Goal: Task Accomplishment & Management: Use online tool/utility

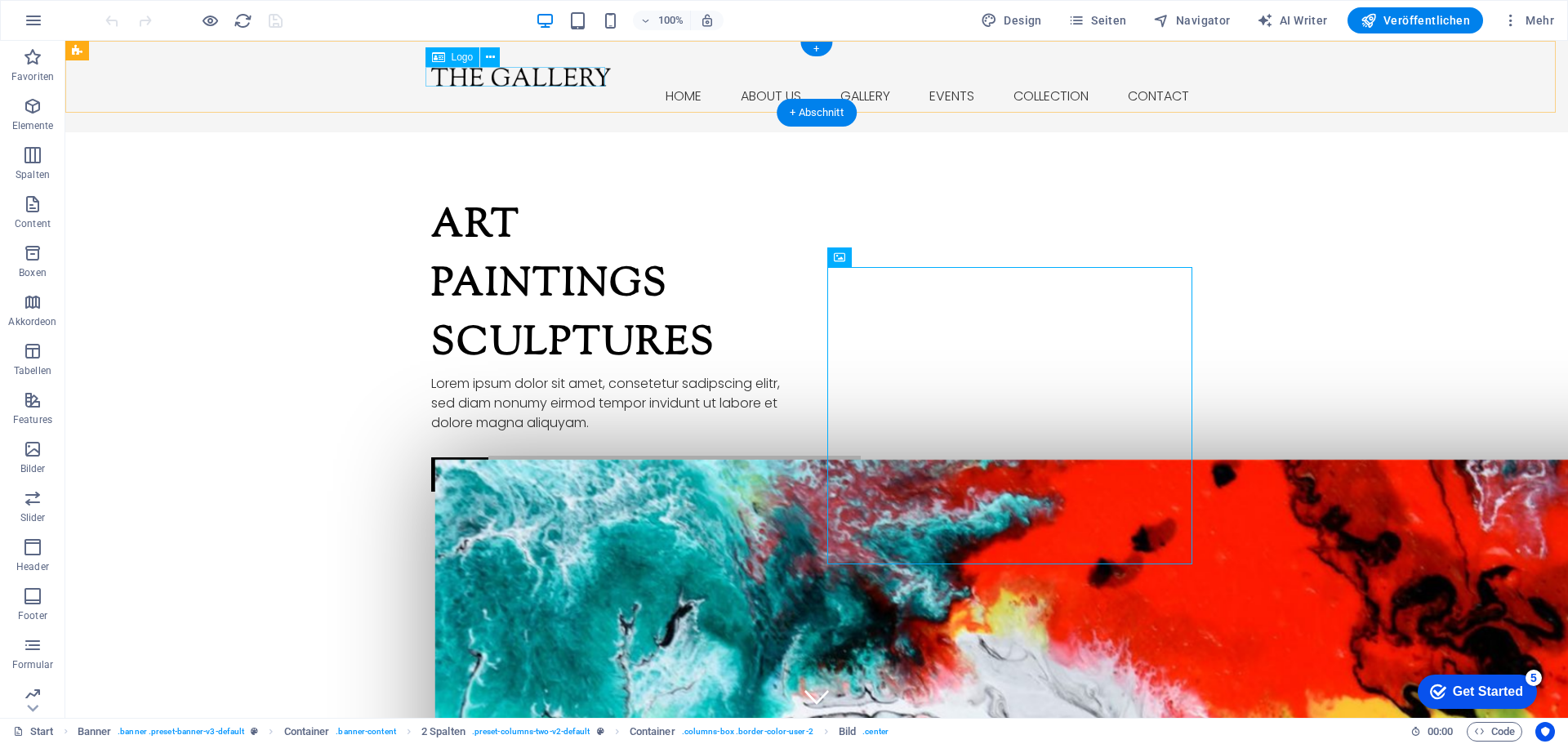
click at [459, 77] on div at bounding box center [816, 76] width 771 height 20
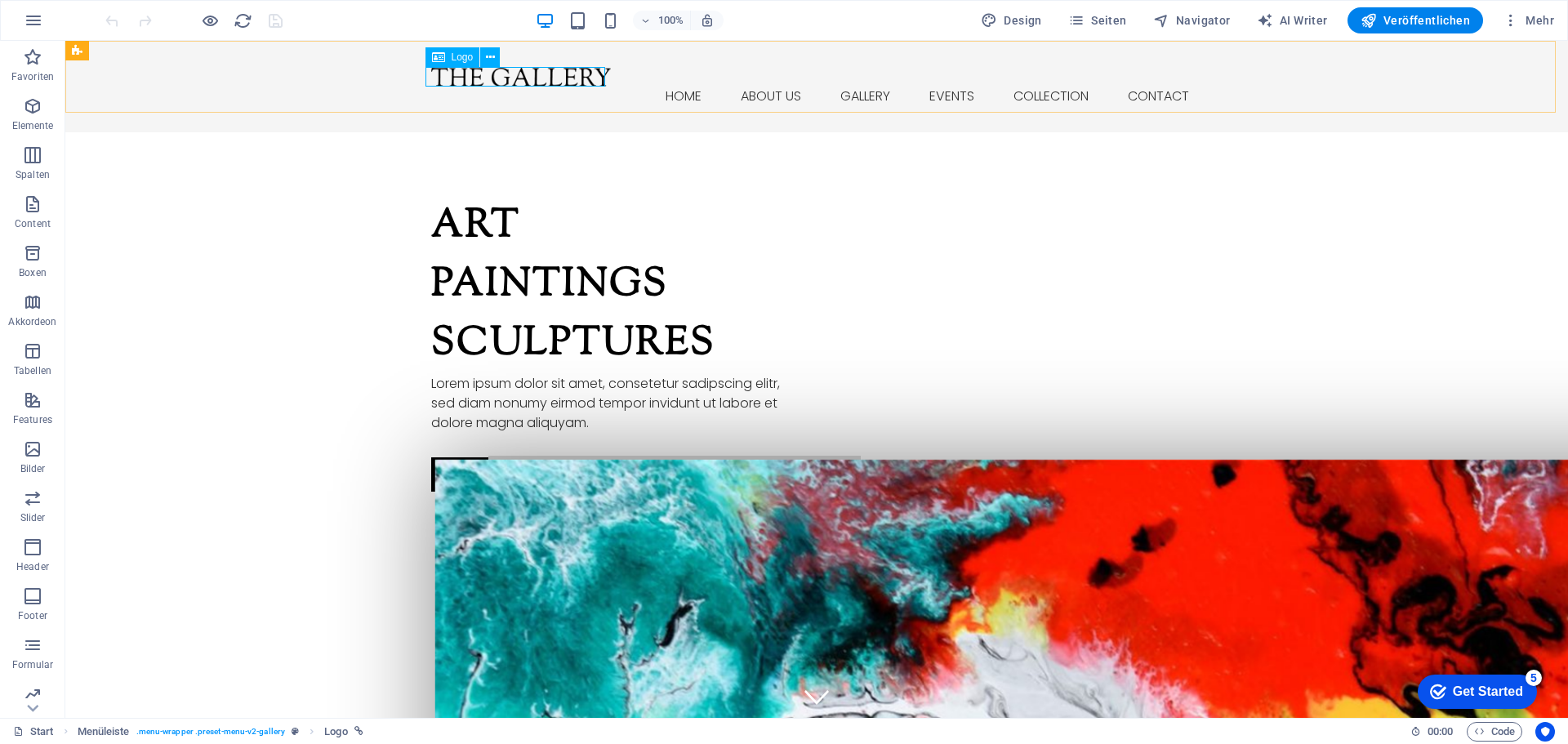
click at [467, 55] on span "Logo" at bounding box center [462, 57] width 22 height 10
click at [492, 55] on icon at bounding box center [489, 58] width 9 height 17
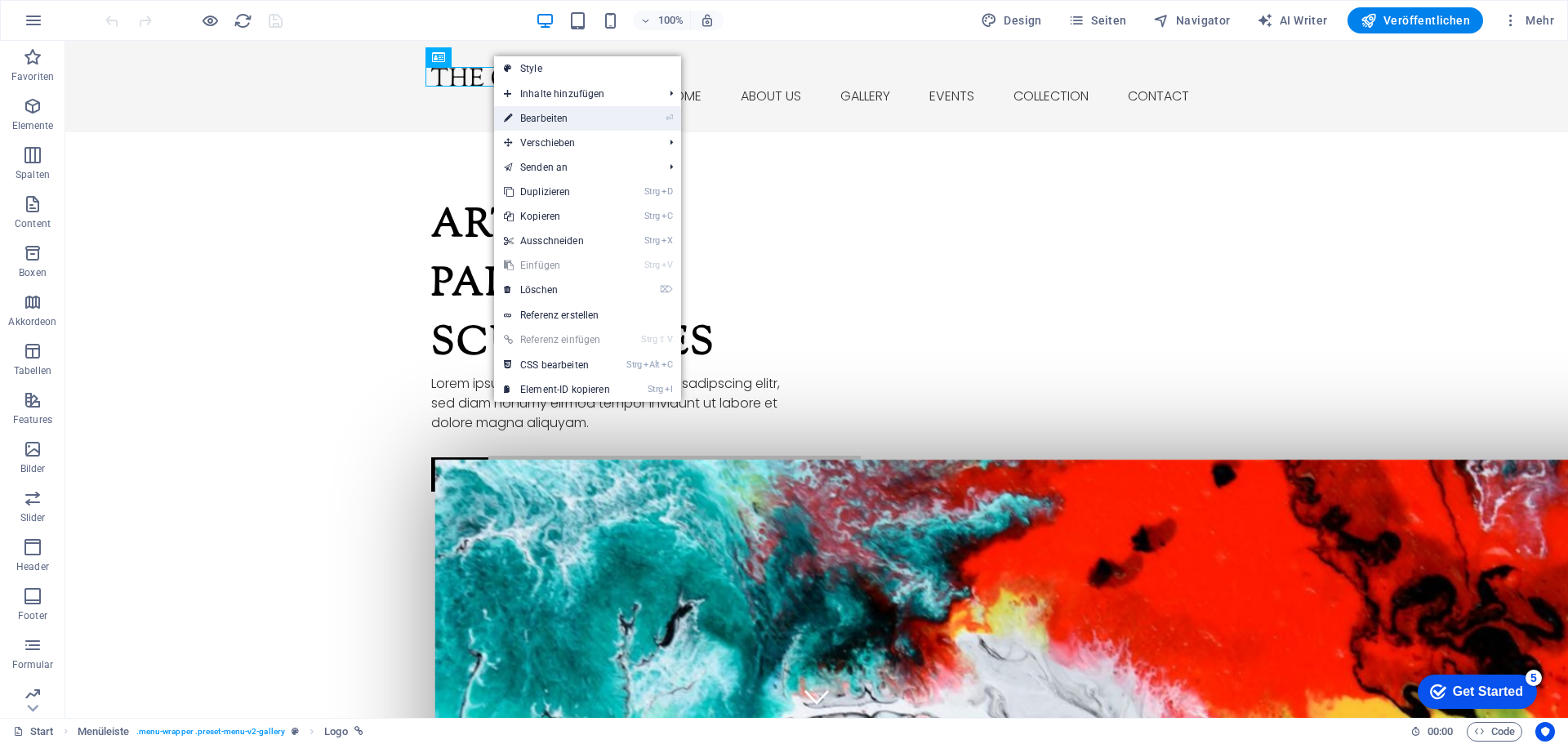
click at [541, 117] on link "⏎ Bearbeiten" at bounding box center [557, 119] width 125 height 25
select select "px"
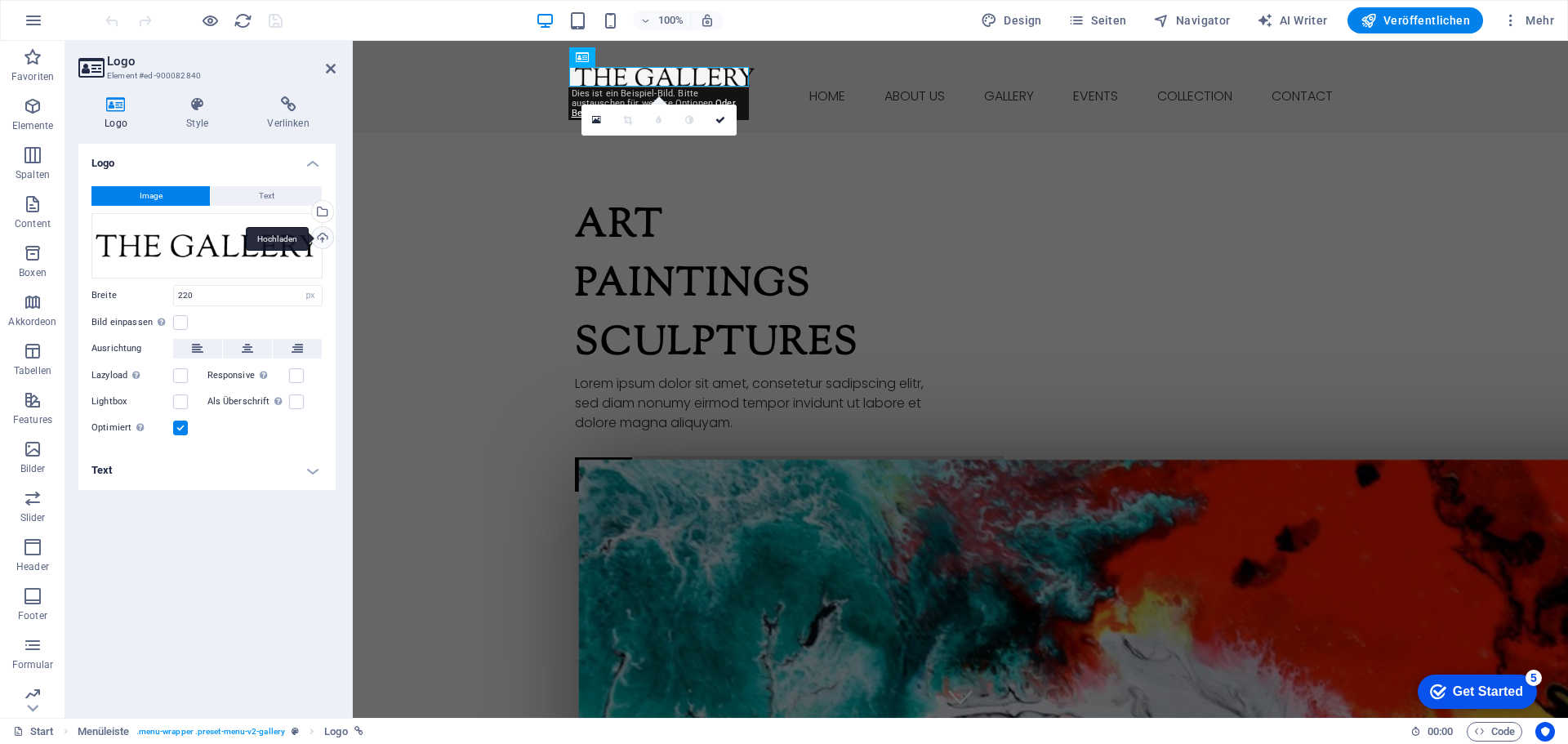
click at [322, 235] on div "Hochladen" at bounding box center [321, 239] width 25 height 25
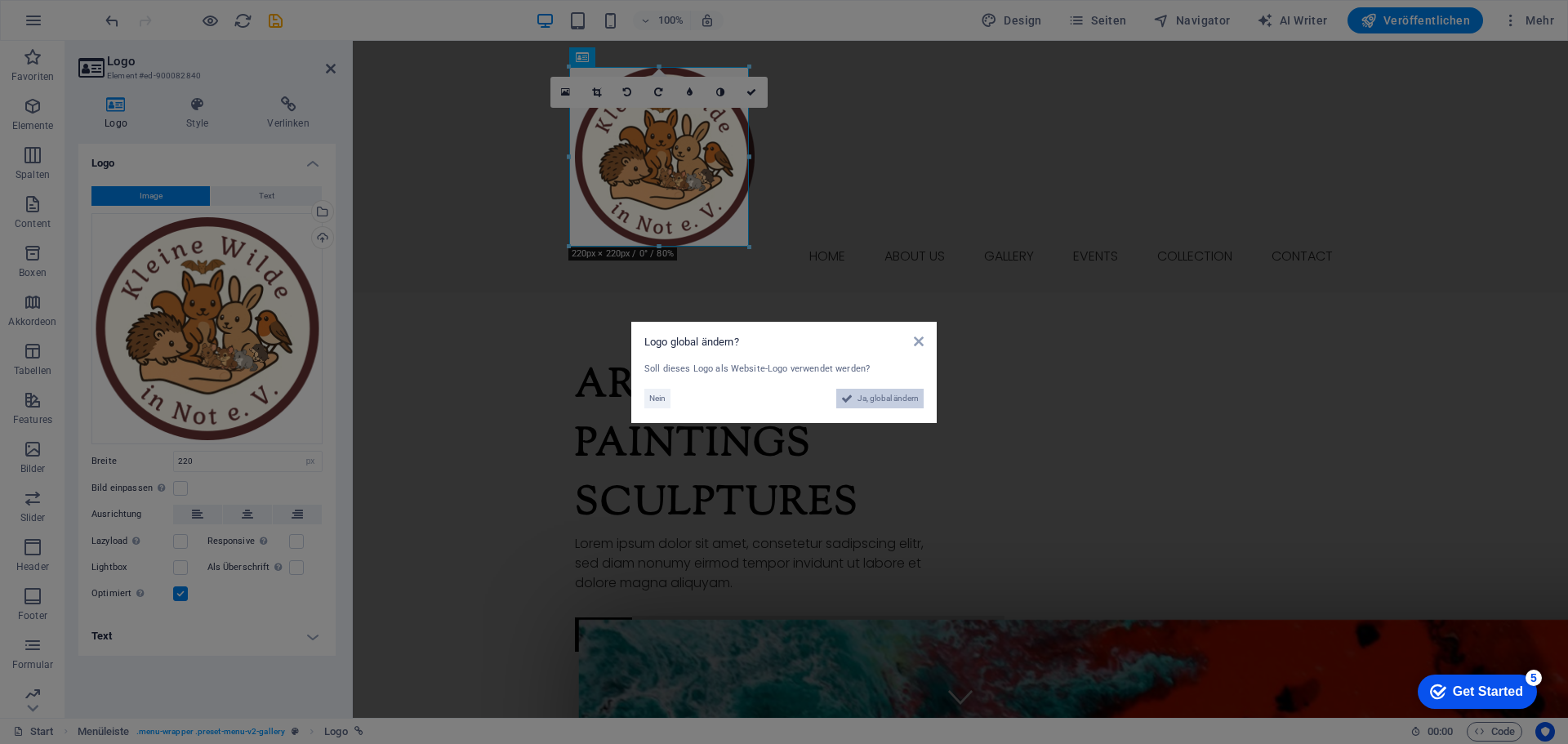
click at [893, 400] on span "Ja, global ändern" at bounding box center [888, 398] width 61 height 20
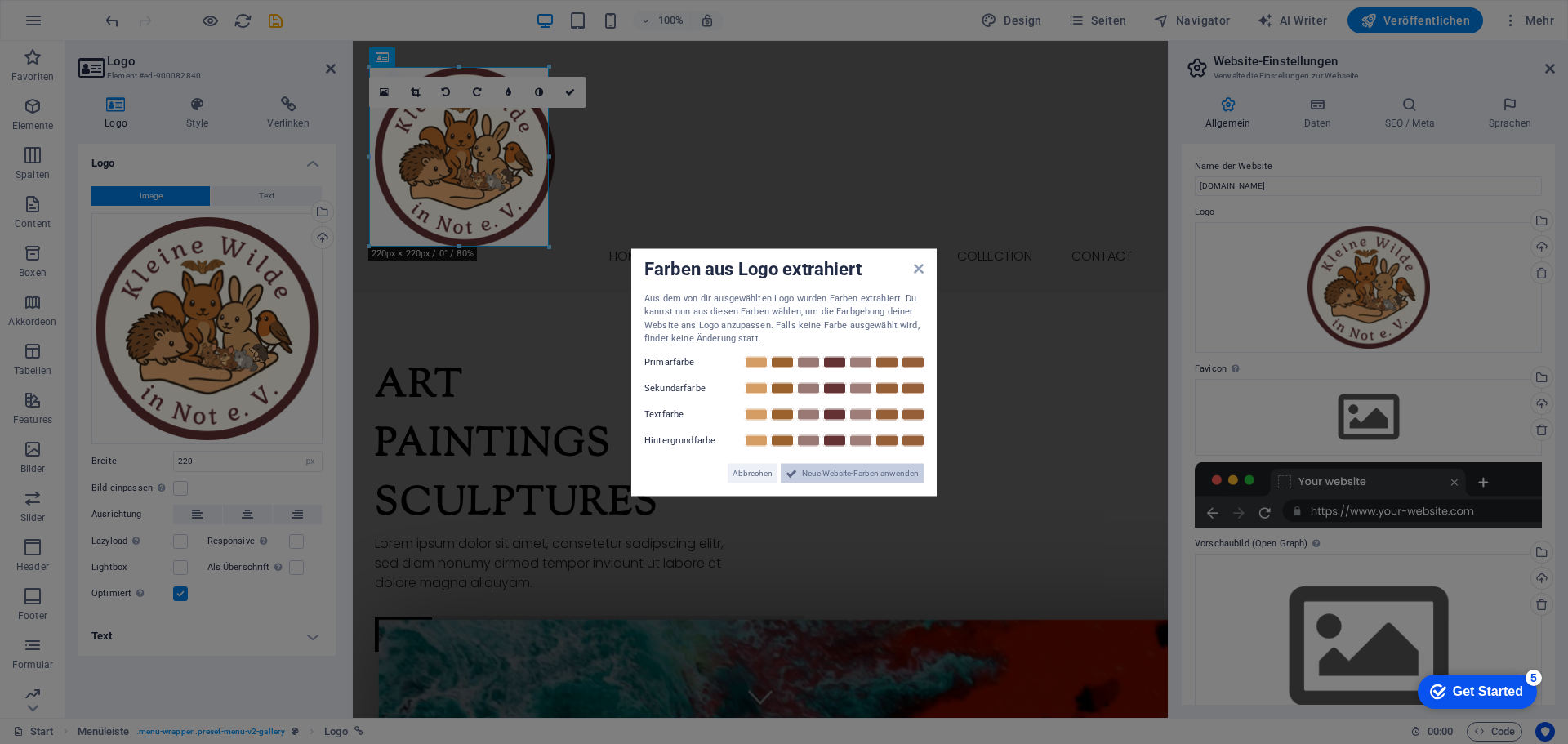
drag, startPoint x: 851, startPoint y: 473, endPoint x: 498, endPoint y: 431, distance: 355.5
click at [851, 473] on span "Neue Website-Farben anwenden" at bounding box center [860, 472] width 117 height 20
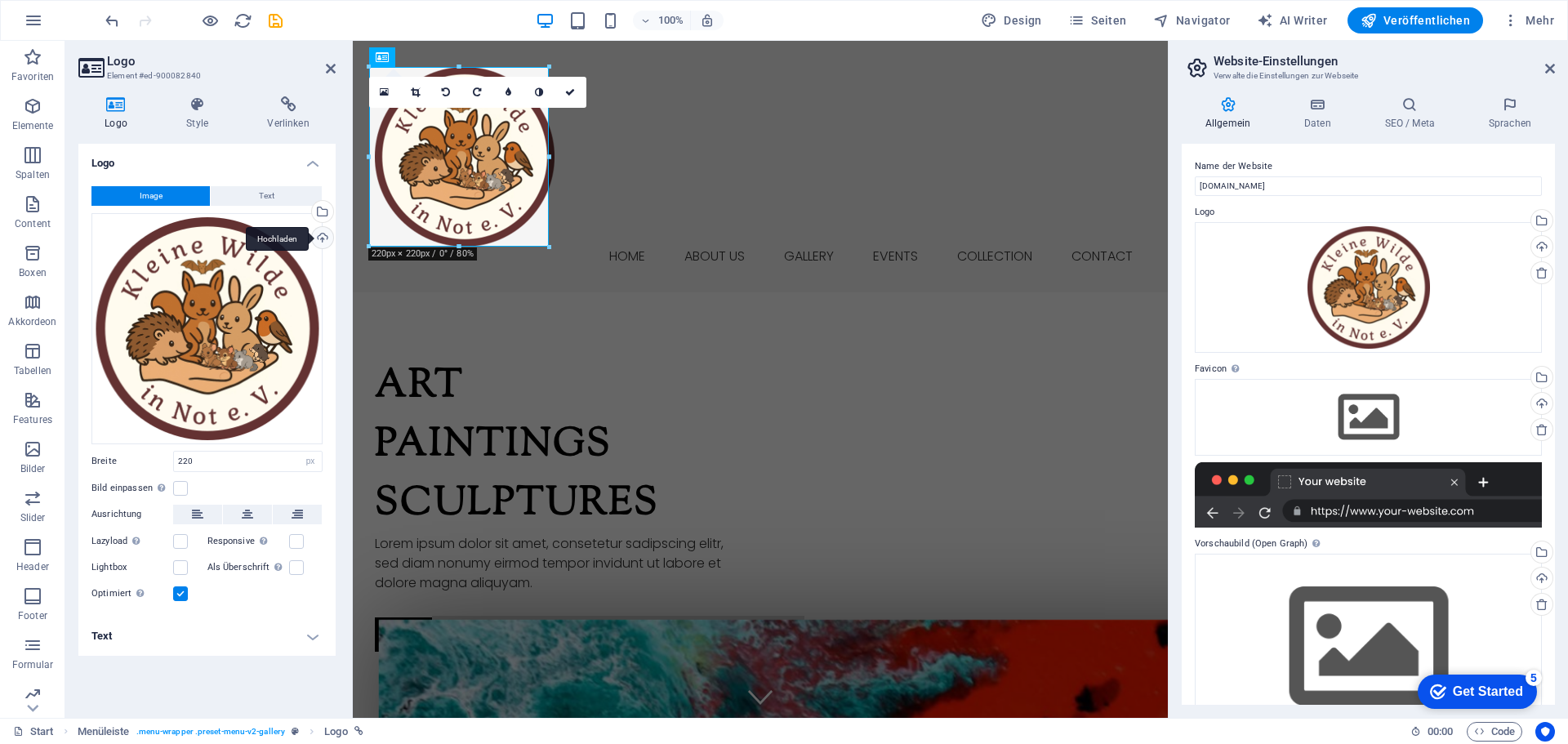
click at [317, 240] on div "Hochladen" at bounding box center [321, 239] width 25 height 25
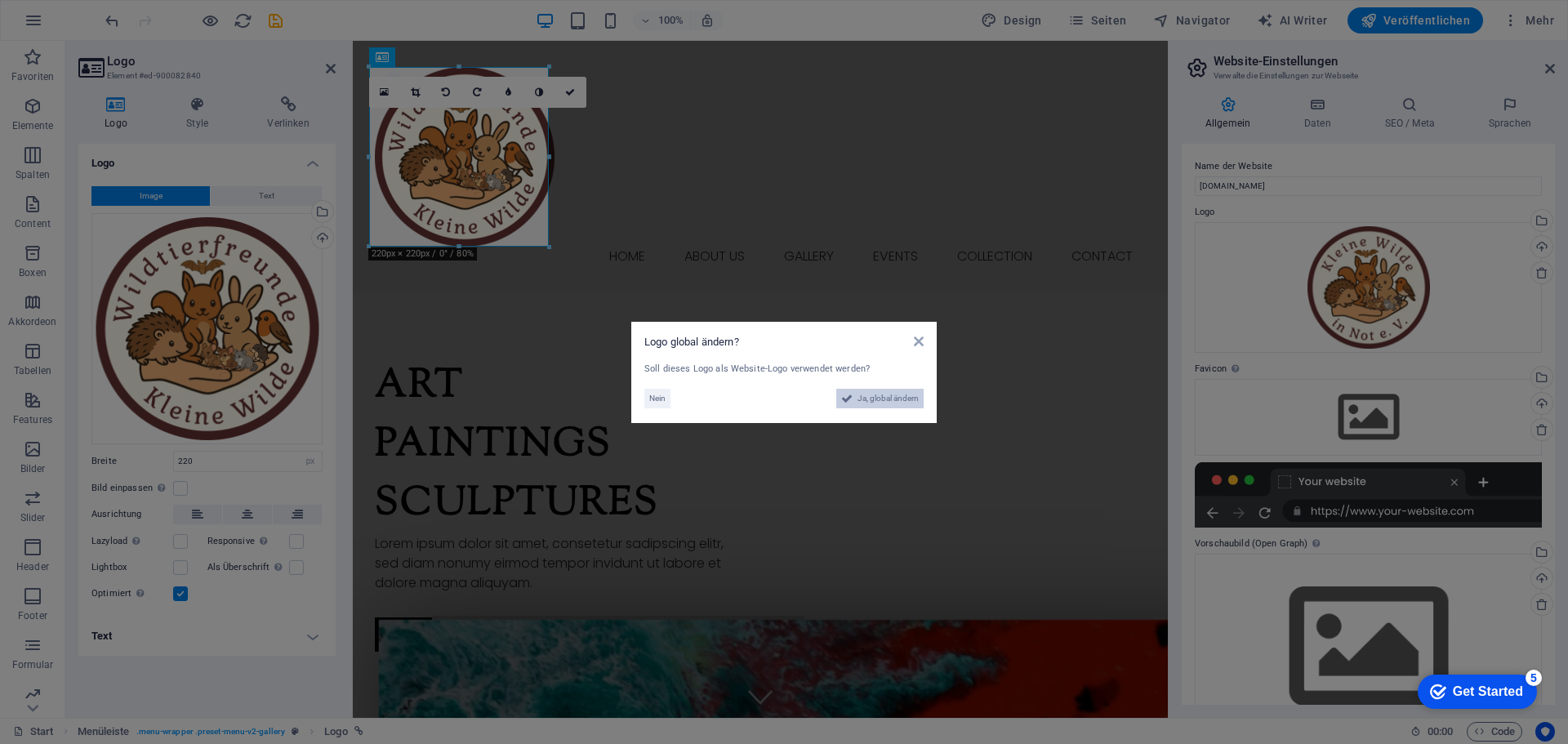
click at [888, 402] on span "Ja, global ändern" at bounding box center [888, 398] width 61 height 20
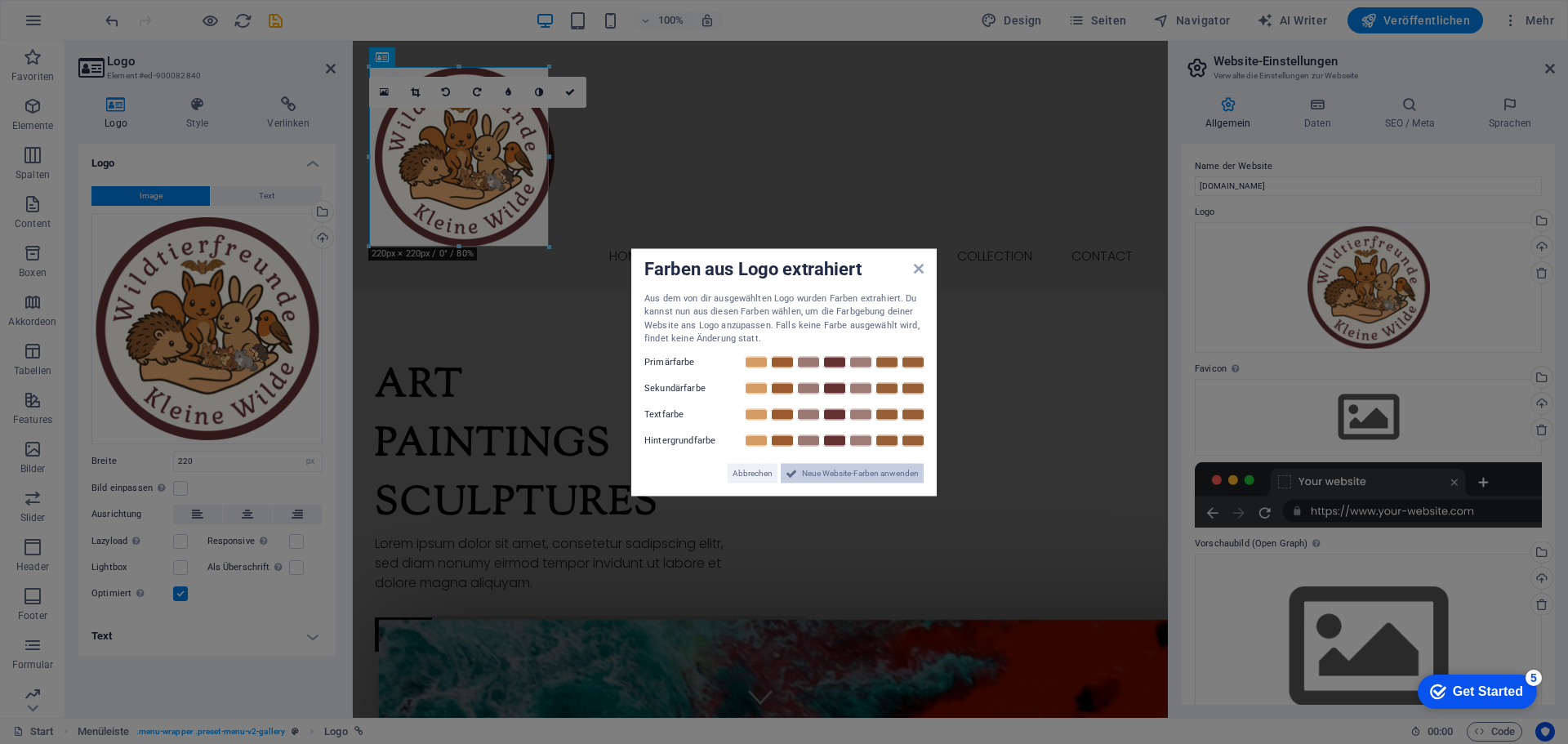
click at [852, 467] on span "Neue Website-Farben anwenden" at bounding box center [860, 472] width 117 height 20
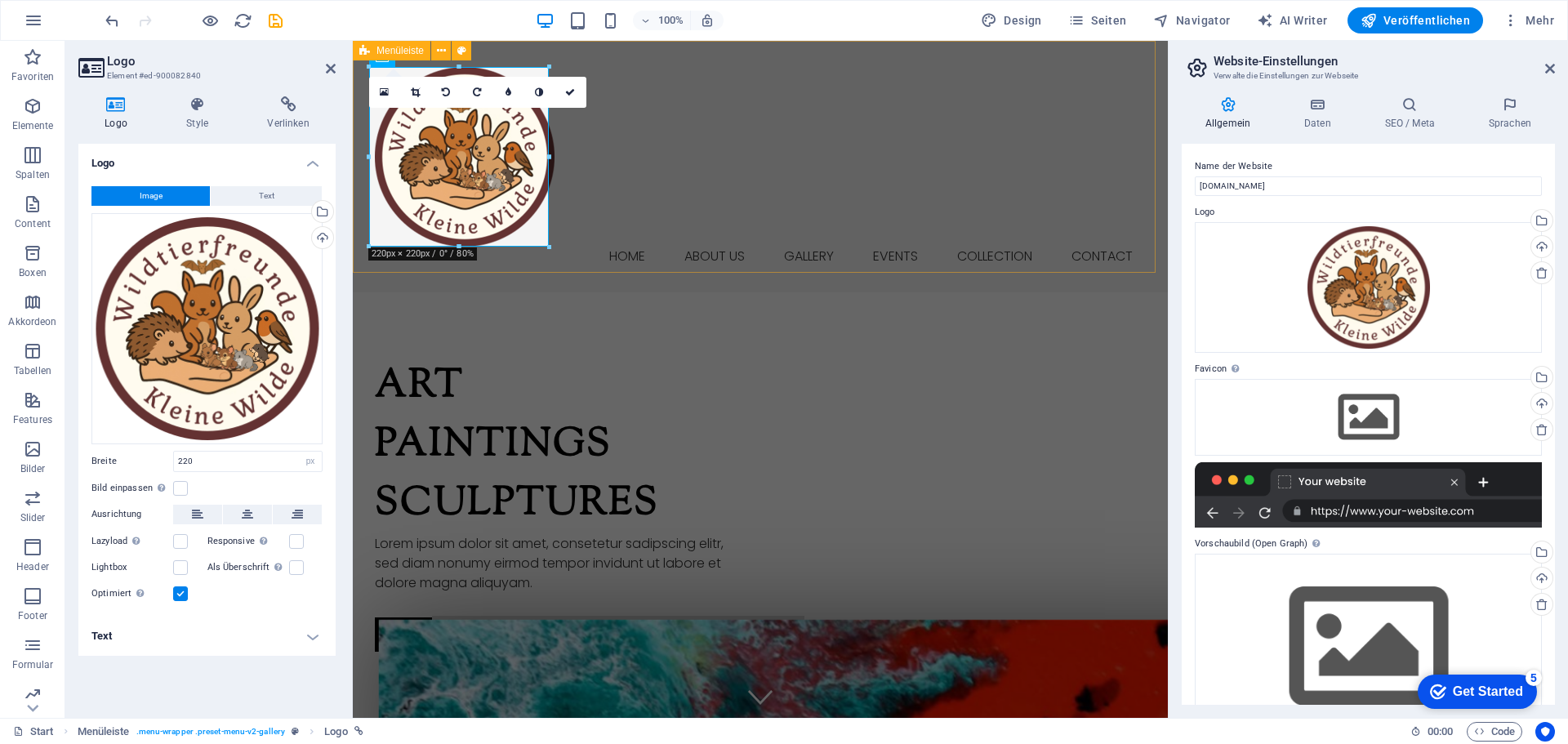
click at [698, 200] on div "Home About us Gallery Events Collection Contact" at bounding box center [760, 166] width 815 height 252
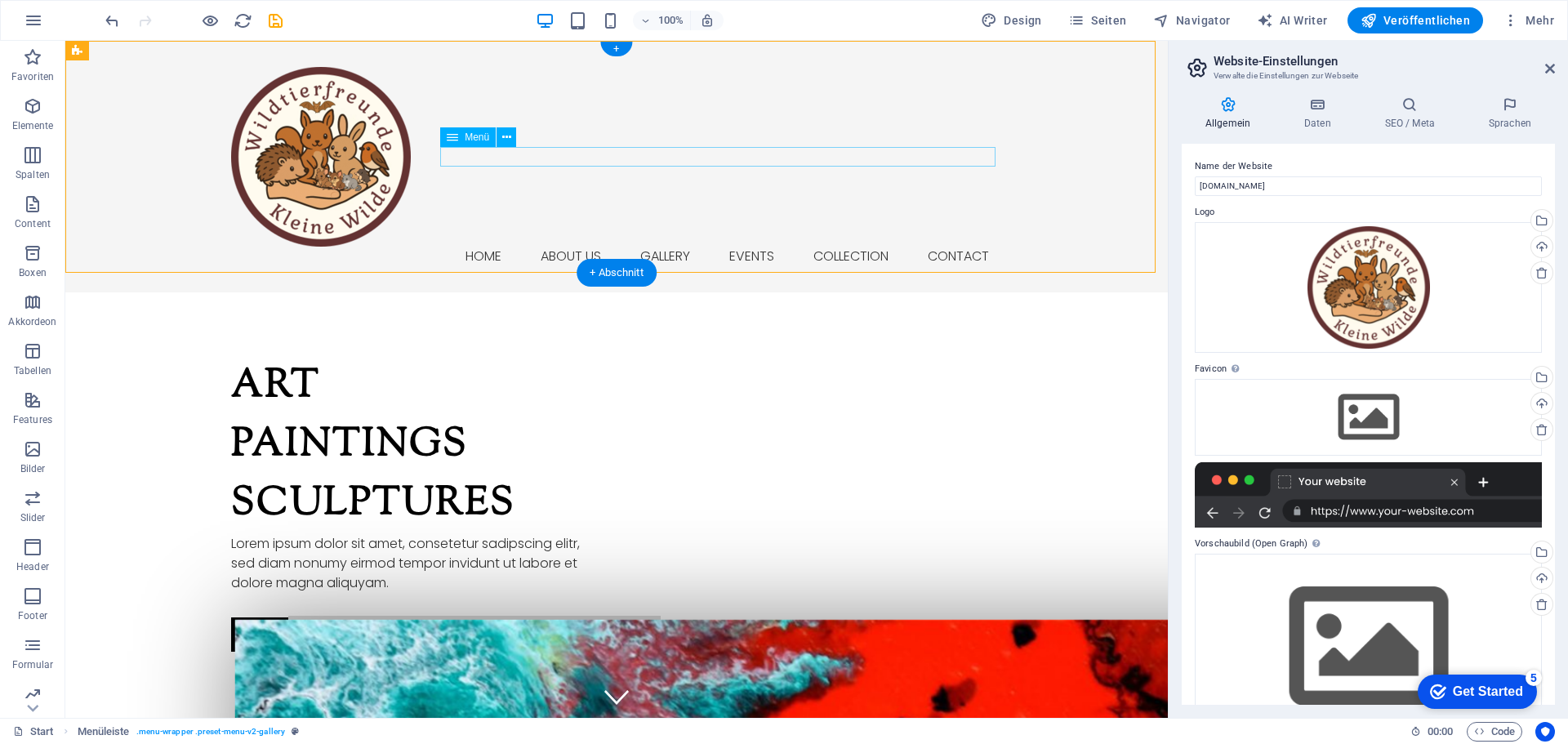
click at [541, 247] on nav "Home About us Gallery Events Collection Contact" at bounding box center [616, 257] width 771 height 20
click at [474, 137] on span "Menü" at bounding box center [477, 137] width 25 height 10
click at [508, 136] on icon at bounding box center [506, 138] width 9 height 17
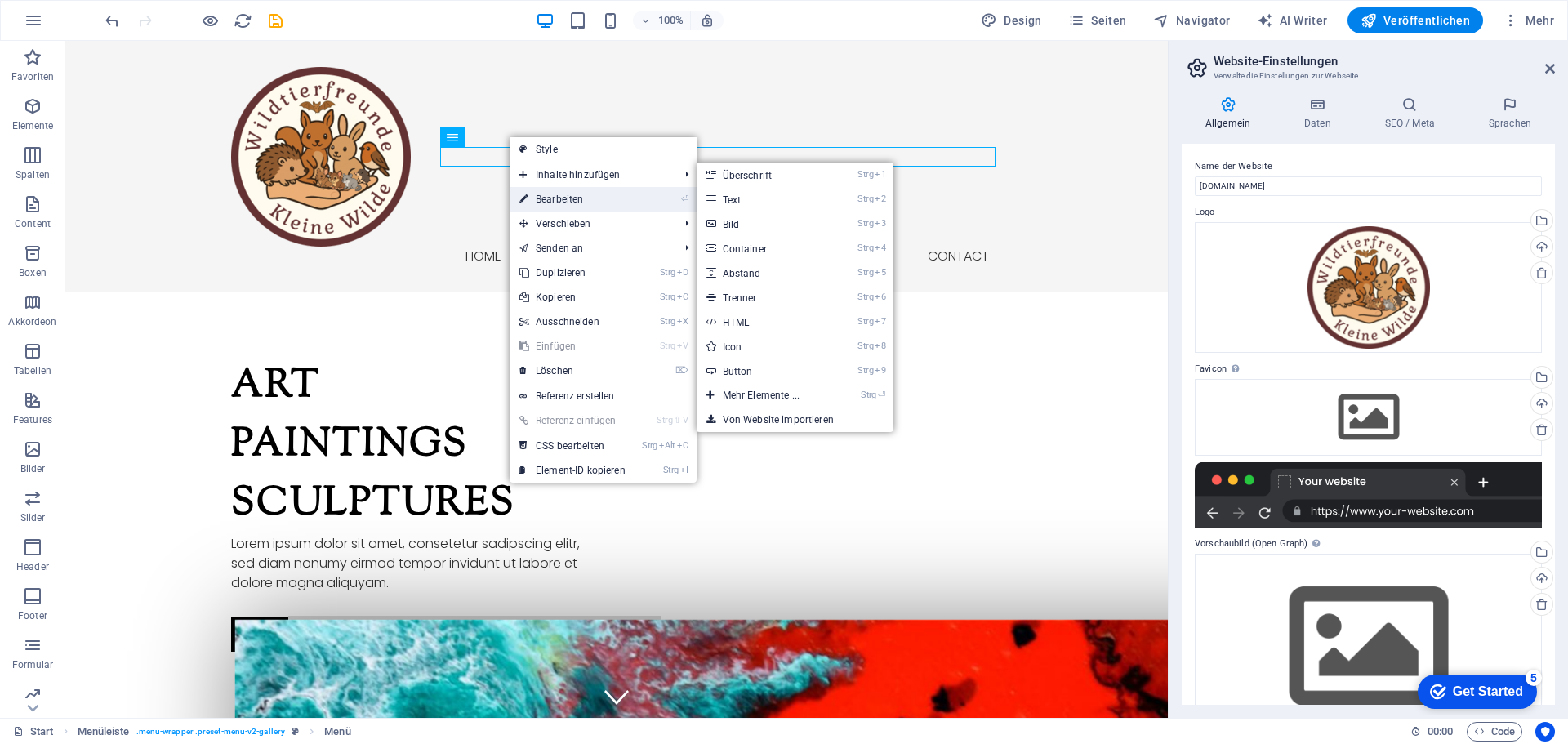
click at [566, 196] on link "⏎ Bearbeiten" at bounding box center [572, 200] width 125 height 25
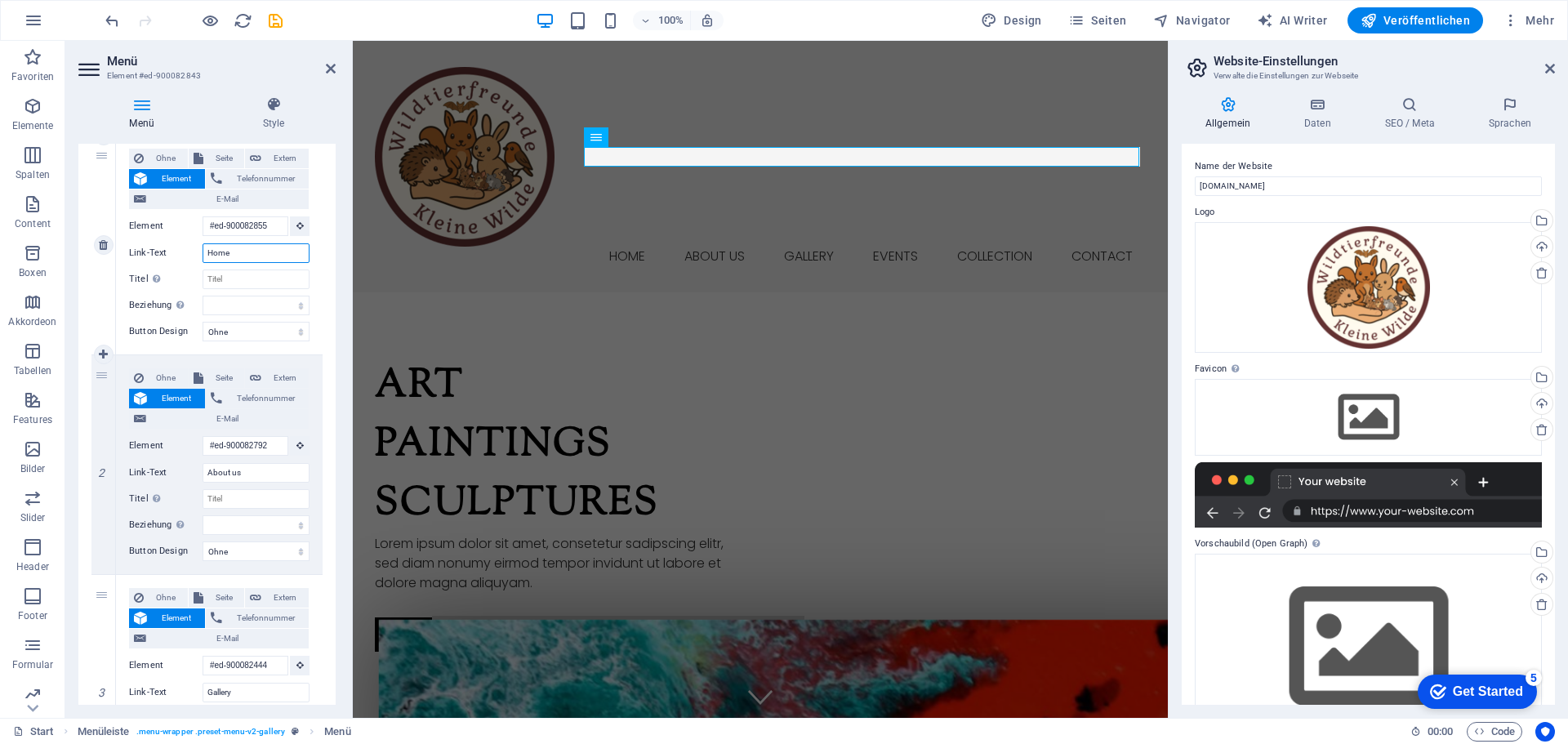
click at [238, 253] on input "Home" at bounding box center [256, 253] width 107 height 20
drag, startPoint x: 238, startPoint y: 253, endPoint x: 177, endPoint y: 252, distance: 61.0
click at [177, 252] on div "Link-Text Home" at bounding box center [220, 253] width 181 height 20
type input "Start"
select select
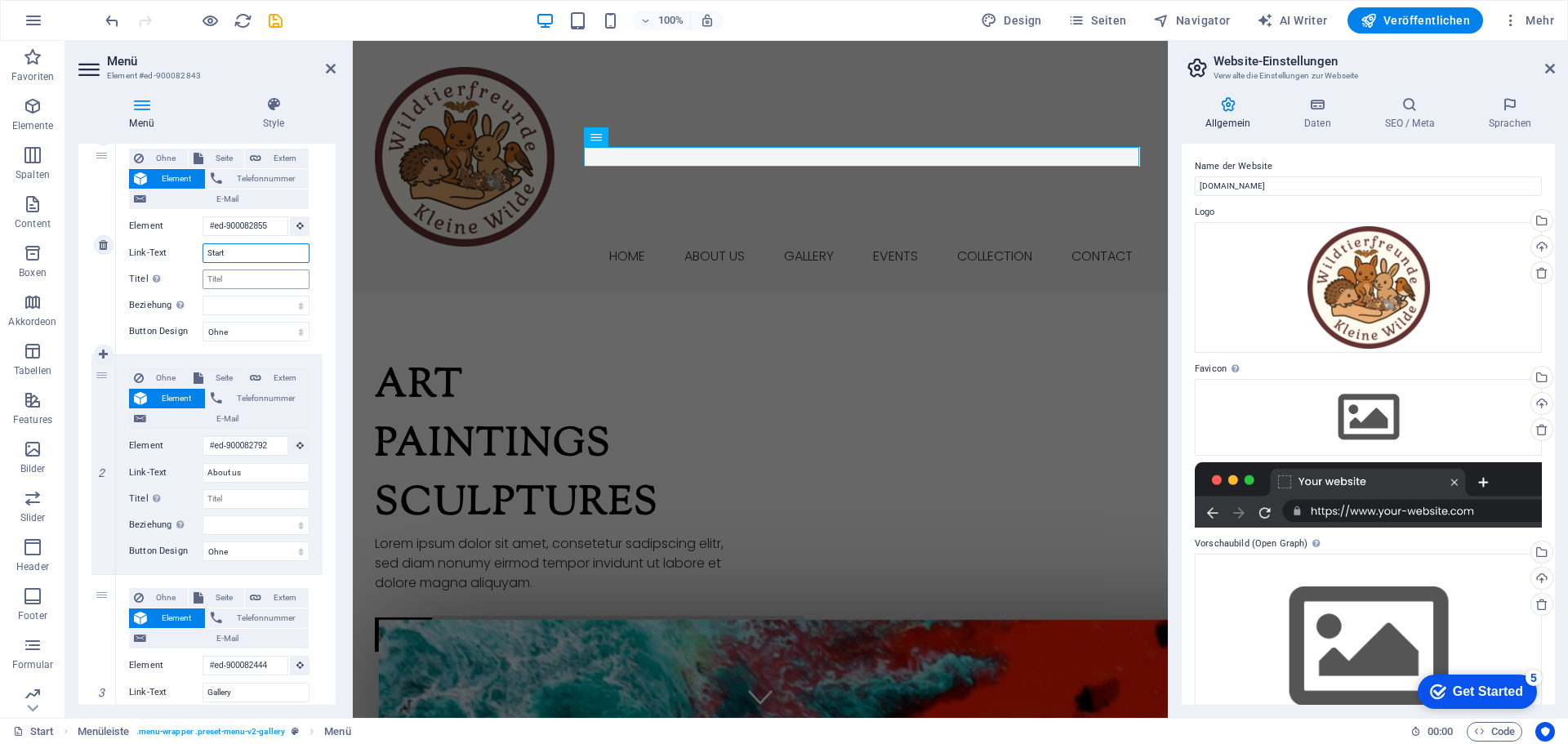
select select
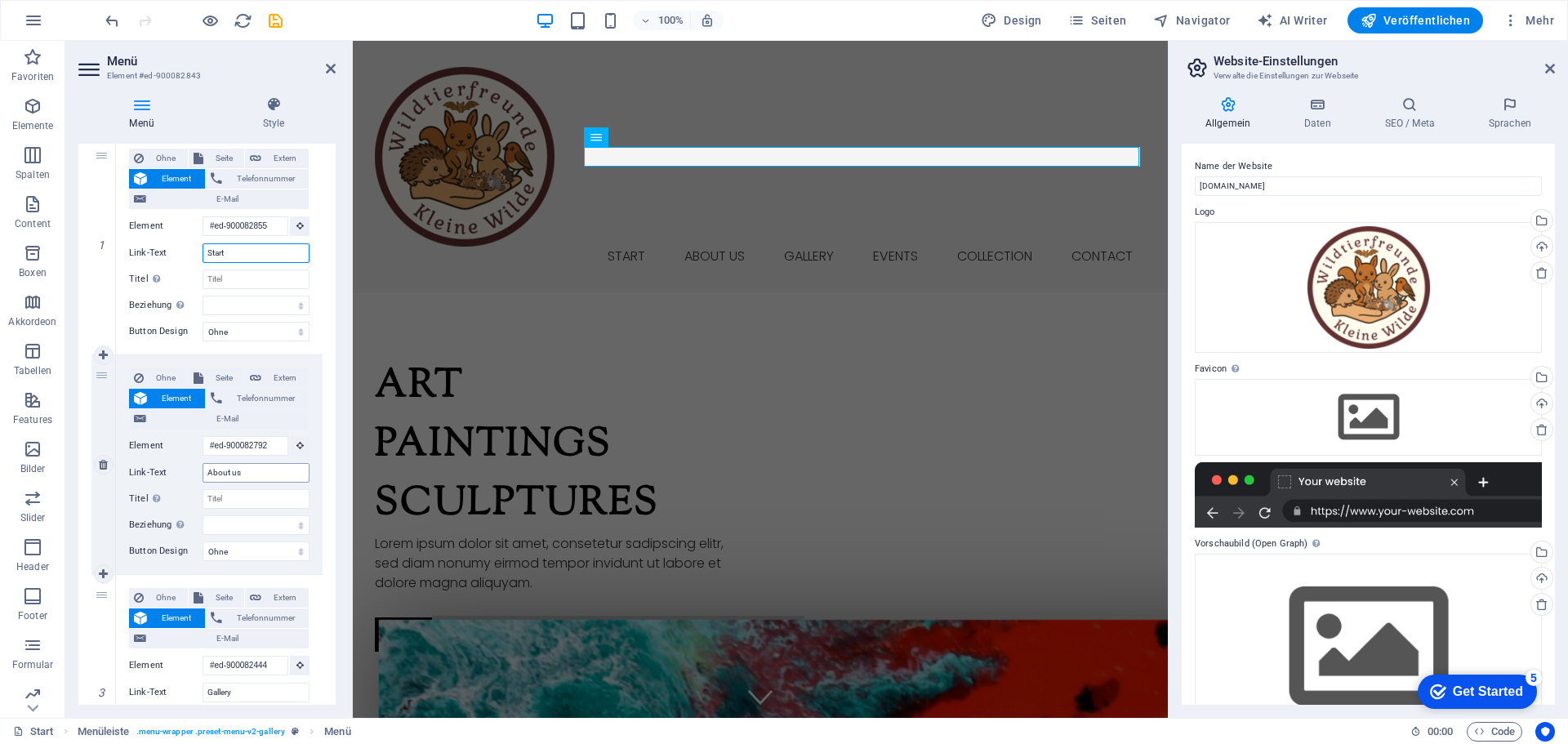
type input "Start"
click at [238, 475] on input "About us" at bounding box center [256, 472] width 107 height 20
drag, startPoint x: 248, startPoint y: 473, endPoint x: 139, endPoint y: 467, distance: 109.2
click at [139, 467] on div "Link-Text About us" at bounding box center [220, 472] width 181 height 20
type input "Über uns"
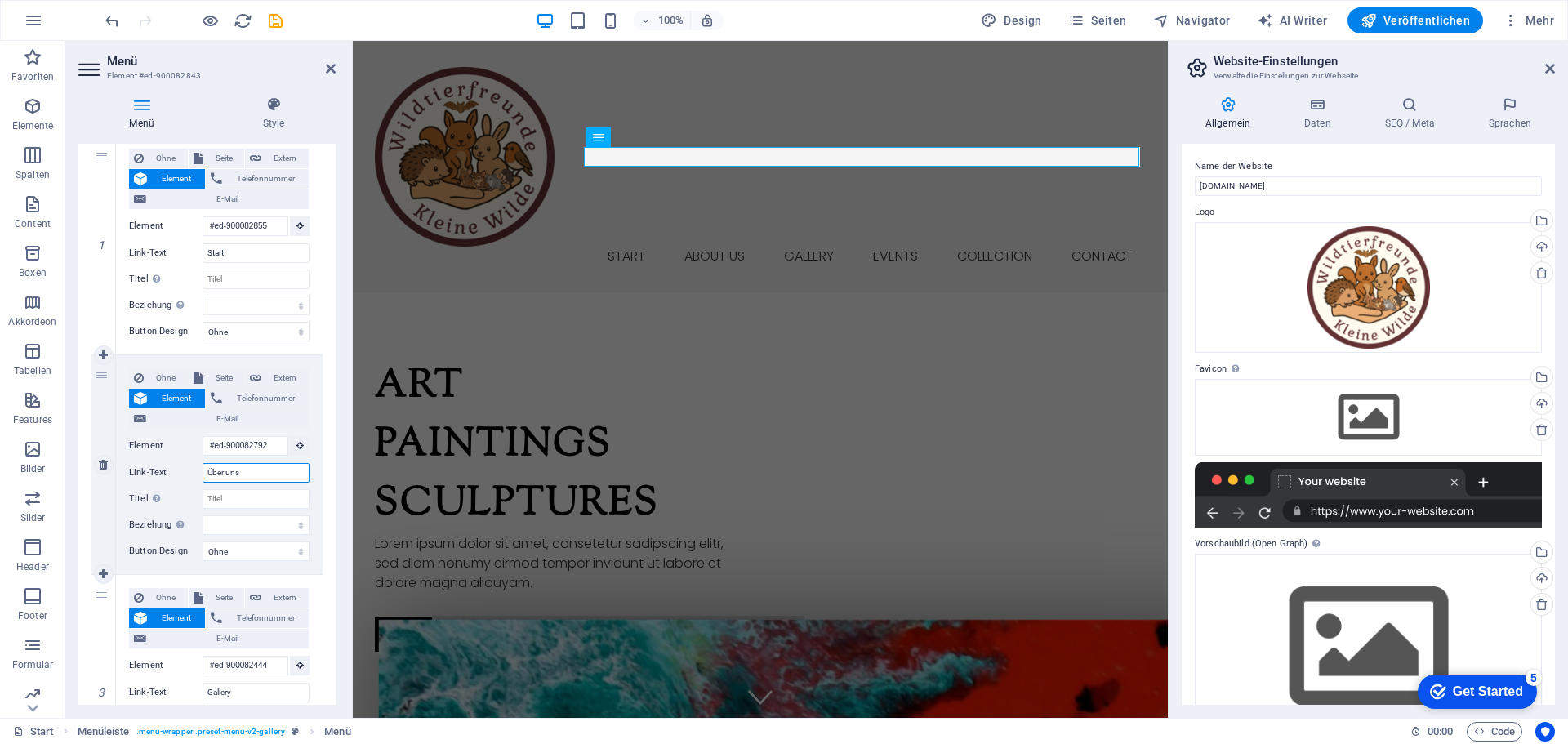
select select
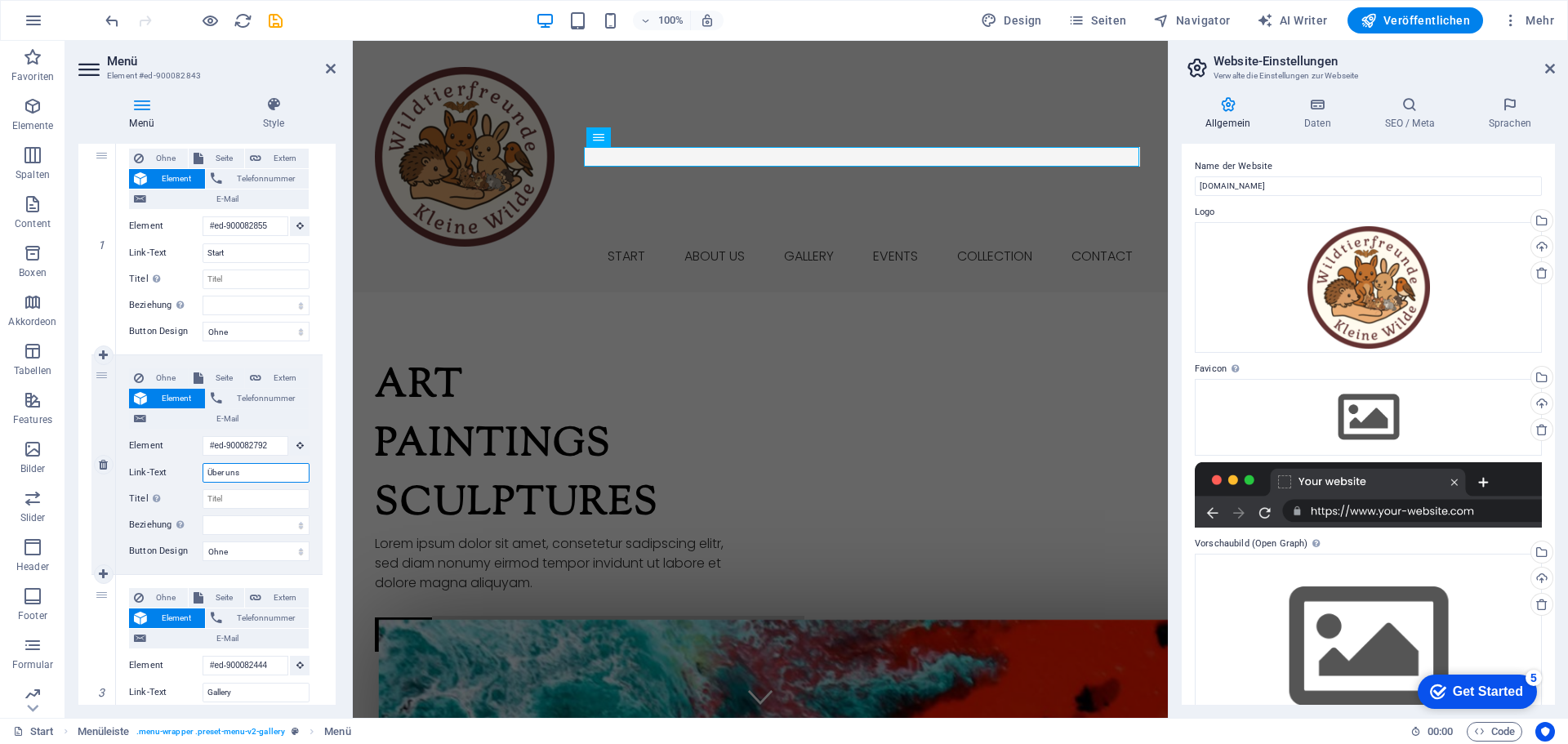
select select
type input "Über uns"
click at [239, 696] on input "Gallery" at bounding box center [256, 692] width 107 height 20
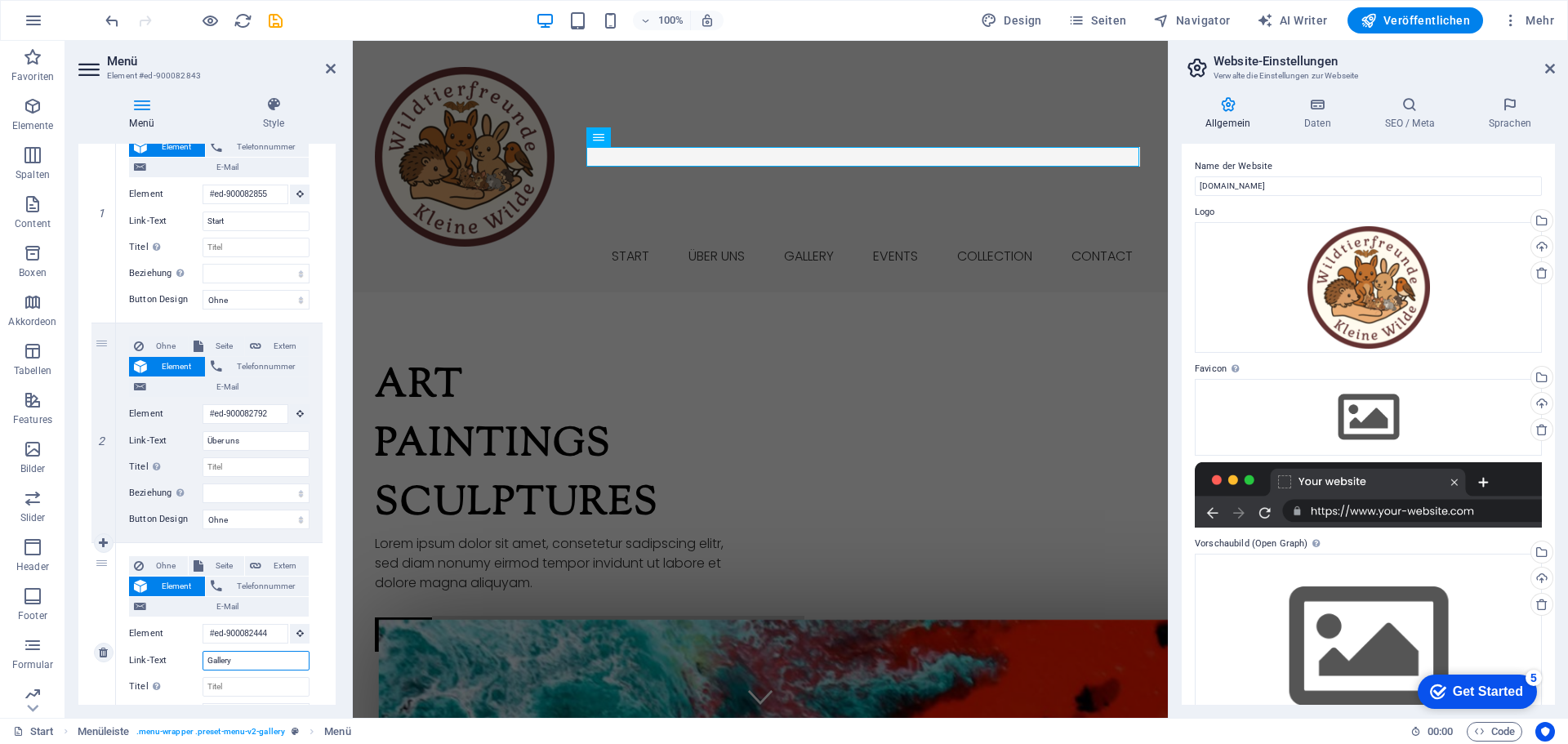
drag, startPoint x: 247, startPoint y: 690, endPoint x: 168, endPoint y: 693, distance: 79.1
click at [169, 692] on div "Ohne Seite Extern Element Telefonnummer E-Mail Seite Start Subpage Legal Notice…" at bounding box center [220, 639] width 181 height 166
type input "Bilder"
select select
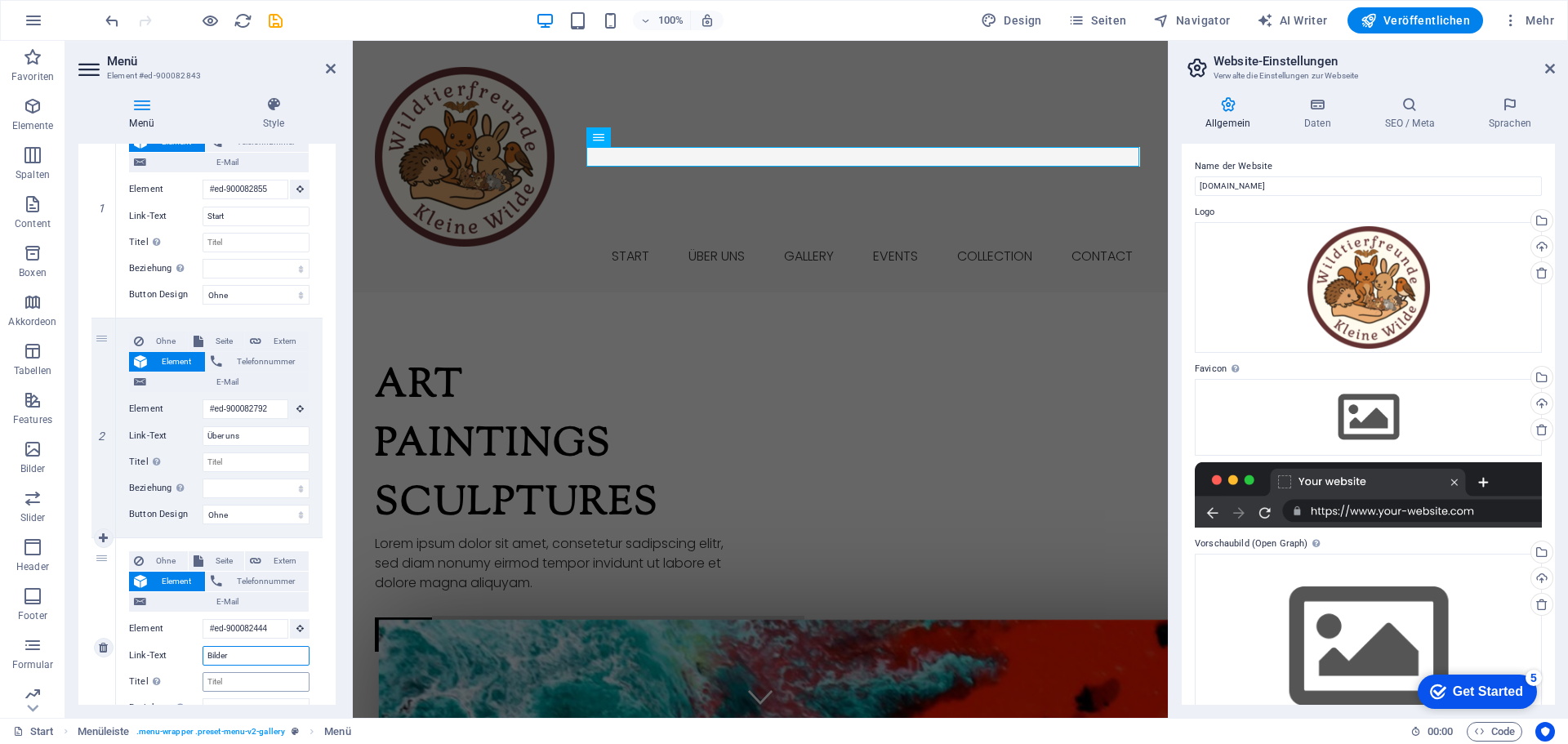
select select
type input "Bilder"
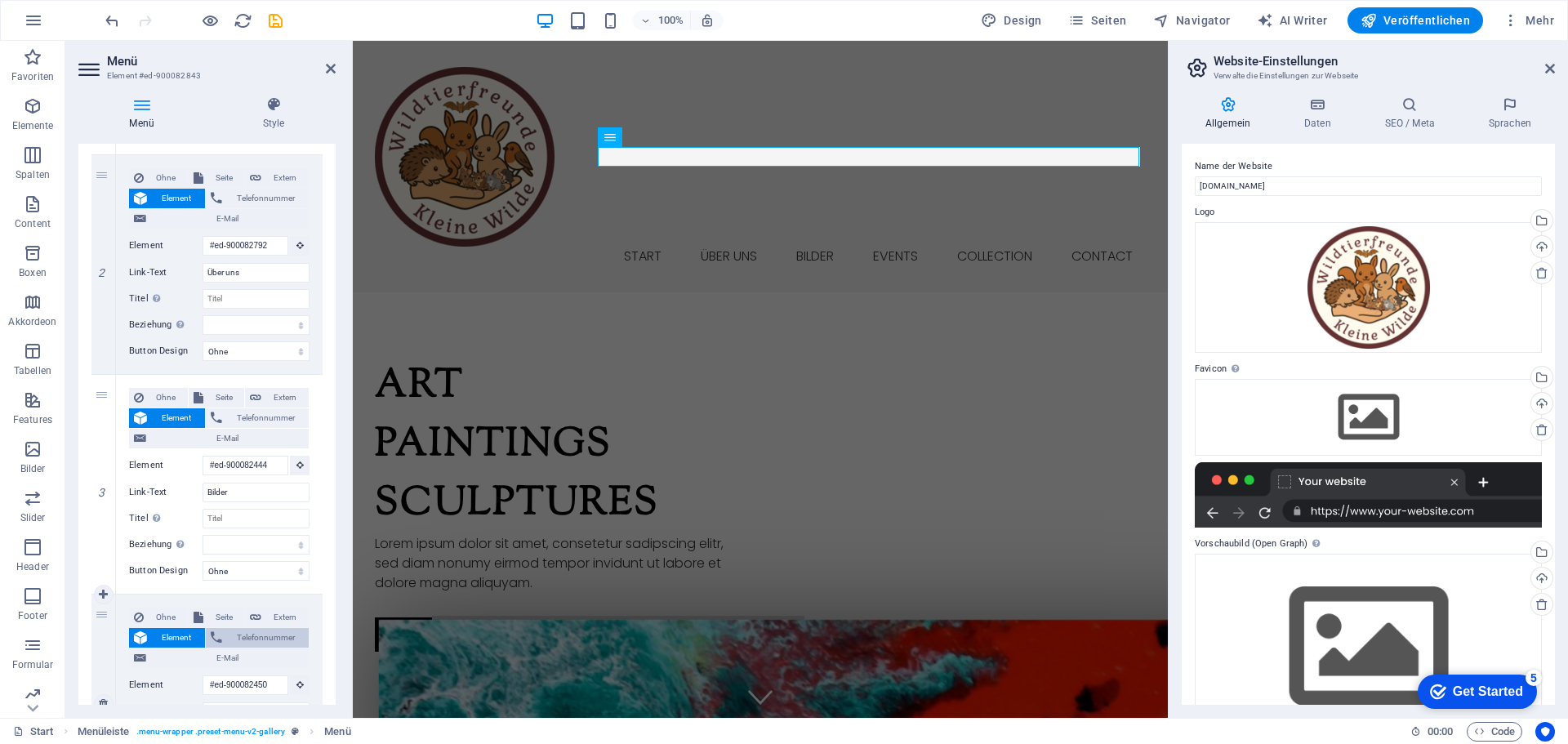
scroll to position [526, 0]
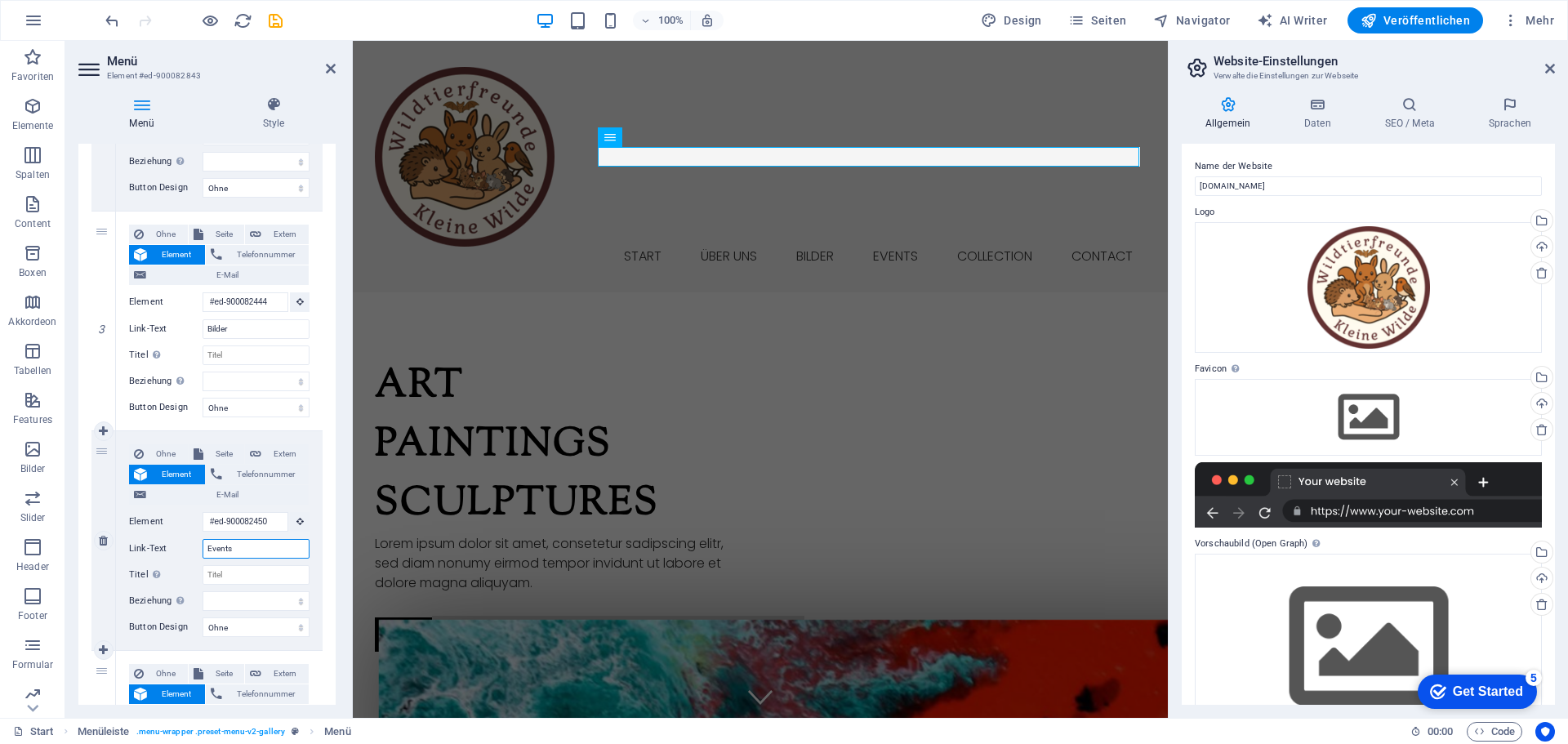
click at [234, 548] on input "Events" at bounding box center [256, 548] width 107 height 20
drag, startPoint x: 253, startPoint y: 548, endPoint x: 159, endPoint y: 546, distance: 94.0
click at [165, 547] on div "Link-Text Events" at bounding box center [220, 548] width 181 height 20
type input "Aktivitäten"
select select
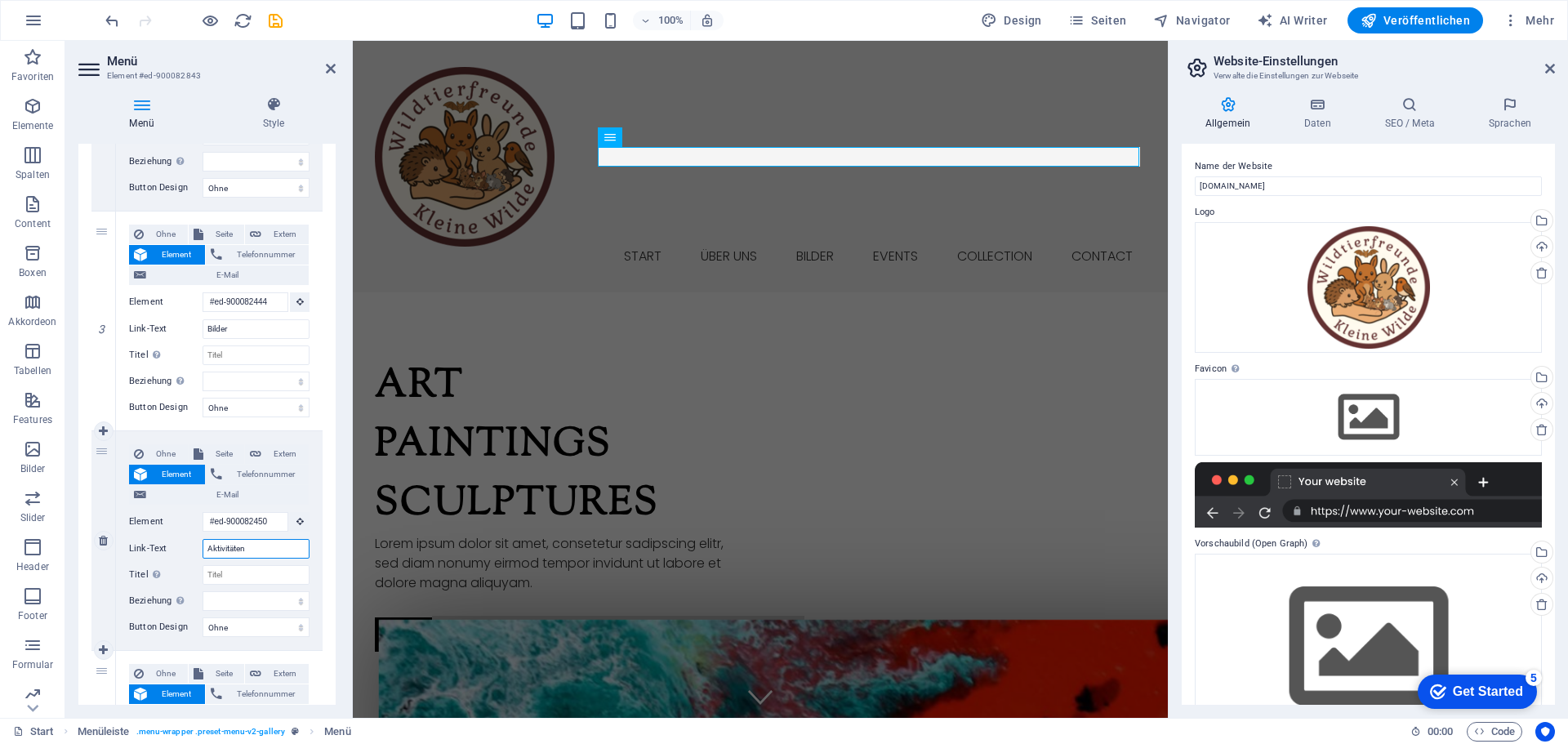
select select
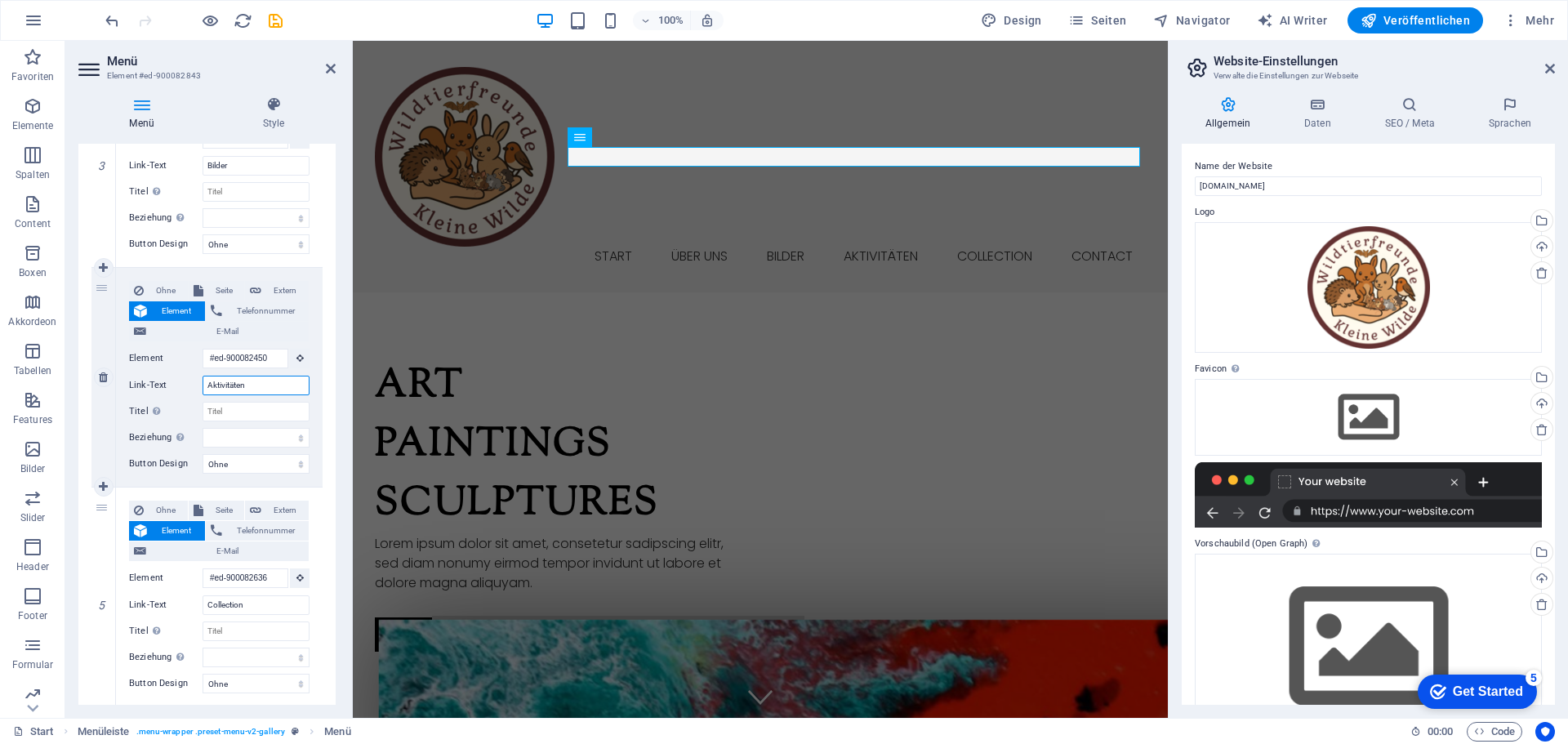
scroll to position [772, 0]
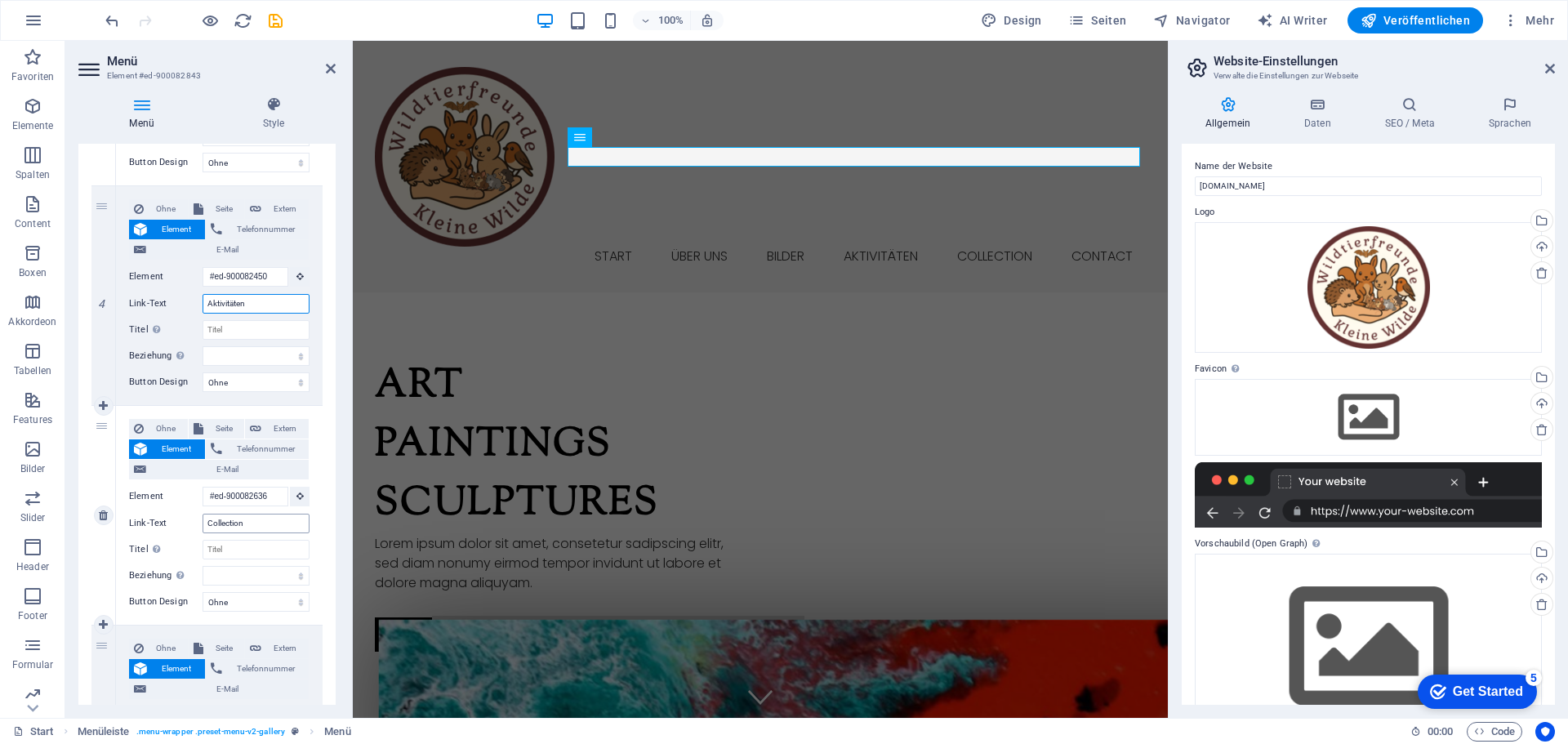
type input "Aktivitäten"
click at [228, 525] on input "Collection" at bounding box center [256, 524] width 107 height 20
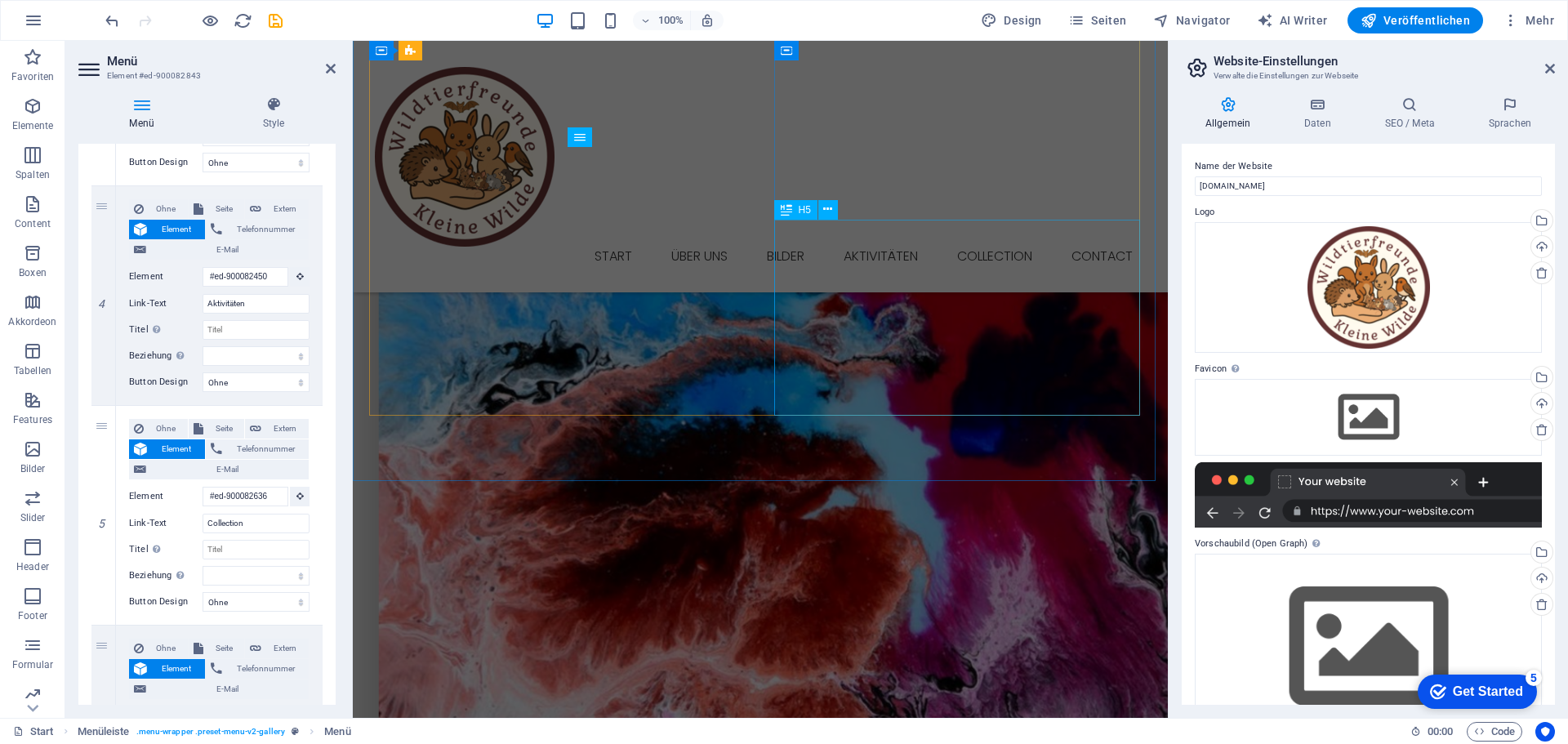
scroll to position [0, 0]
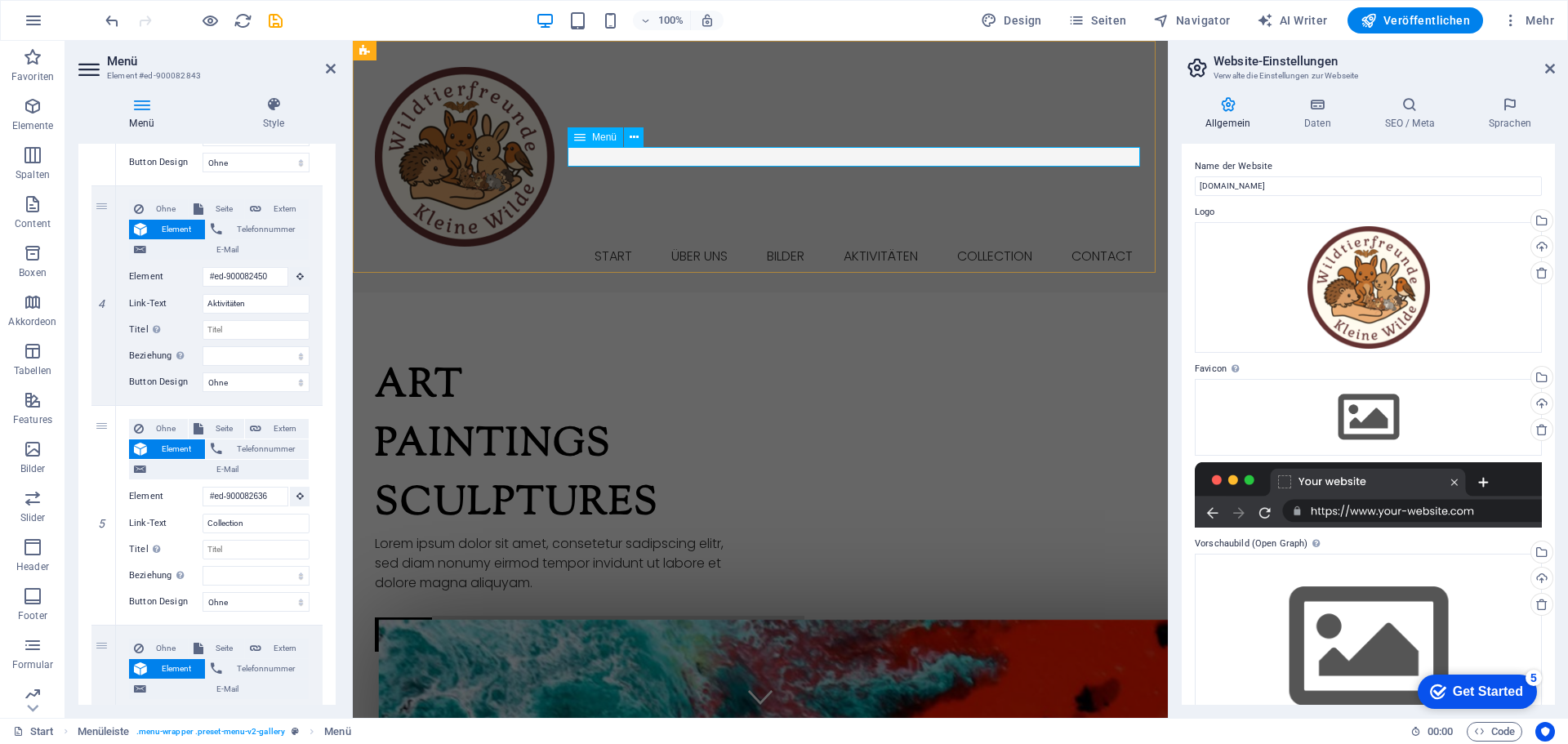
click at [958, 247] on nav "Start Über uns Bilder Aktivitäten Collection Contact" at bounding box center [759, 257] width 771 height 20
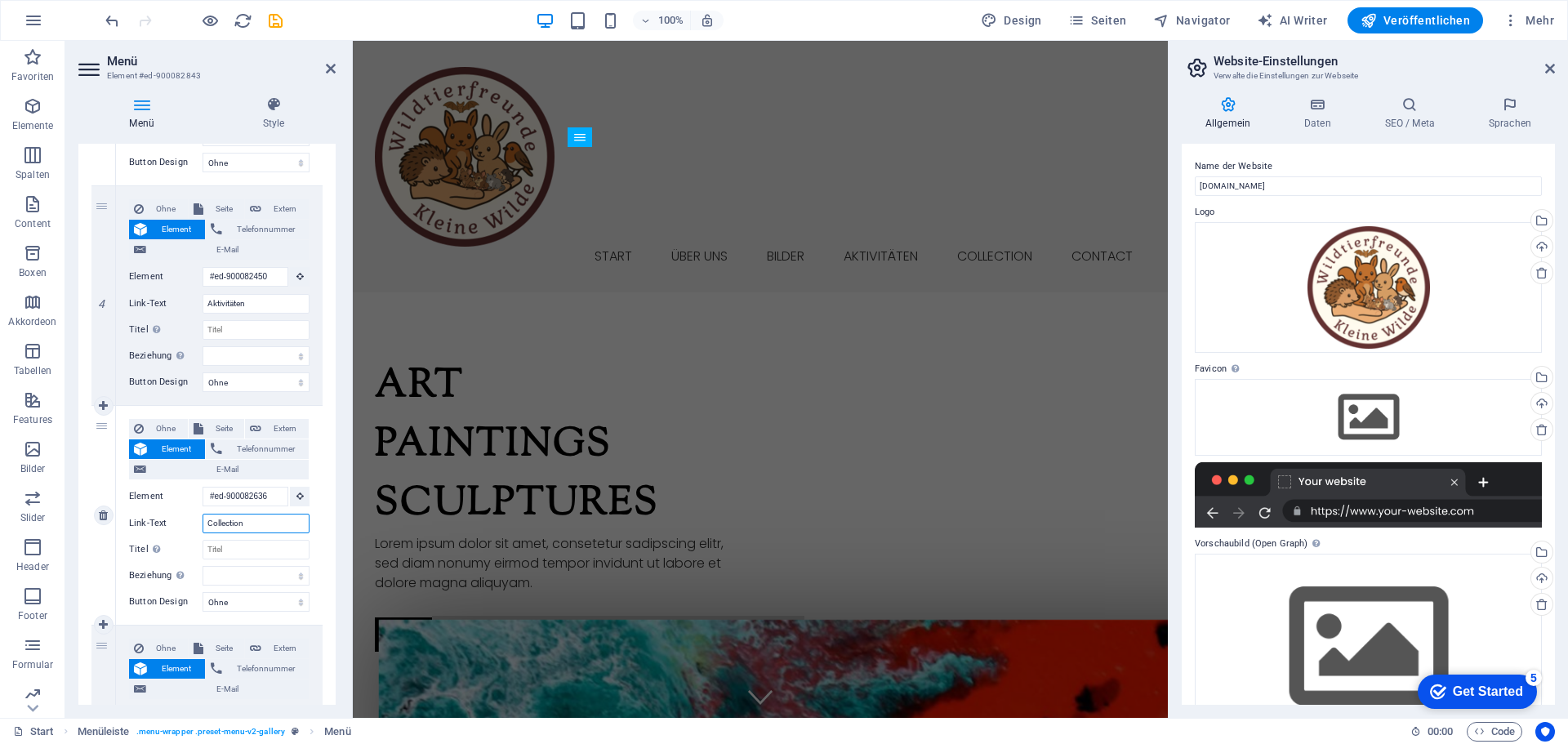
click at [249, 525] on input "Collection" at bounding box center [256, 524] width 107 height 20
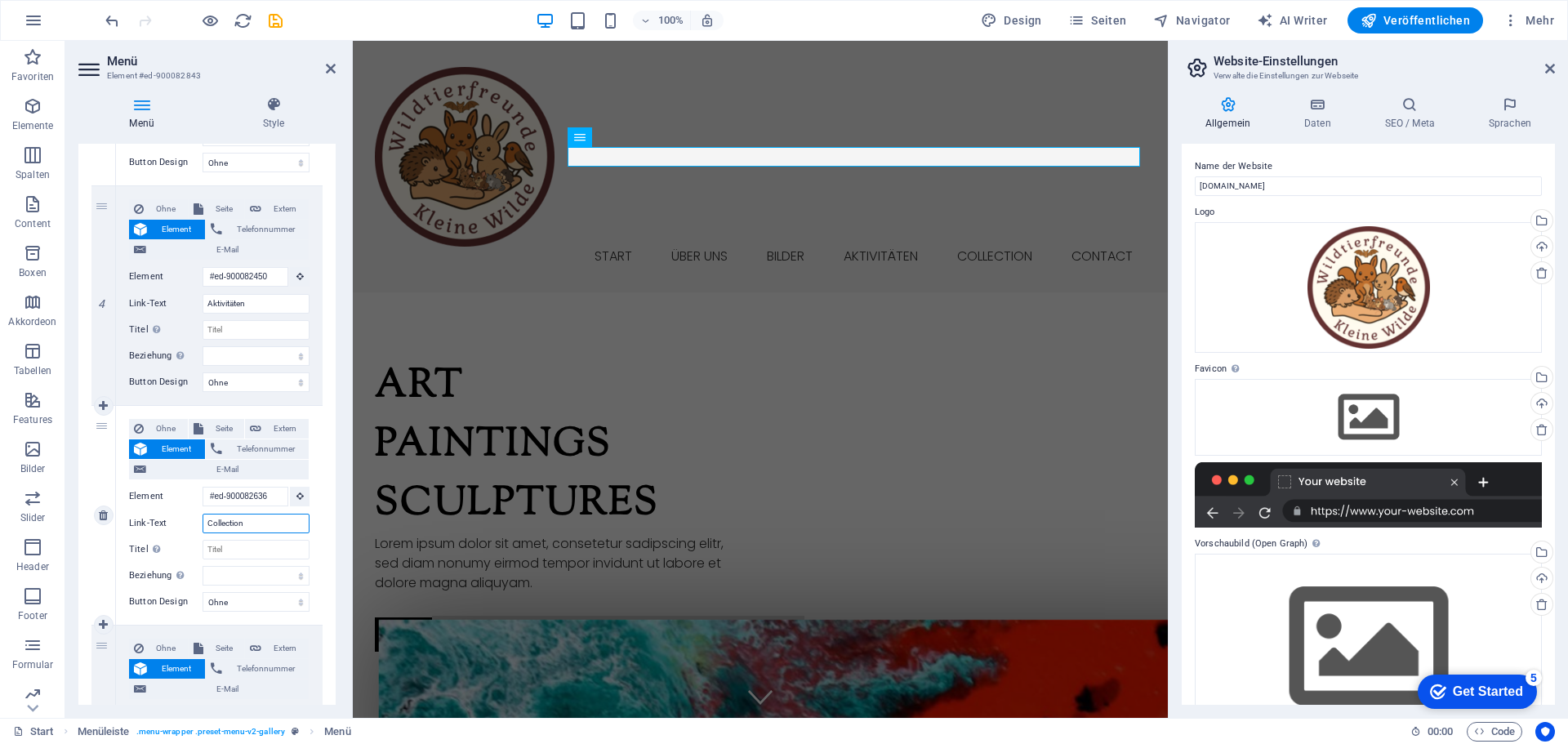
drag, startPoint x: 254, startPoint y: 523, endPoint x: 130, endPoint y: 523, distance: 124.0
click at [131, 523] on div "Link-Text Collection" at bounding box center [220, 524] width 181 height 20
type input "Wildtiert"
select select
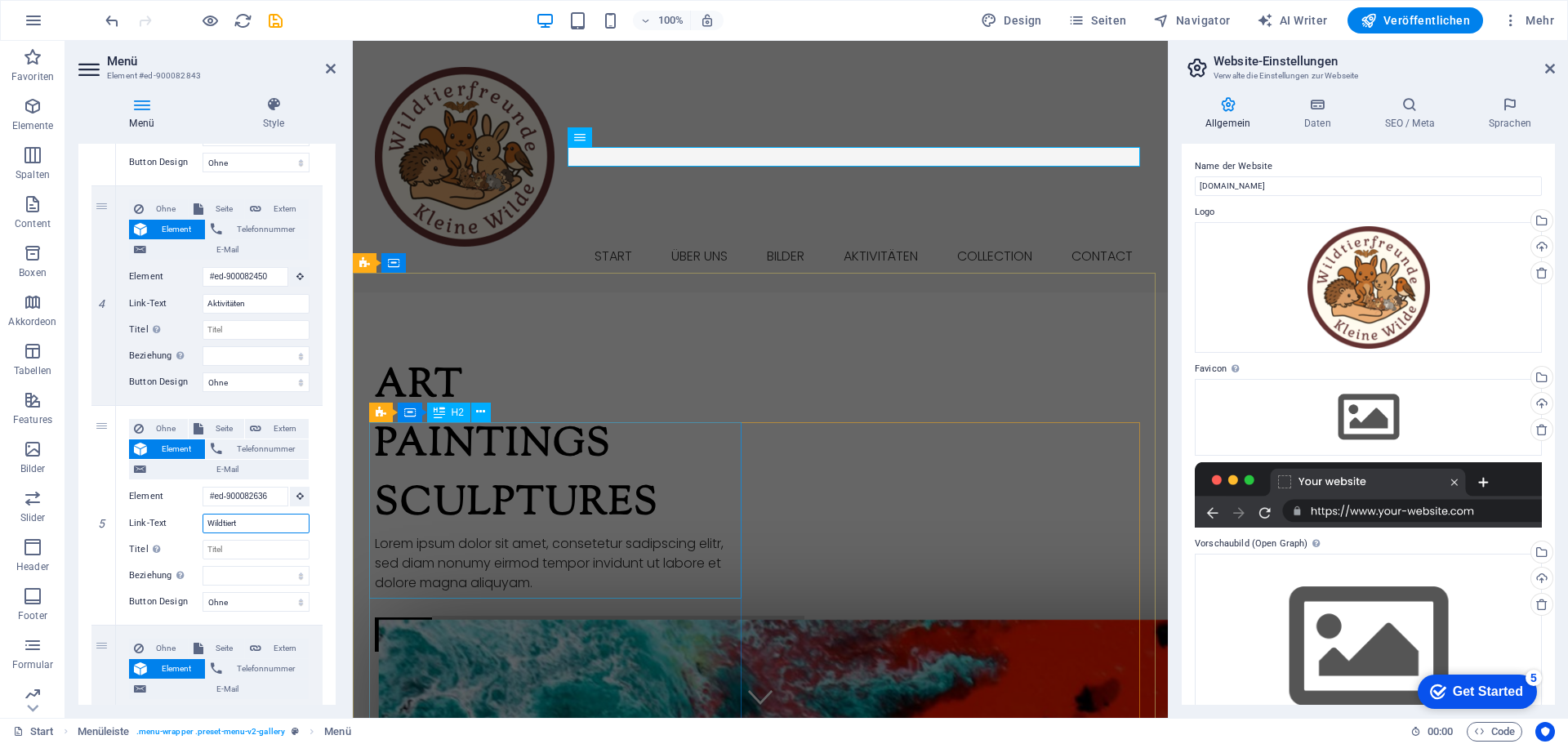
select select
type input "Wildt"
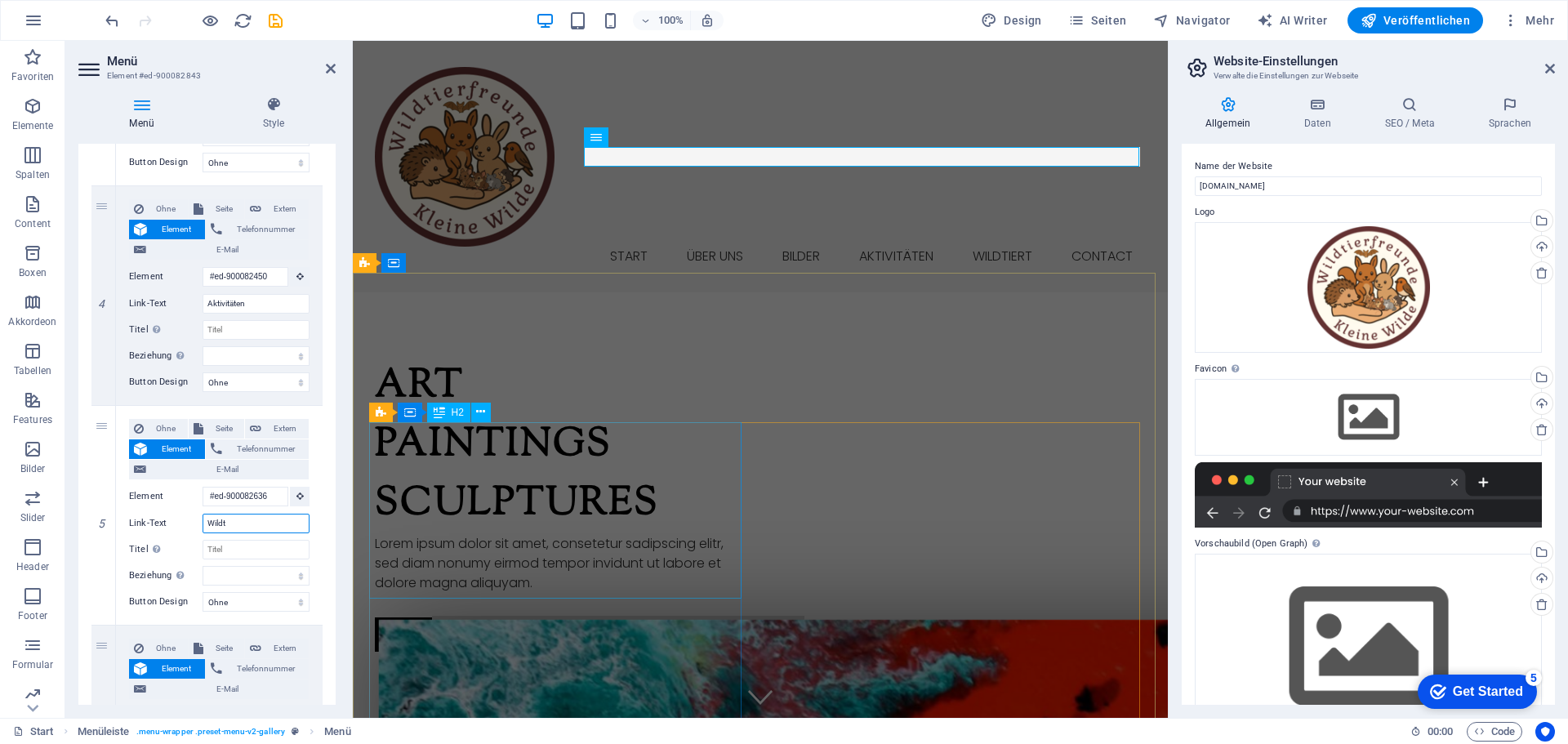
select select
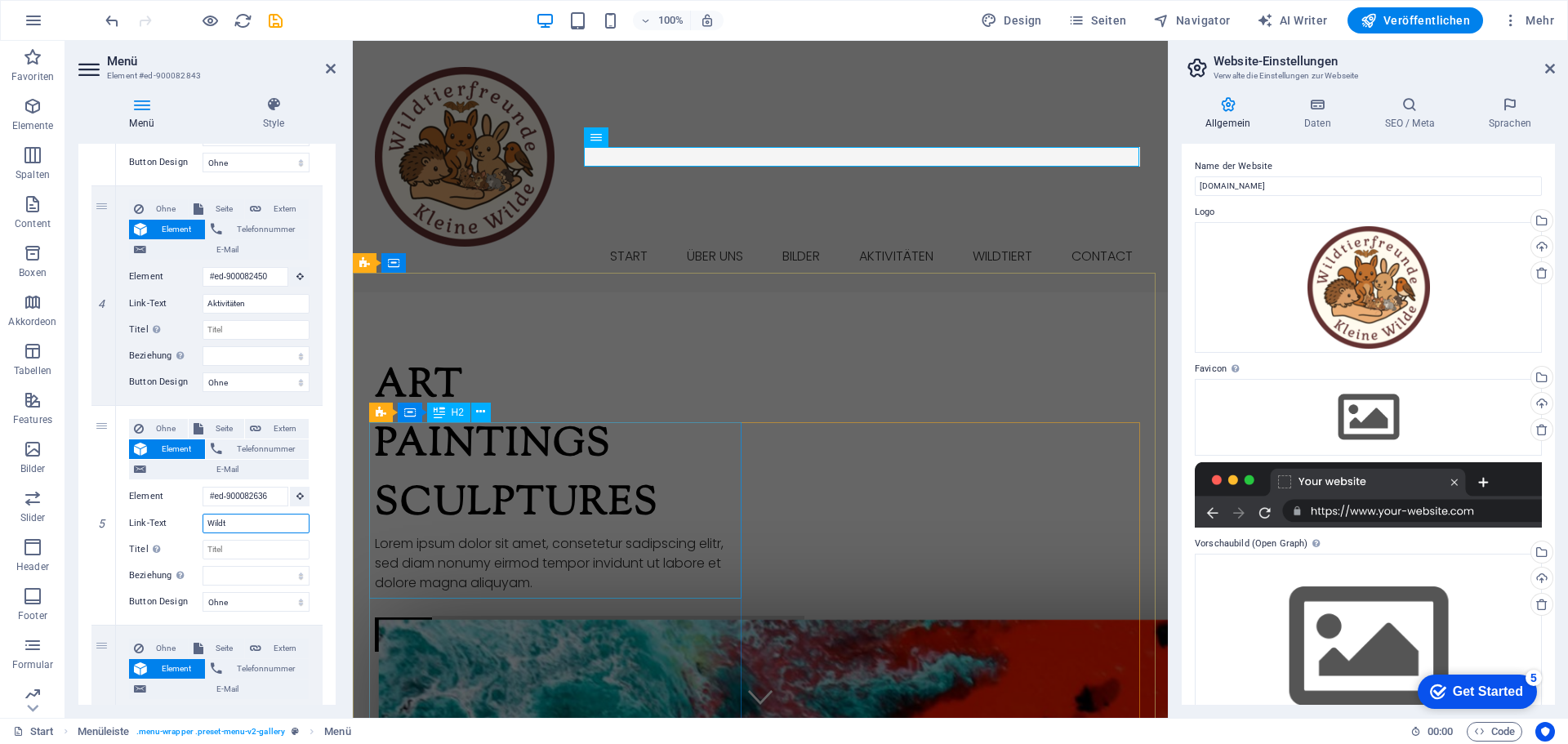
select select
type input "Wild"
select select
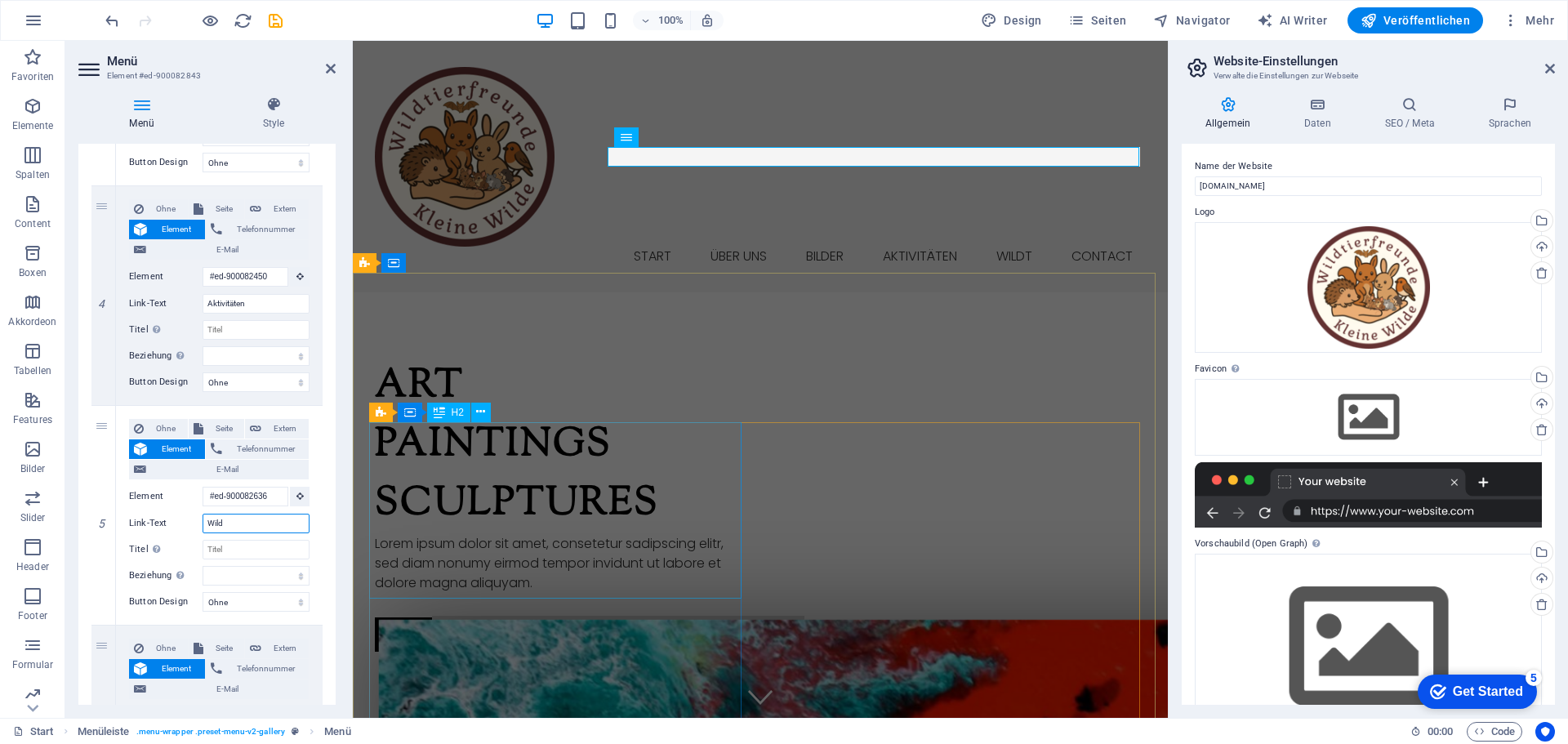
select select
type input "Wildtiere"
select select
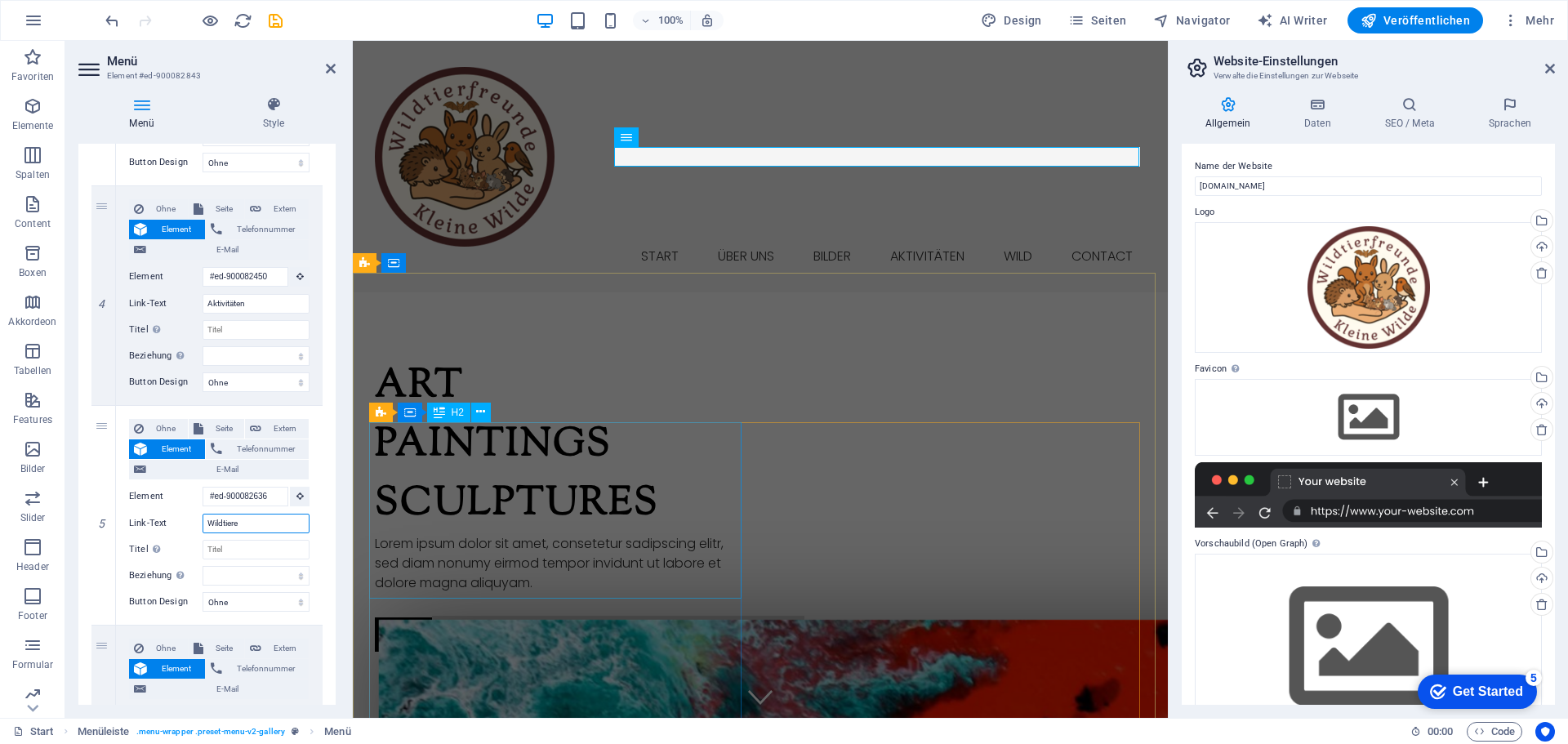
select select
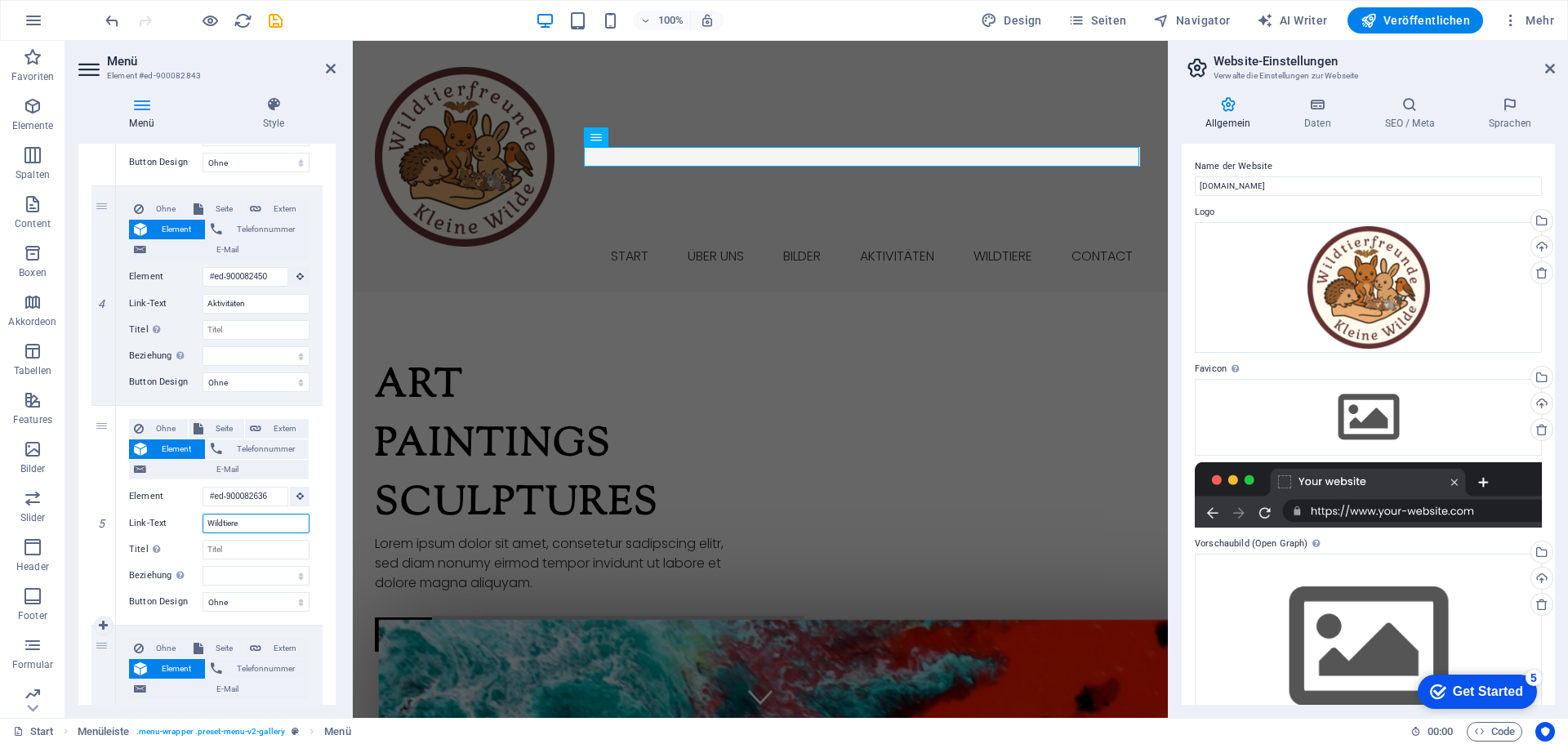
scroll to position [935, 0]
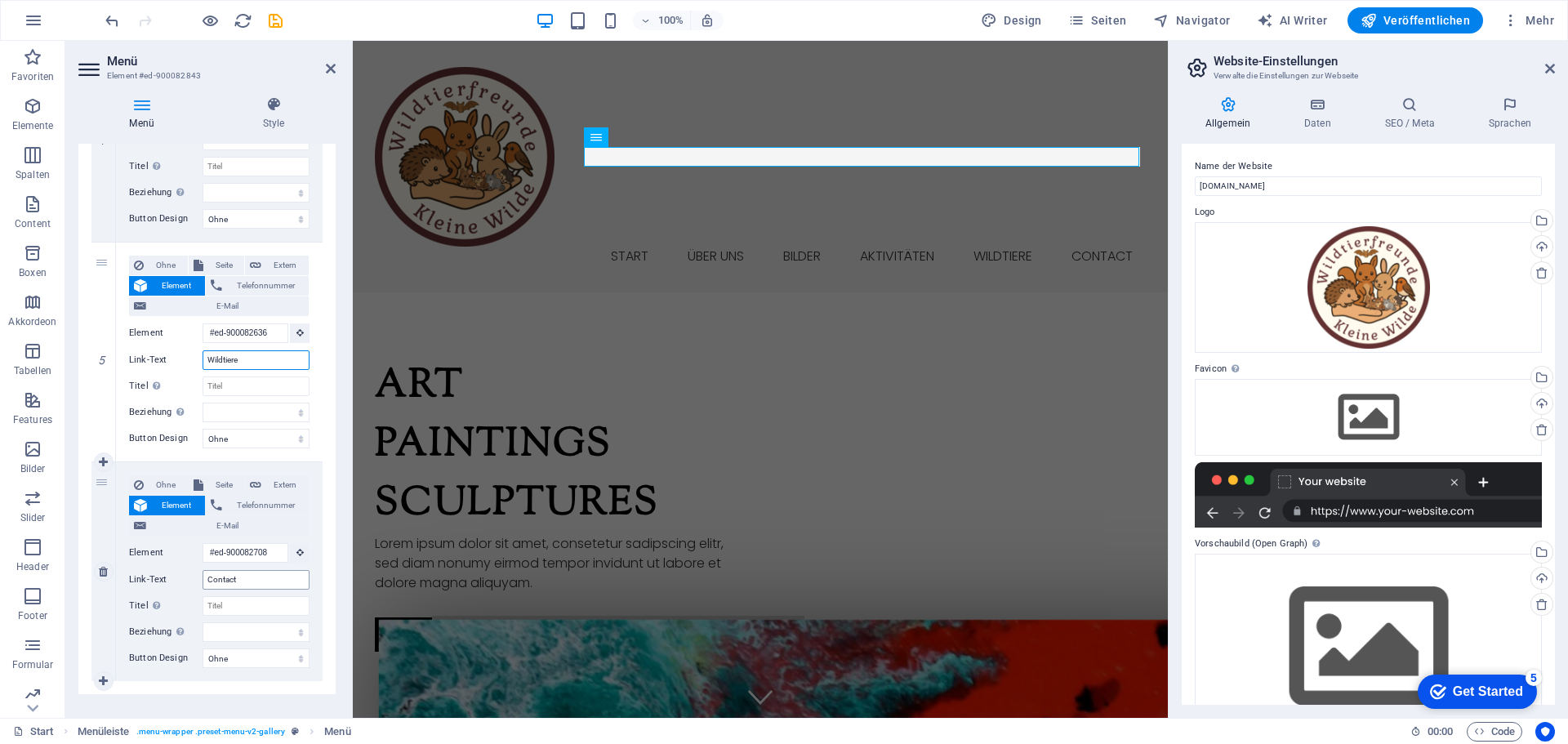
type input "Wildtiere"
click at [246, 580] on input "Contact" at bounding box center [256, 580] width 107 height 20
drag, startPoint x: 251, startPoint y: 580, endPoint x: 157, endPoint y: 578, distance: 94.0
click at [157, 578] on div "Link-Text Contact" at bounding box center [220, 580] width 181 height 20
type input "Kontakt"
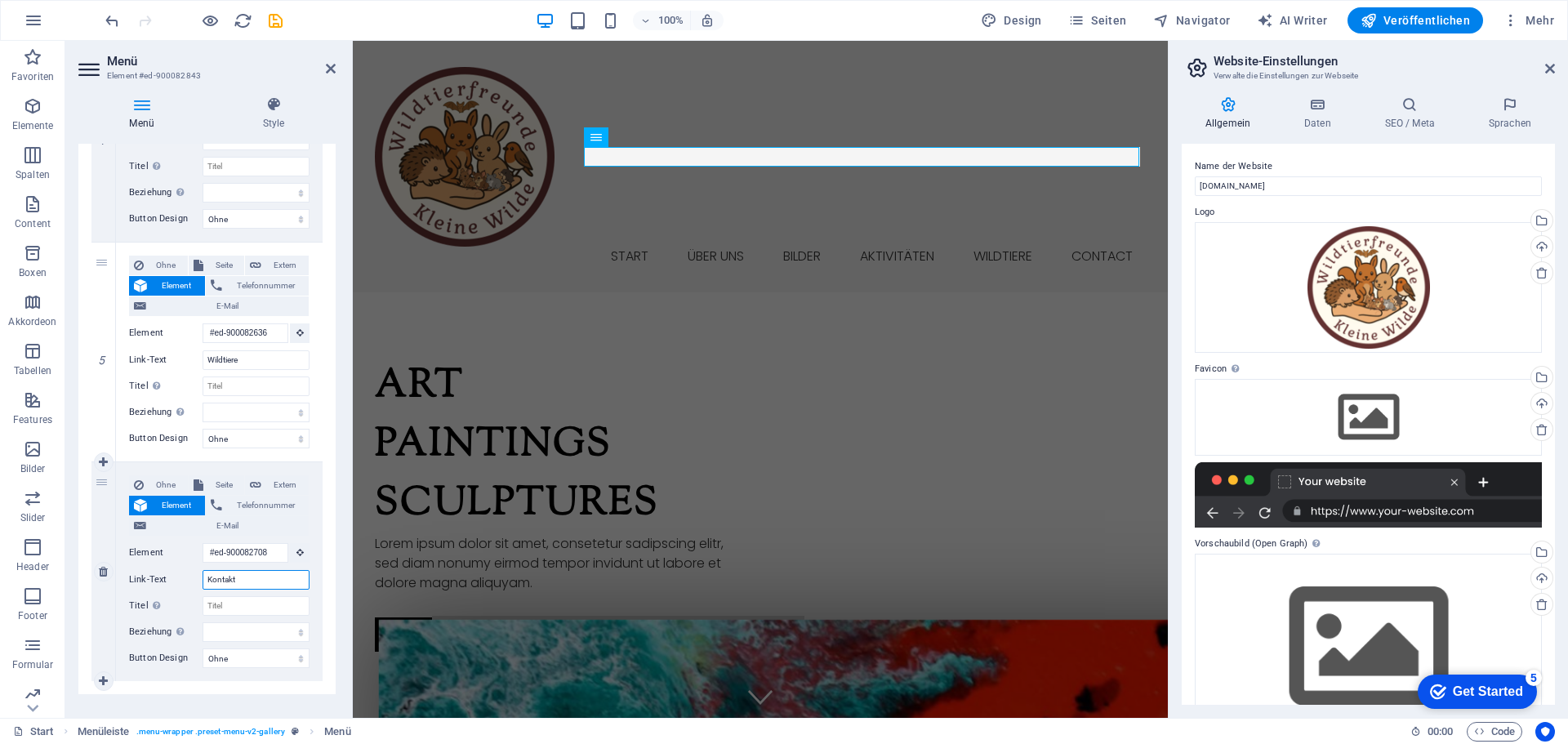
select select
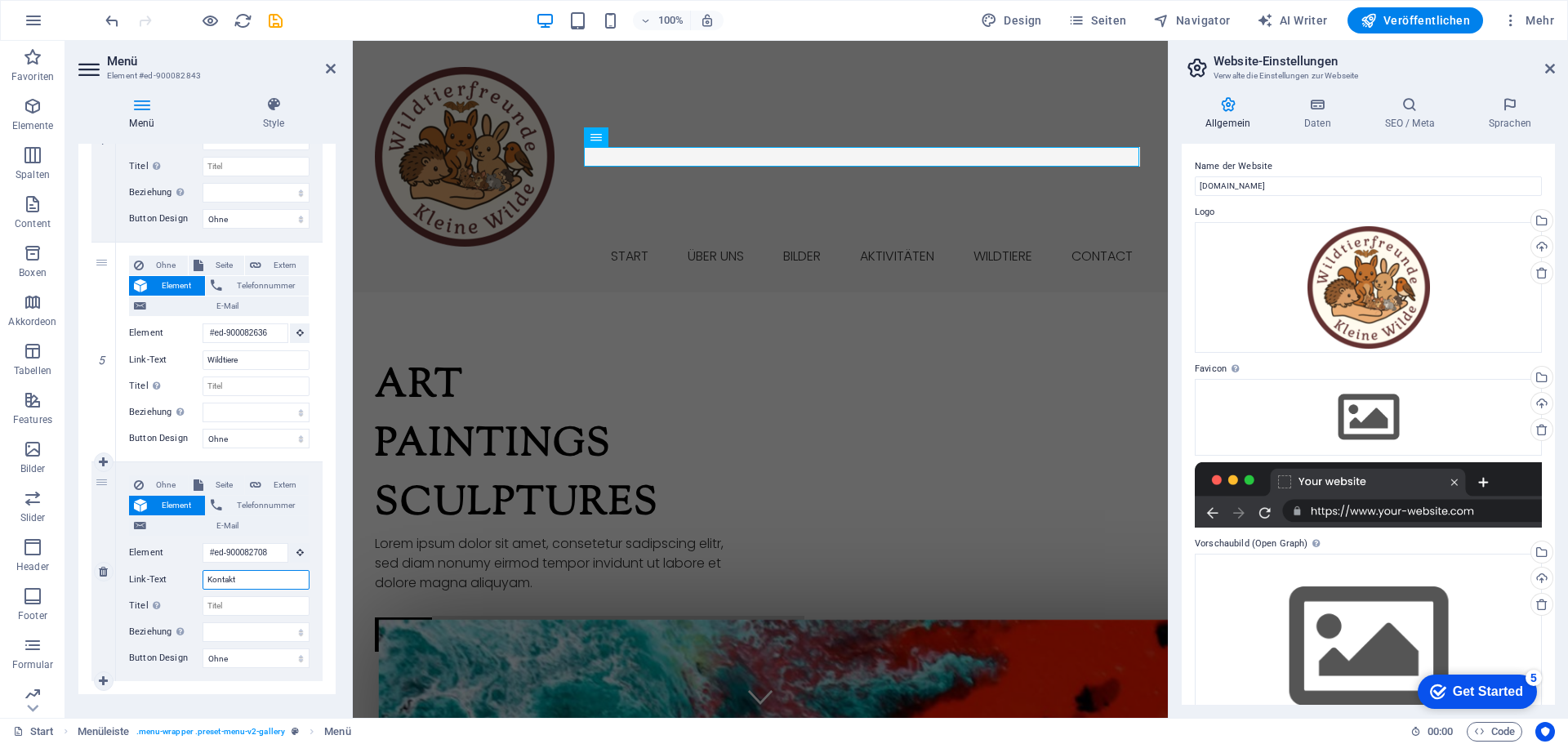
select select
type input "Kontakt"
click at [483, 475] on div "Art Paintings Sculptures" at bounding box center [561, 446] width 373 height 177
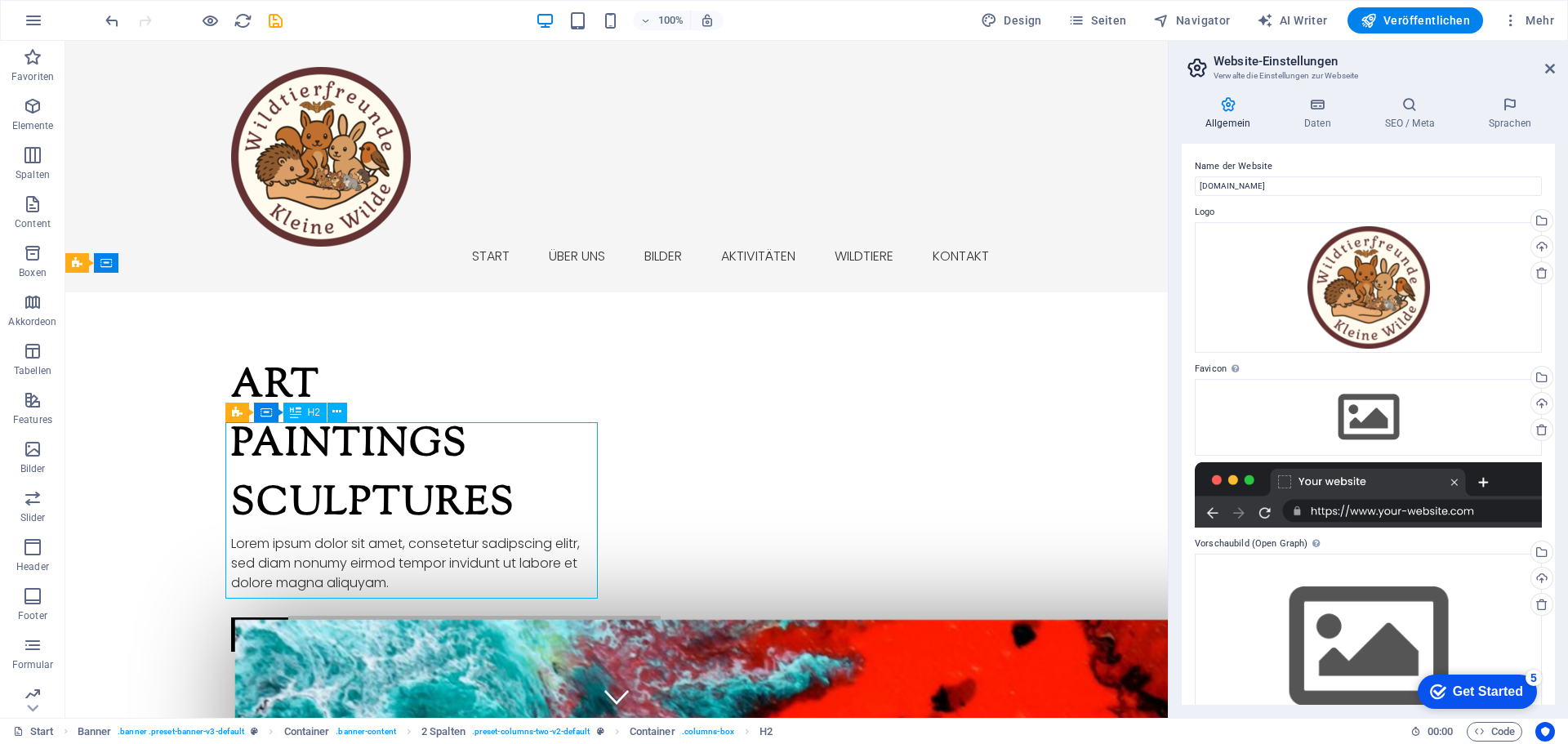
click at [363, 465] on div "Art Paintings Sculptures" at bounding box center [417, 446] width 373 height 177
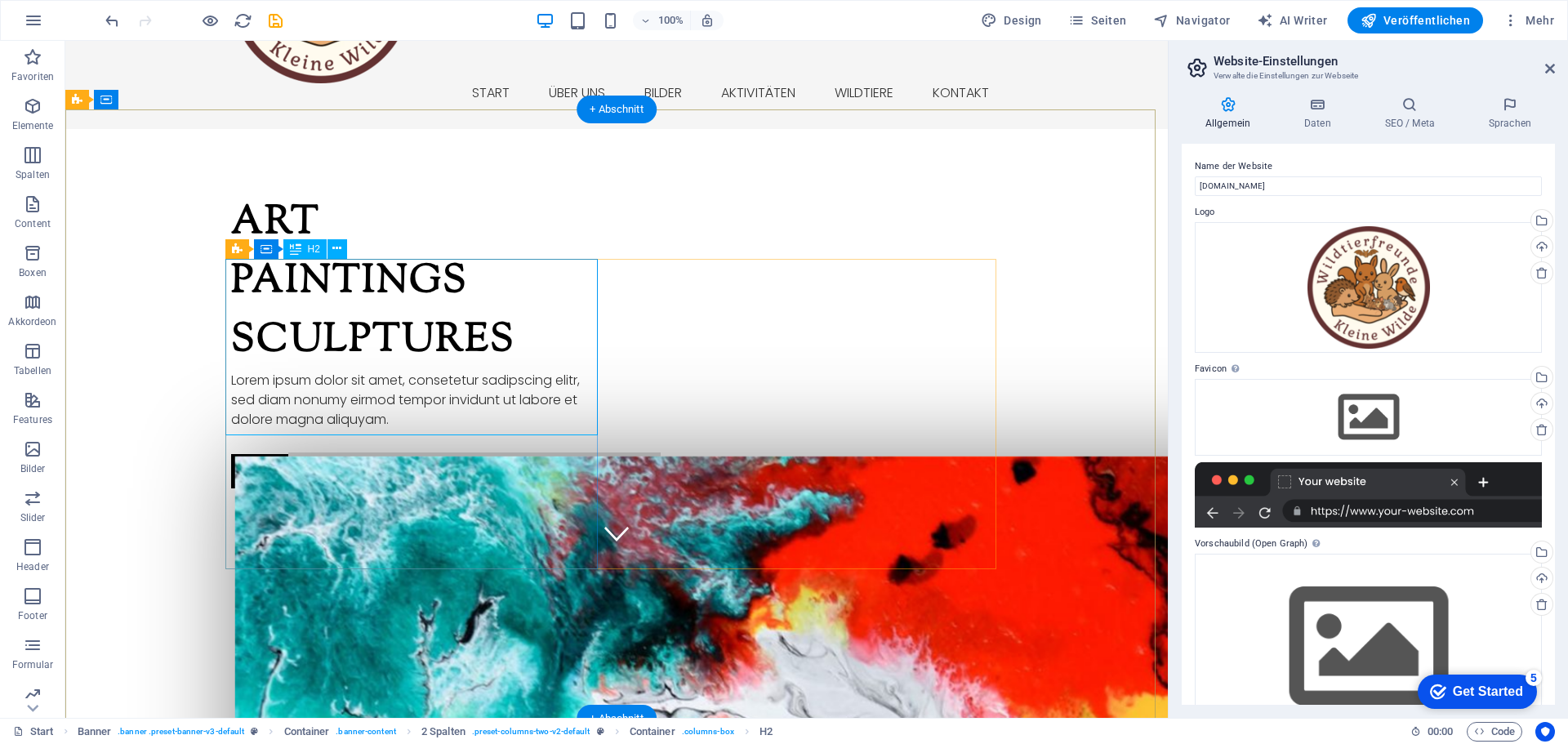
click at [316, 338] on div "Art Paintings Sculptures" at bounding box center [417, 283] width 373 height 177
click at [235, 278] on div "Art Paintings Sculptures" at bounding box center [417, 283] width 373 height 177
click at [326, 322] on div "Art Paintings Sculptures" at bounding box center [417, 283] width 373 height 177
click at [352, 337] on div "Art Paintings Sculptures" at bounding box center [417, 283] width 373 height 177
drag, startPoint x: 352, startPoint y: 337, endPoint x: 66, endPoint y: 337, distance: 286.0
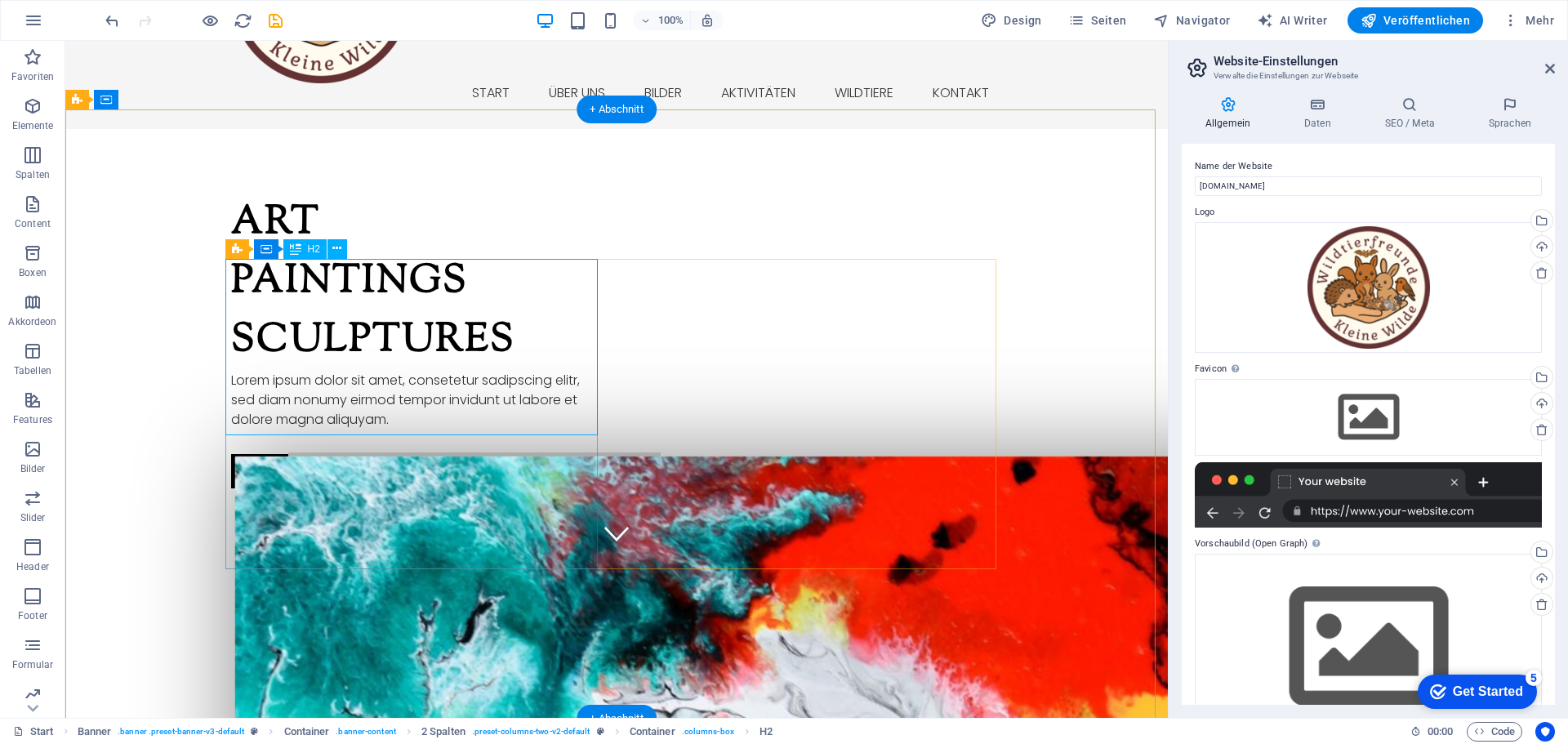
click at [353, 337] on div "Art Paintings Sculptures" at bounding box center [417, 283] width 373 height 177
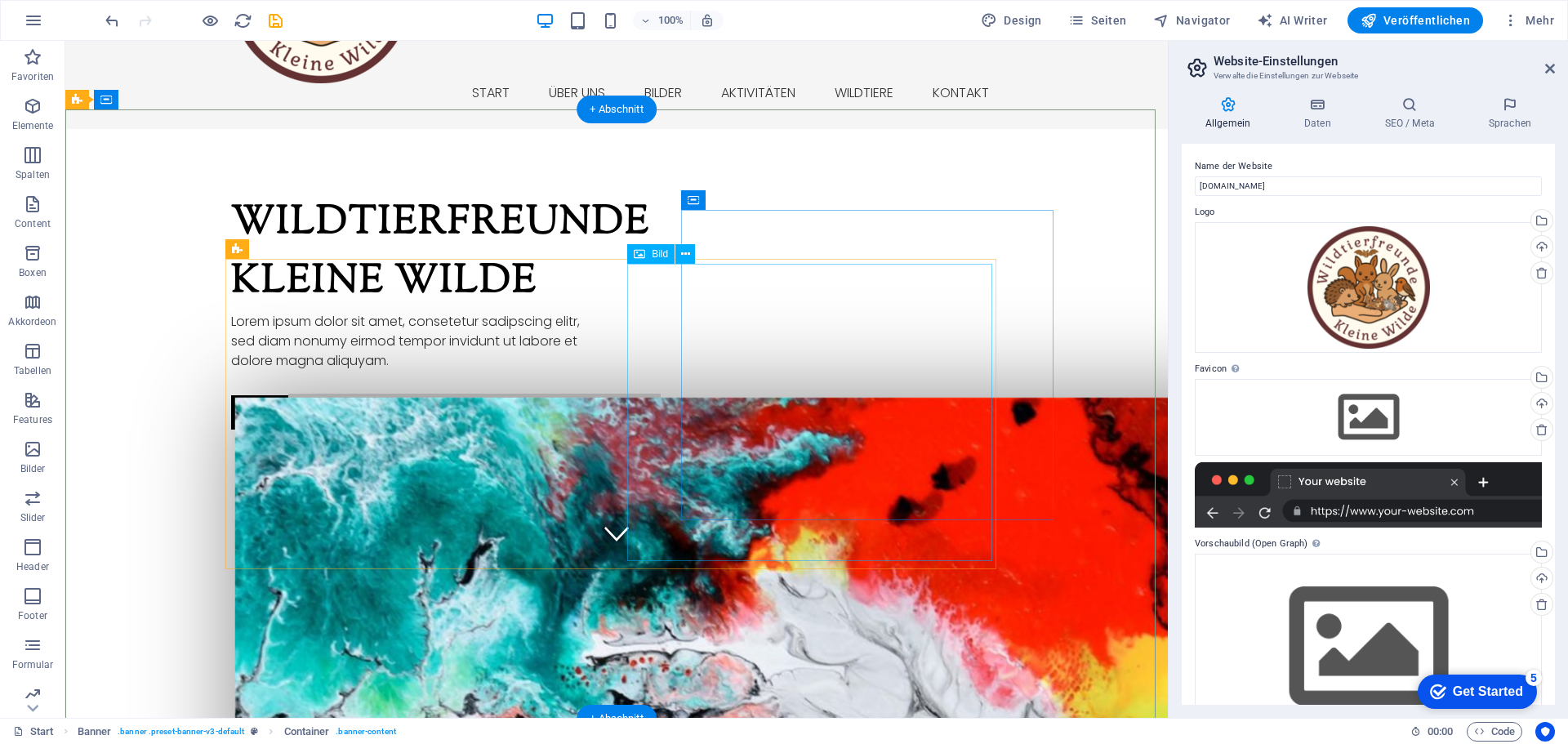
drag, startPoint x: 816, startPoint y: 338, endPoint x: 866, endPoint y: 345, distance: 50.5
click at [685, 257] on icon at bounding box center [685, 255] width 9 height 17
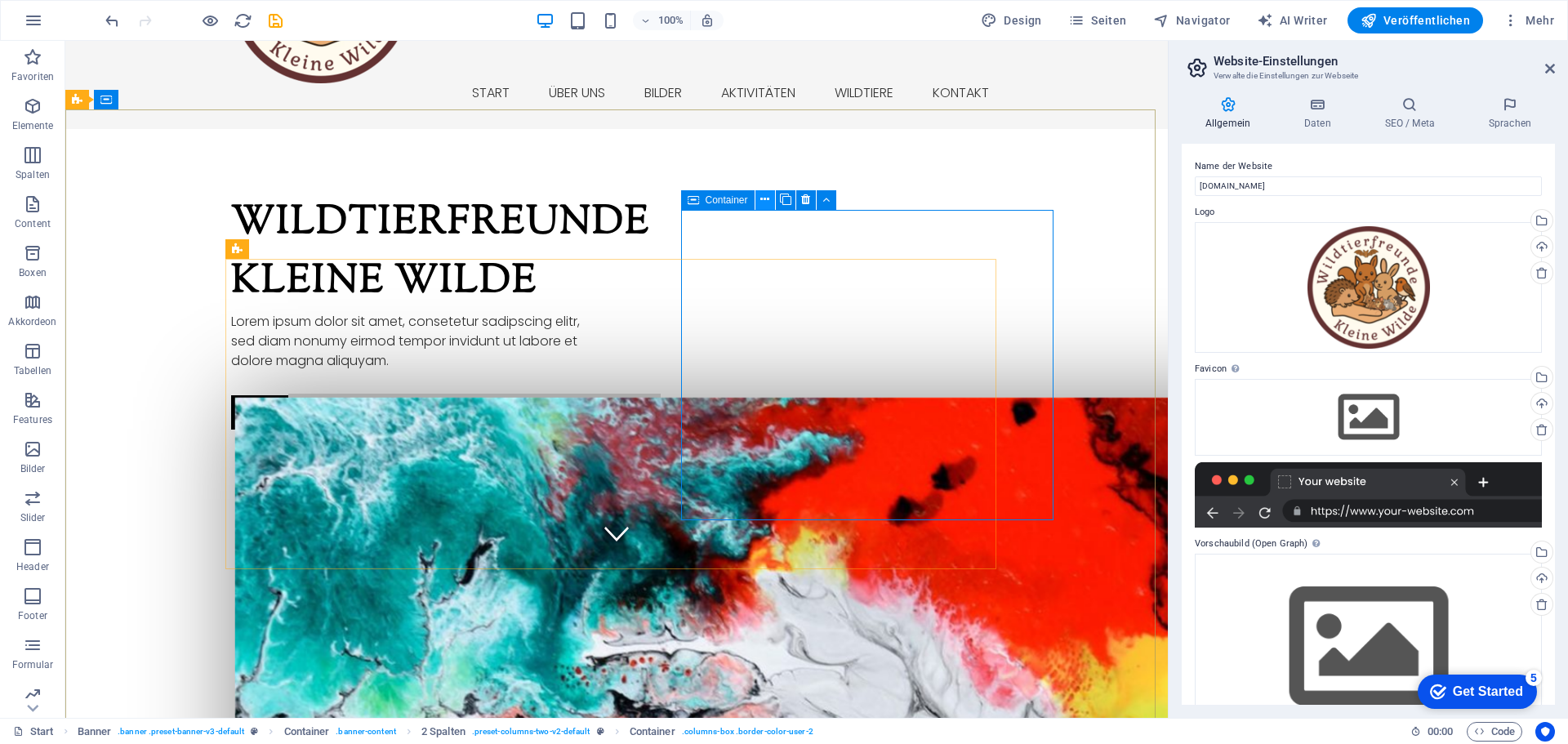
click at [763, 202] on icon at bounding box center [764, 200] width 9 height 17
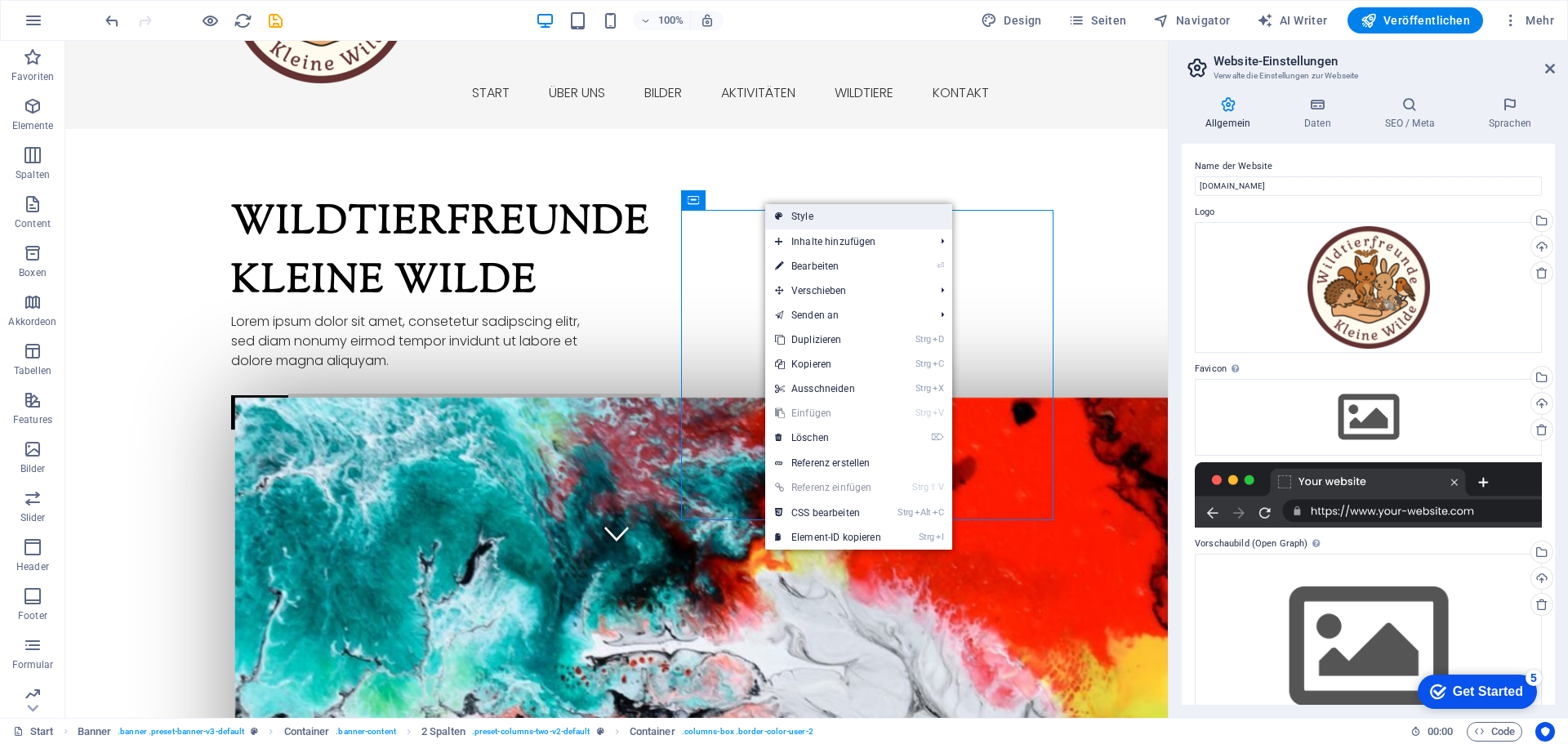
click at [788, 216] on link "Style" at bounding box center [858, 217] width 187 height 25
select select "rem"
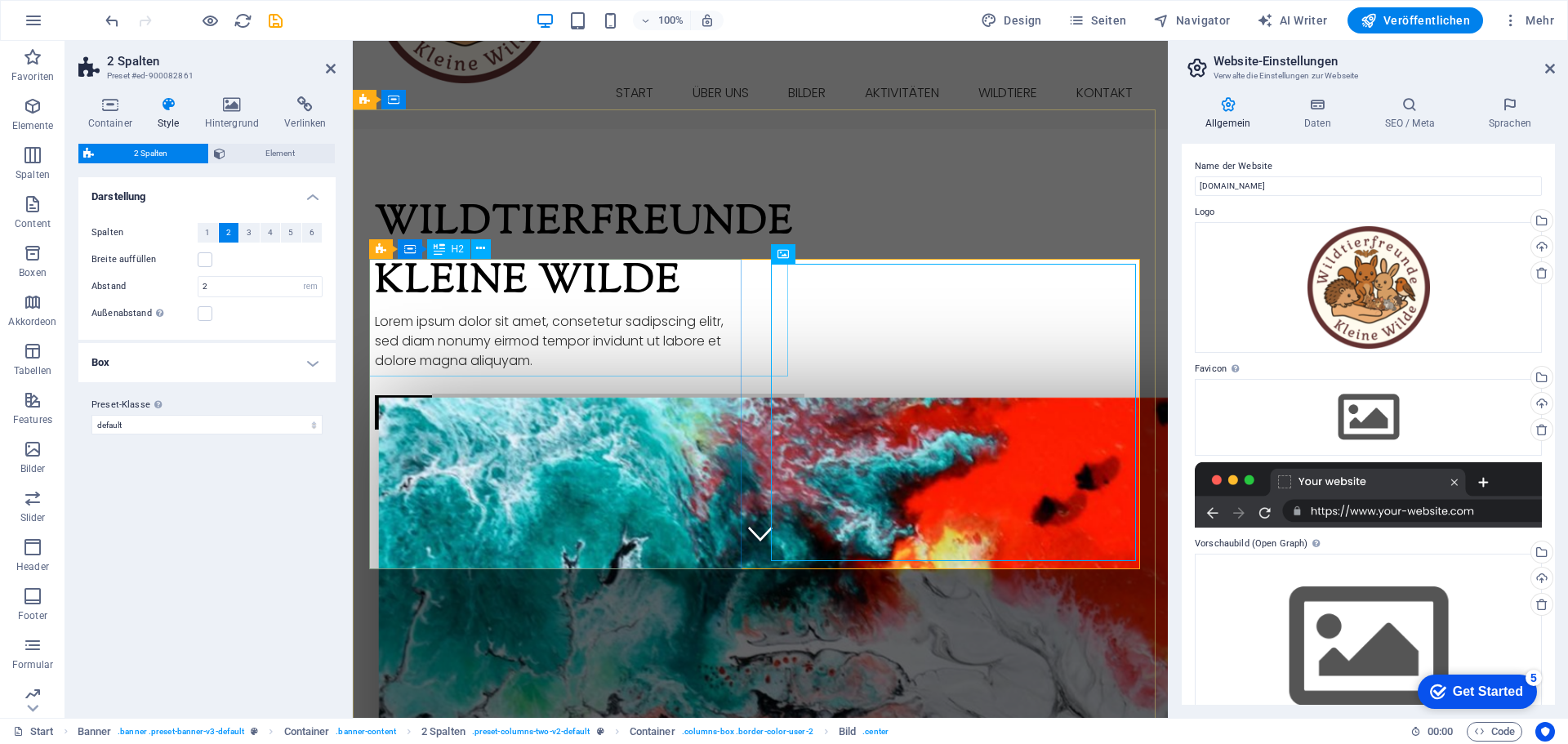
click at [568, 310] on div "Wildtierfreunde Kleine Wilde" at bounding box center [561, 254] width 373 height 118
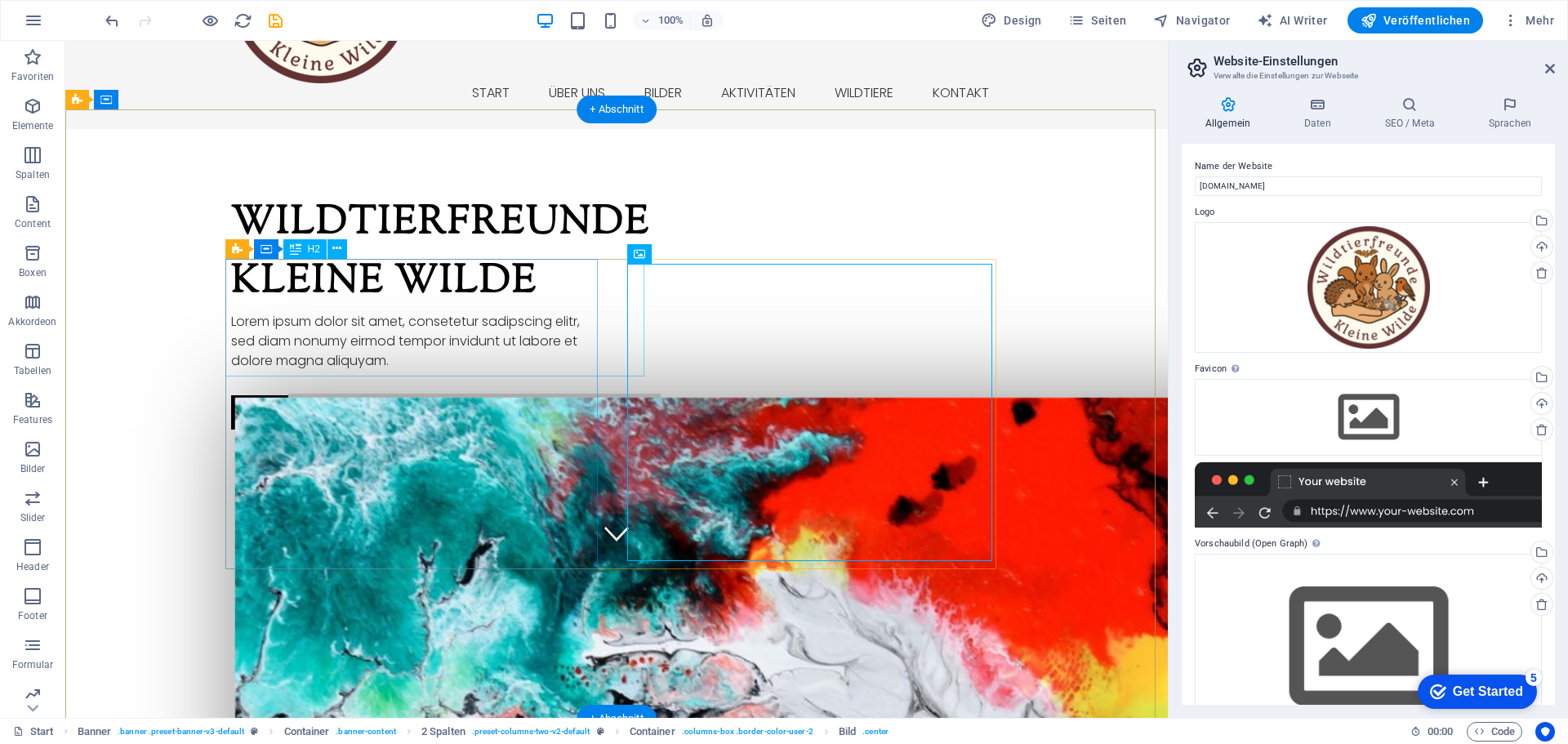
click at [517, 302] on div "Wildtierfreunde Kleine Wilde" at bounding box center [417, 254] width 373 height 118
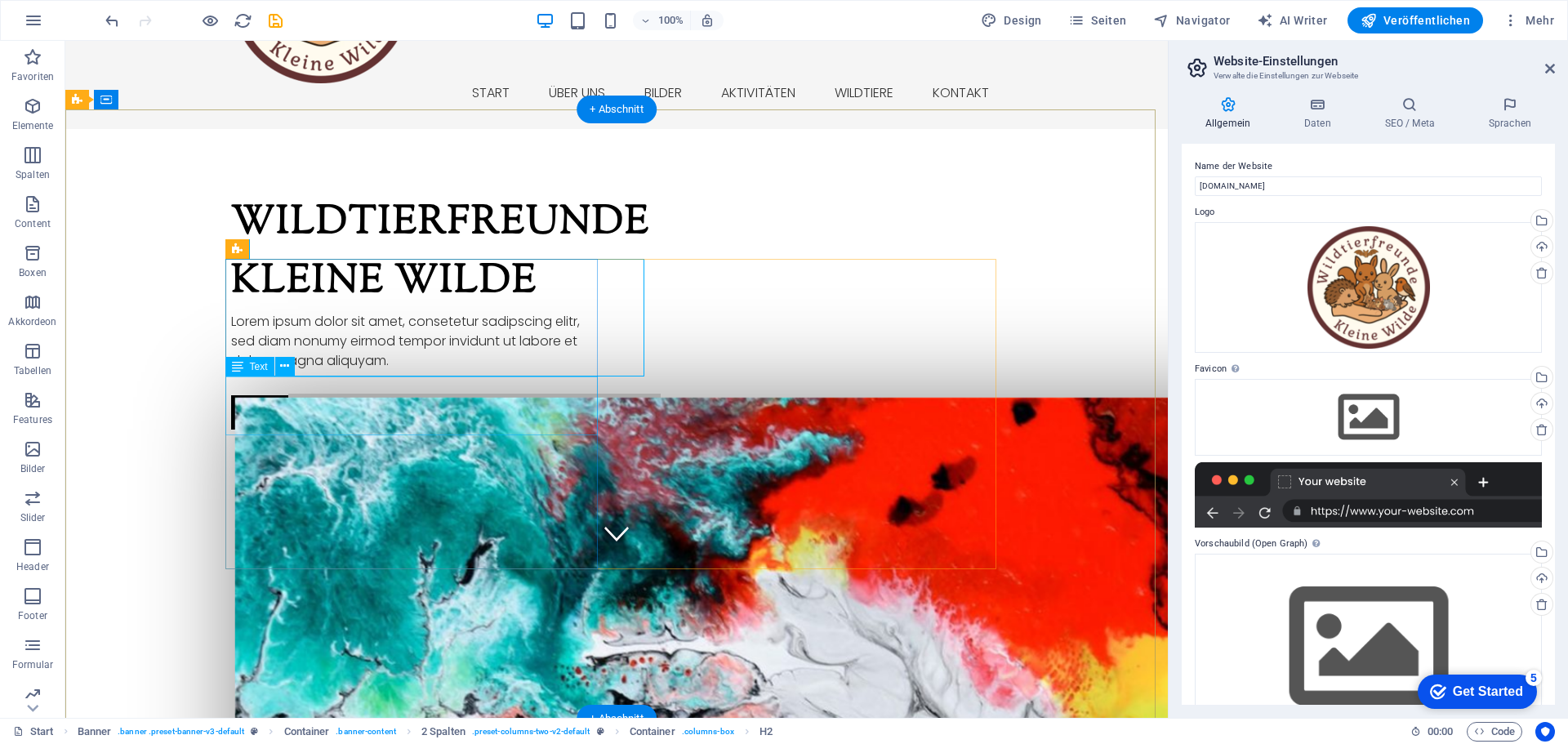
click at [442, 371] on div "Lorem ipsum dolor sit amet, consetetur sadipscing elitr, sed diam nonumy eirmod…" at bounding box center [417, 341] width 373 height 59
click at [422, 429] on div "Wildtierfreunde Kleine Wilde Lorem ipsum dolor sit amet, consetetur sadipscing …" at bounding box center [417, 312] width 373 height 235
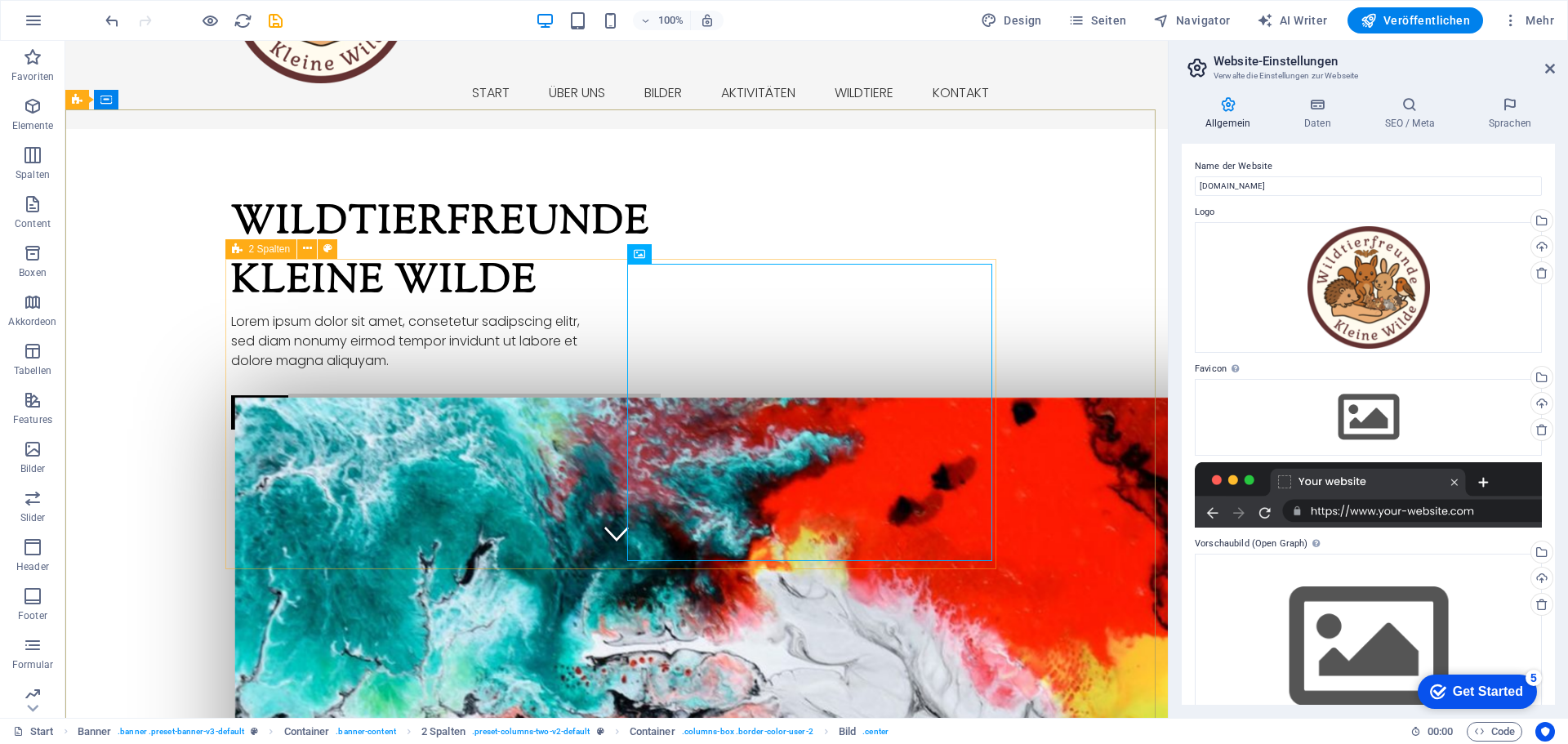
click at [242, 253] on div "2 Spalten" at bounding box center [261, 249] width 72 height 20
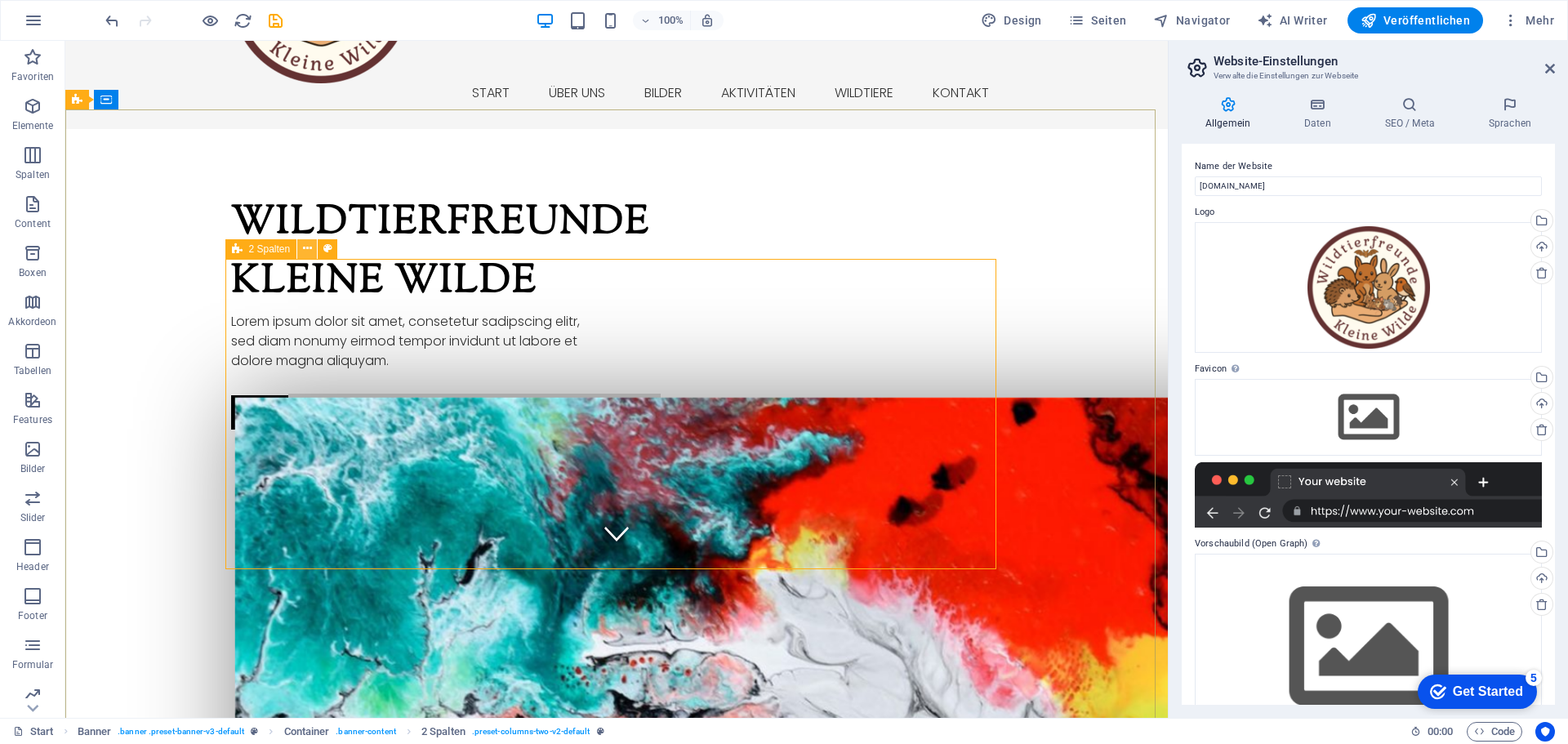
click at [308, 248] on icon at bounding box center [307, 249] width 9 height 17
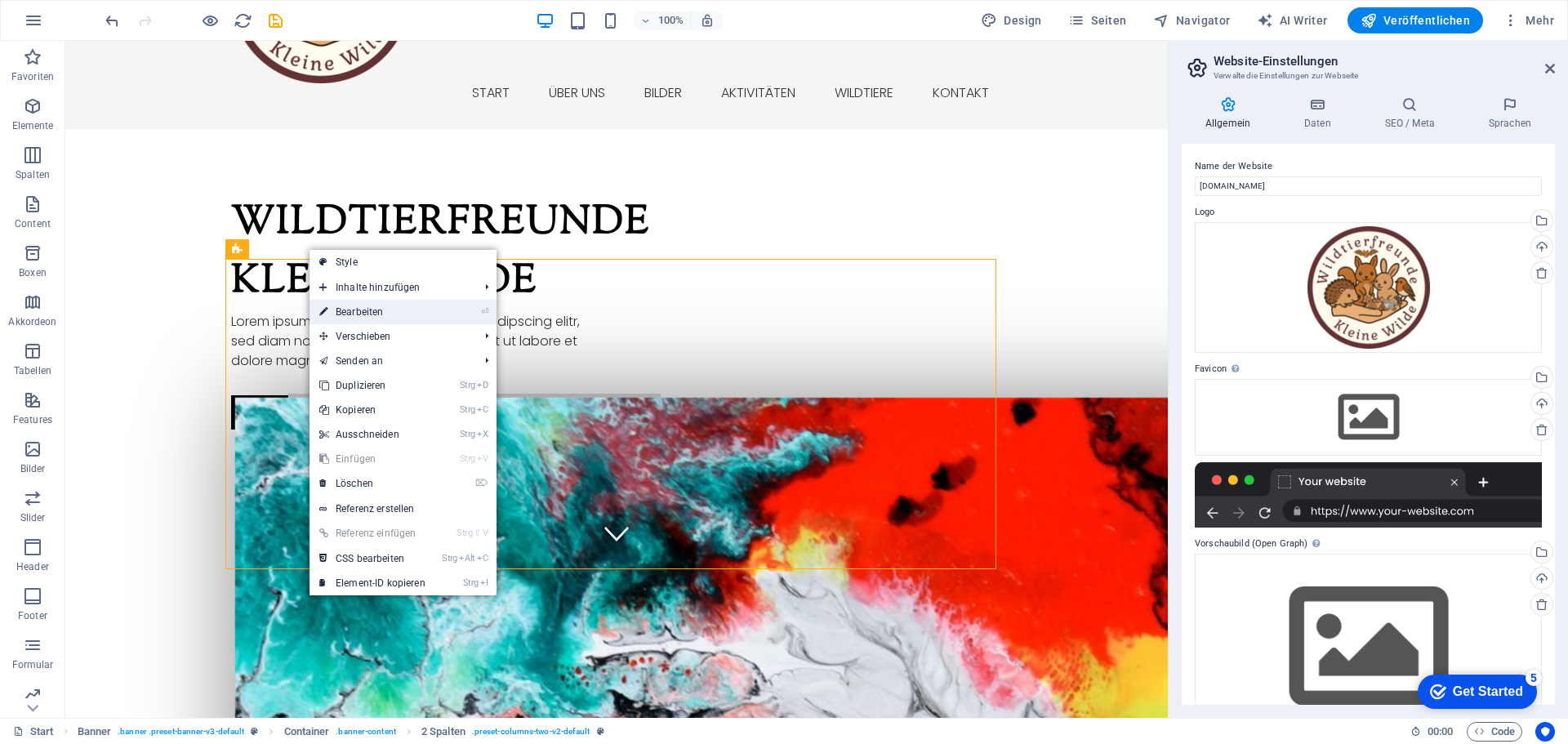
click at [364, 310] on link "⏎ Bearbeiten" at bounding box center [373, 312] width 125 height 25
select select "rem"
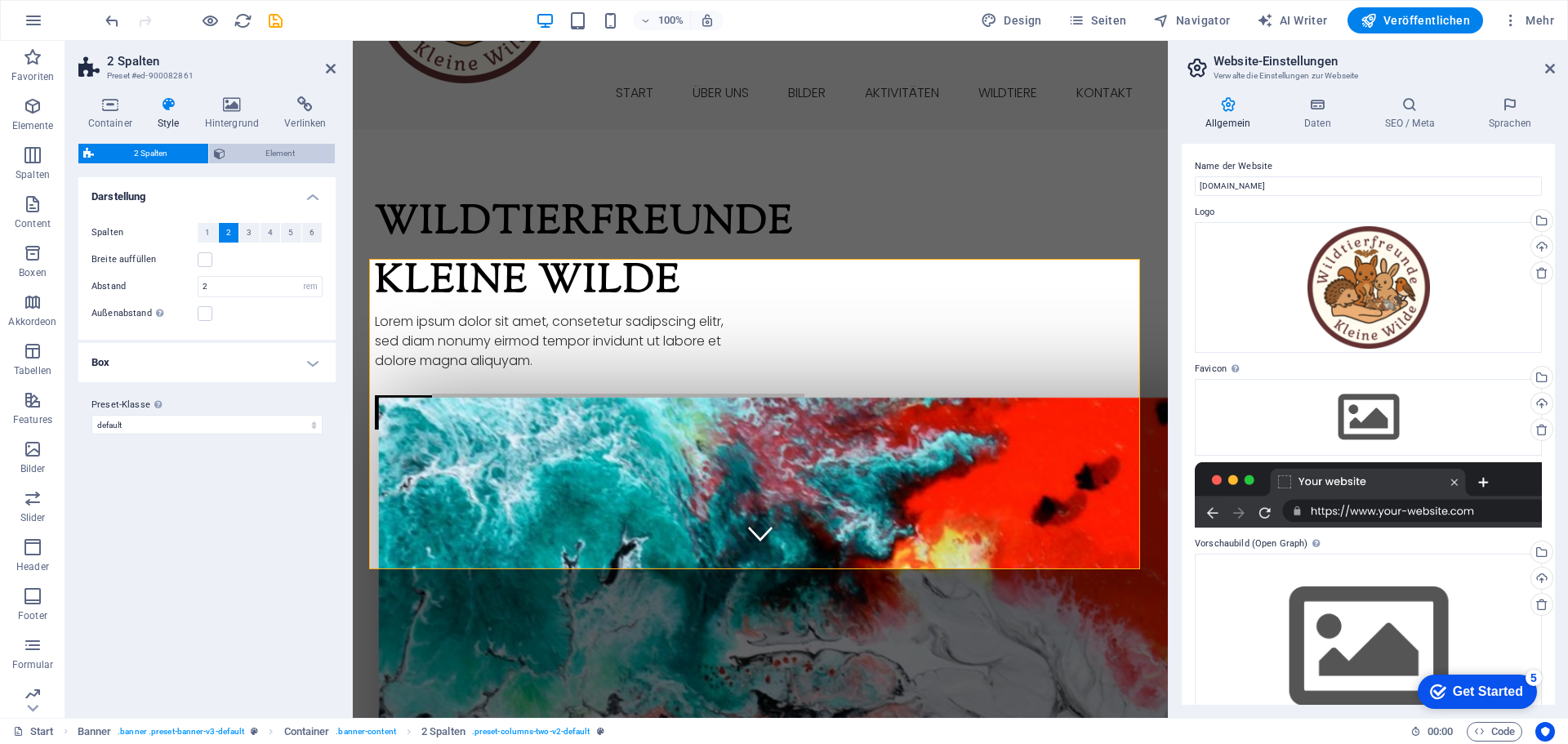
click at [279, 152] on span "Element" at bounding box center [280, 153] width 101 height 20
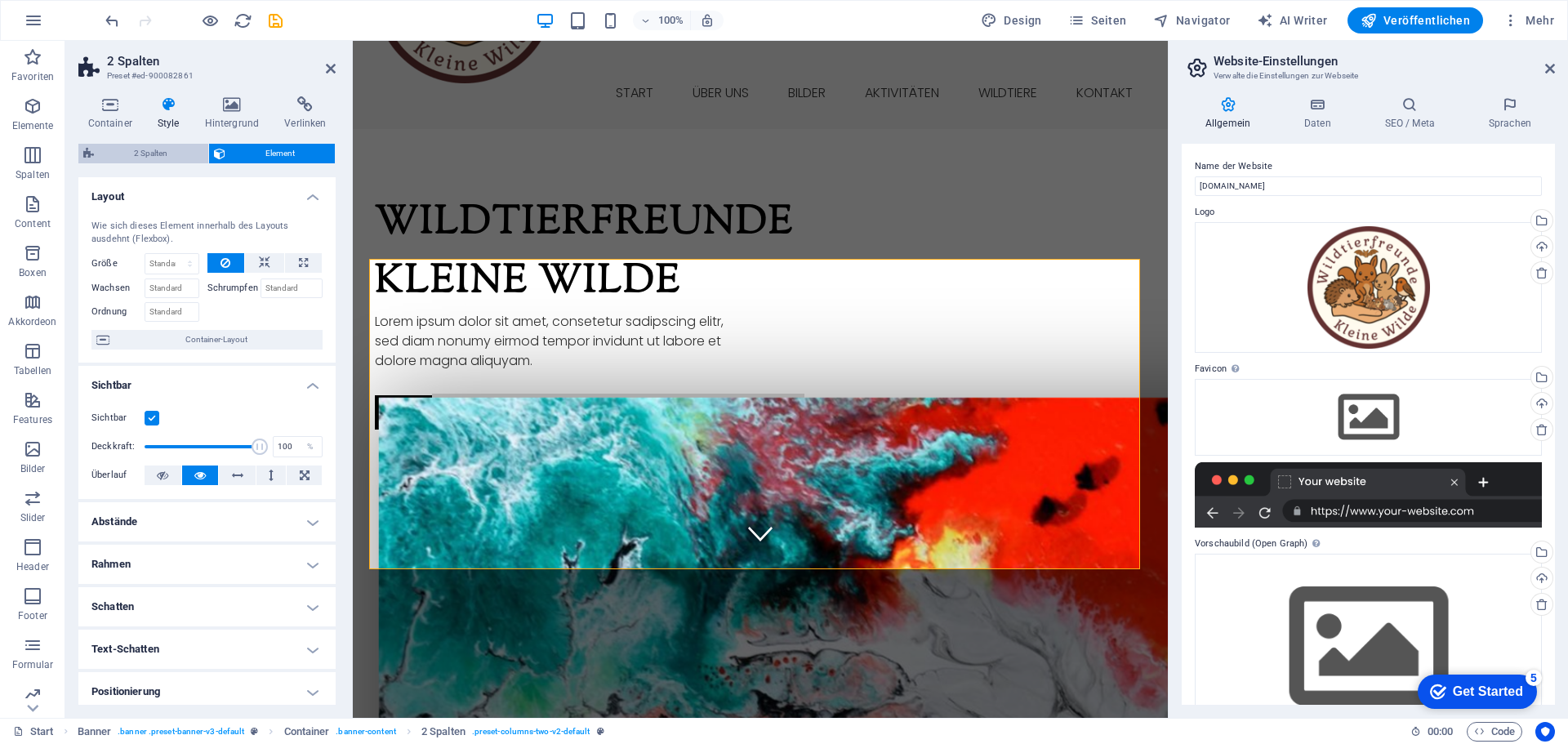
click at [133, 151] on span "2 Spalten" at bounding box center [151, 153] width 105 height 20
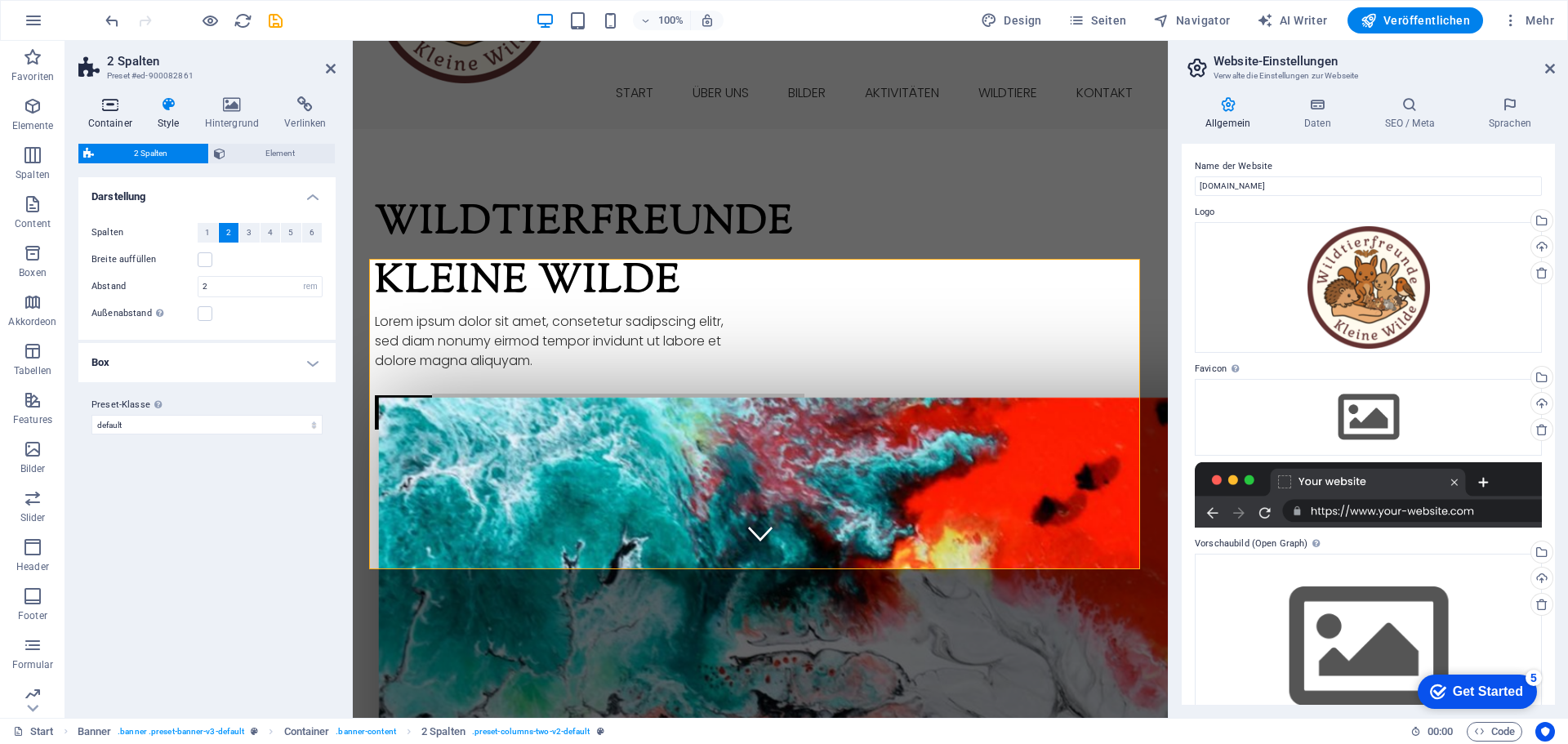
click at [113, 108] on icon at bounding box center [109, 104] width 63 height 16
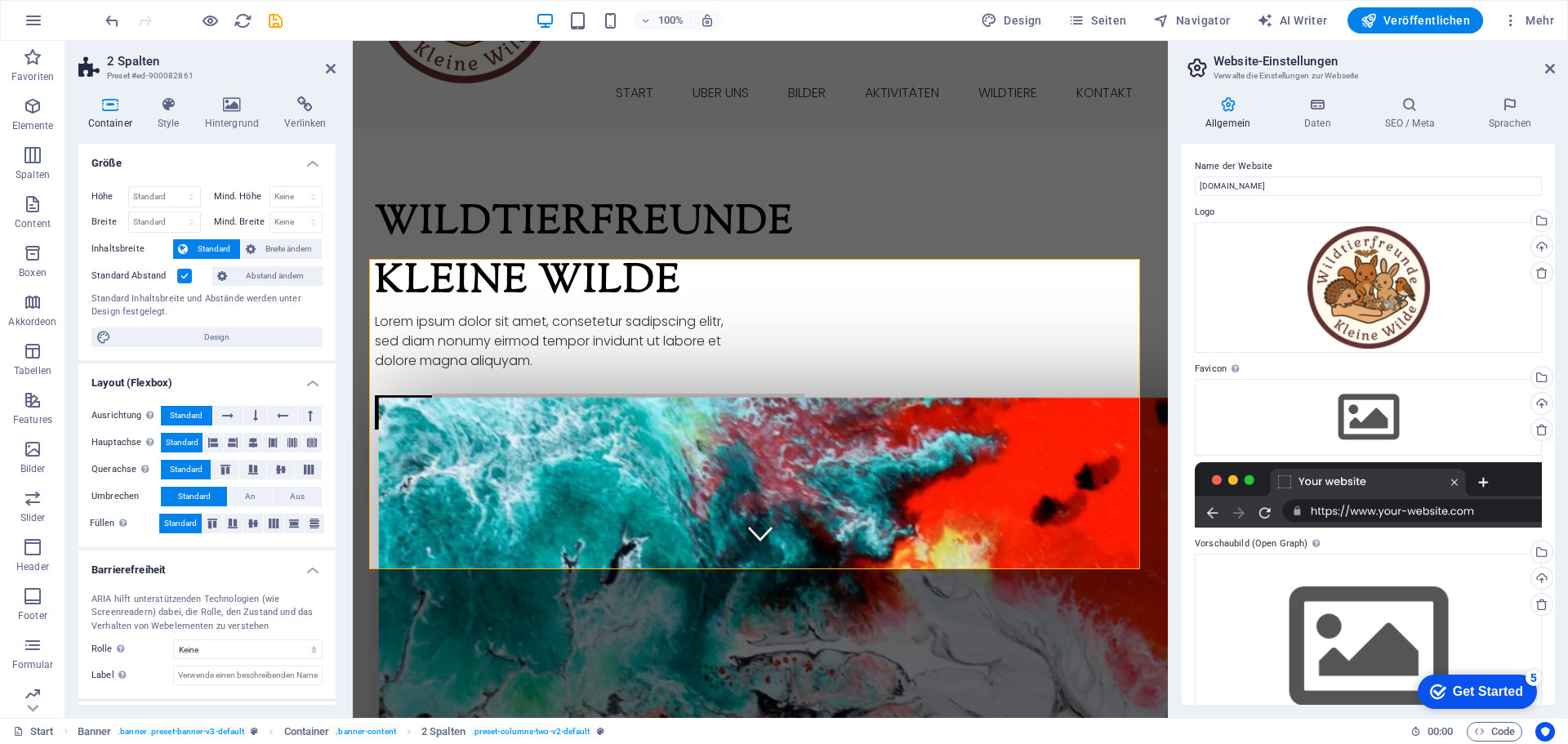
scroll to position [72, 0]
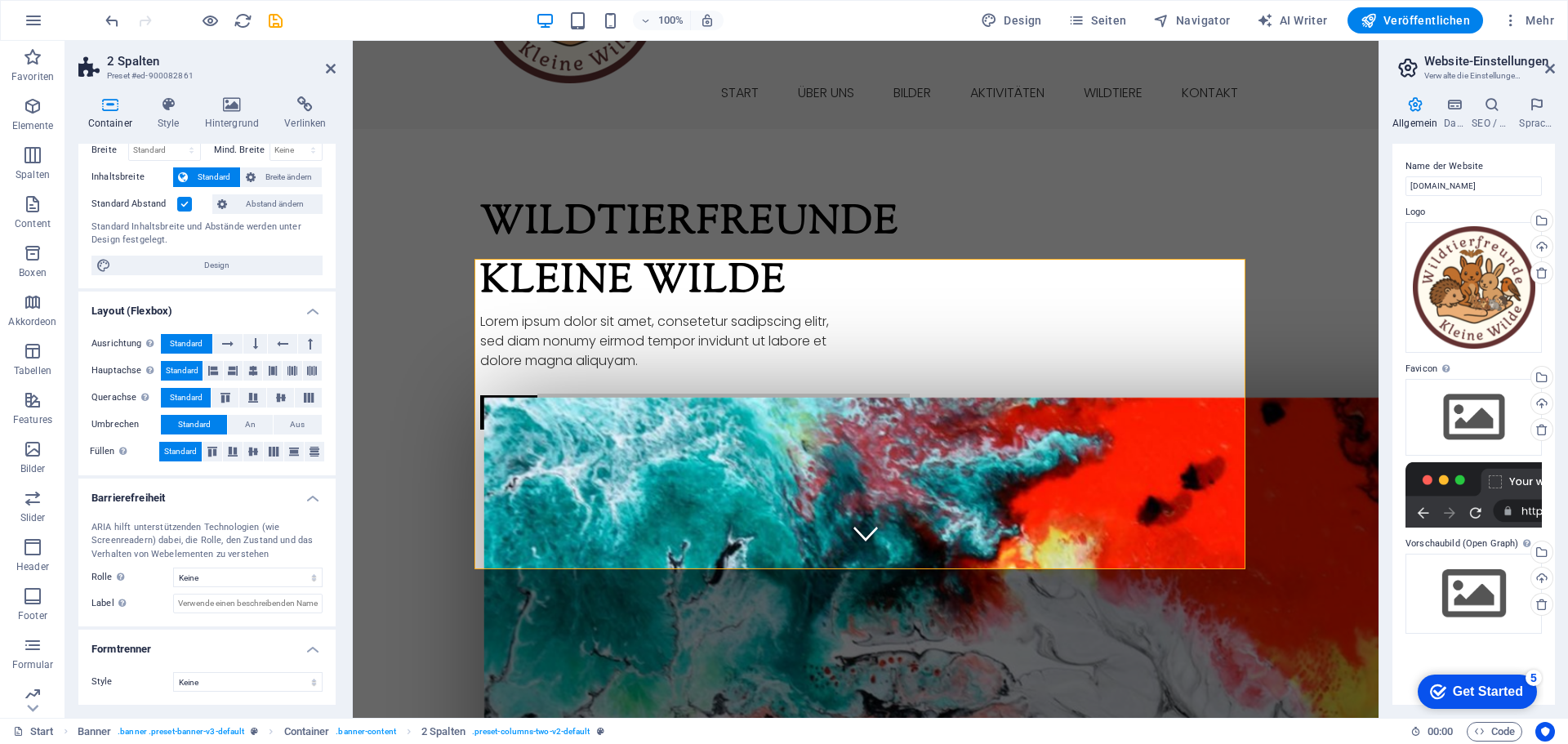
drag, startPoint x: 1170, startPoint y: 110, endPoint x: 1420, endPoint y: 113, distance: 250.0
click at [1420, 113] on aside "Website-Einstellungen Verwalte die Einstellungen zur Webseite Allgemein Daten S…" at bounding box center [1473, 379] width 189 height 677
click at [262, 176] on span "Breite ändern" at bounding box center [288, 177] width 56 height 20
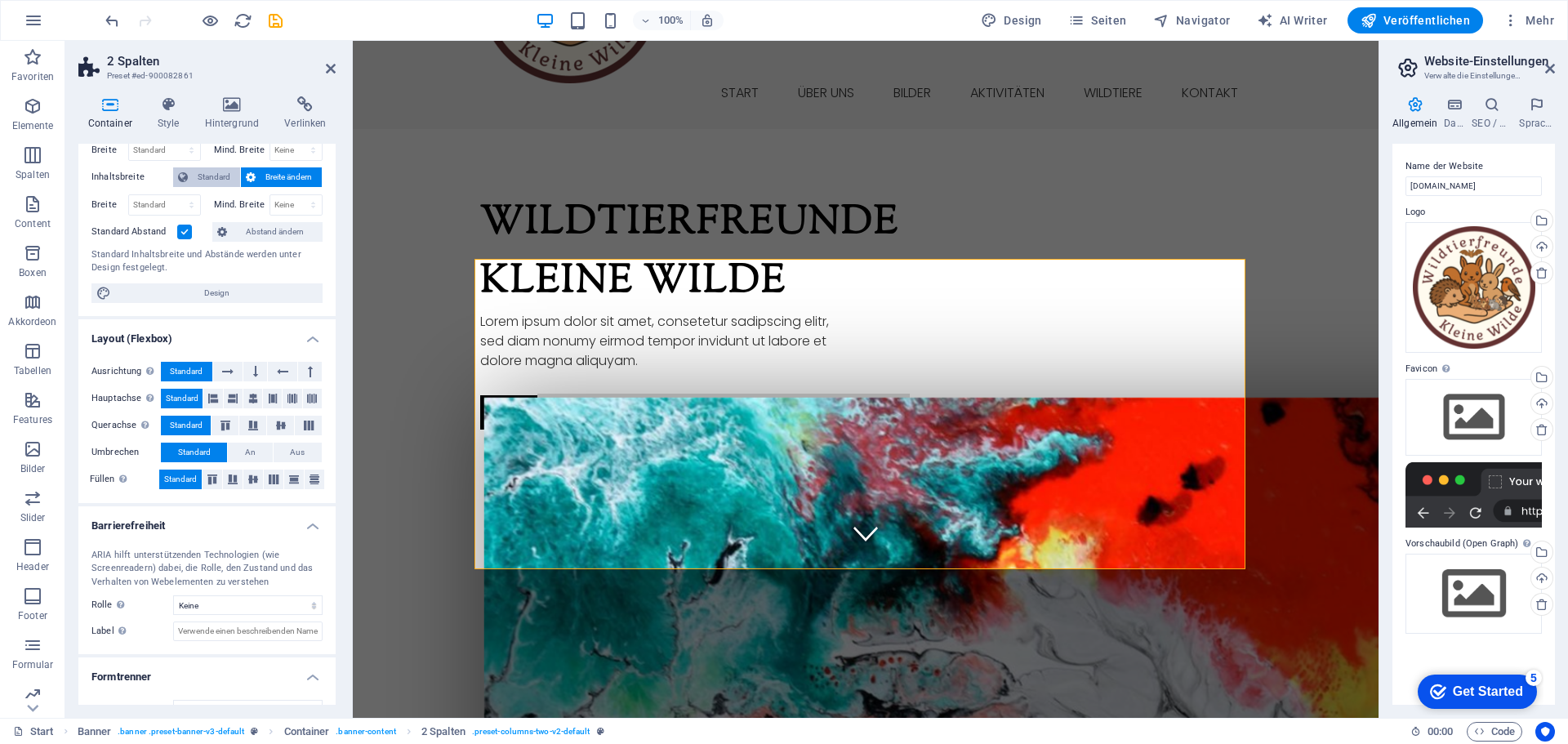
click at [202, 178] on span "Standard" at bounding box center [214, 177] width 43 height 20
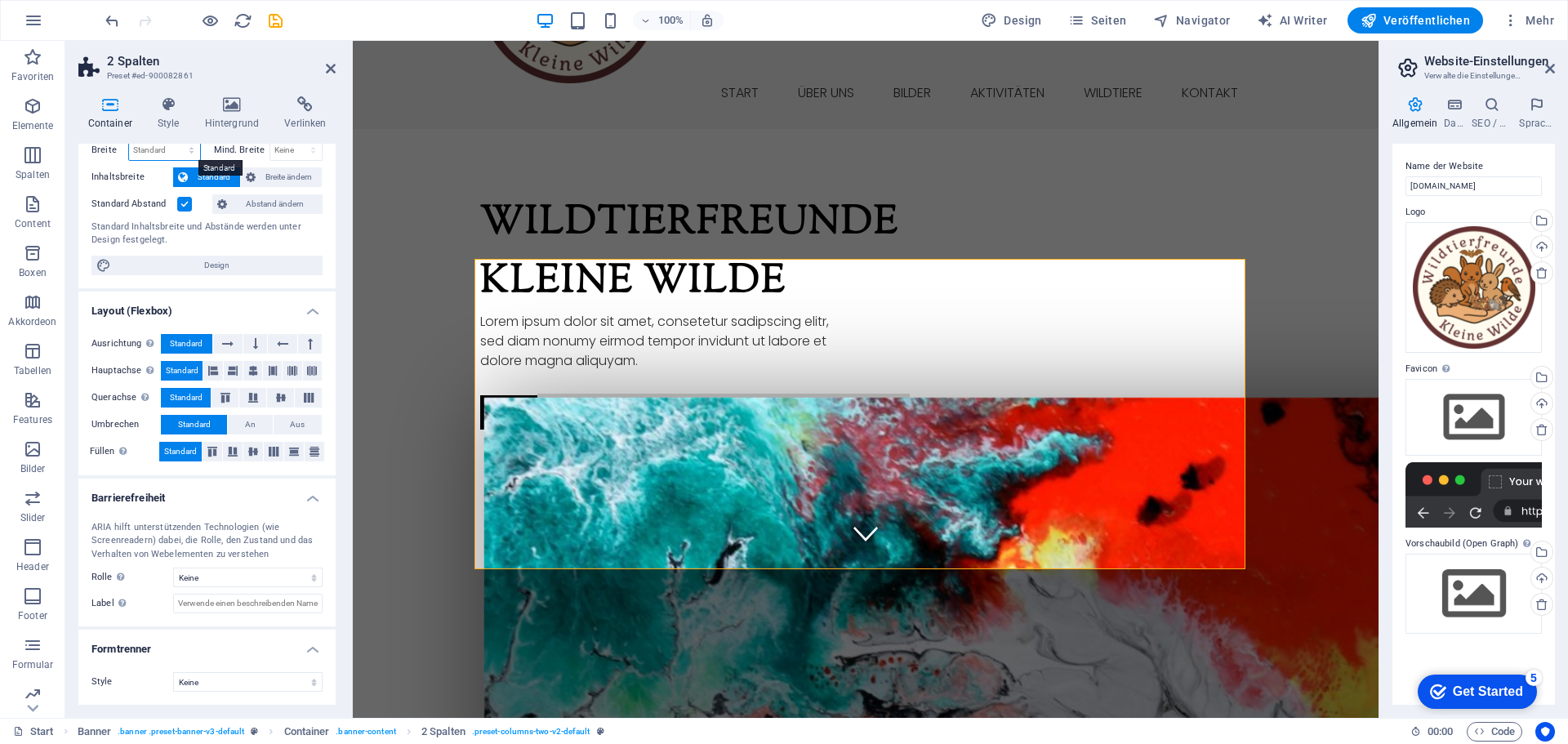
scroll to position [68, 0]
click at [151, 150] on select "Standard px rem % em vh vw" at bounding box center [164, 153] width 71 height 20
click at [101, 153] on label "Breite" at bounding box center [109, 152] width 37 height 9
click at [284, 152] on select "Keine px rem % vh vw" at bounding box center [296, 153] width 52 height 20
click at [101, 153] on label "Breite" at bounding box center [109, 152] width 37 height 9
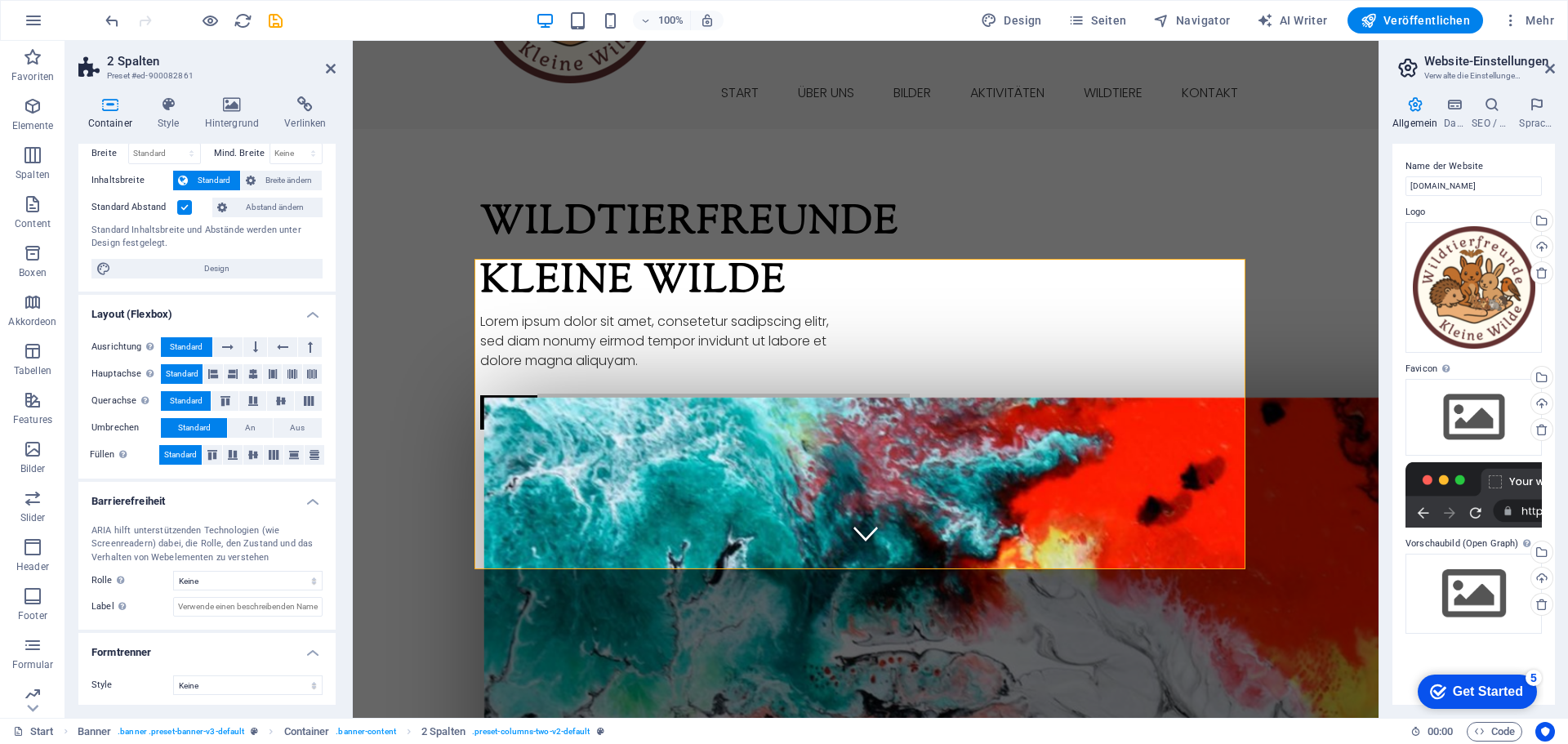
scroll to position [0, 0]
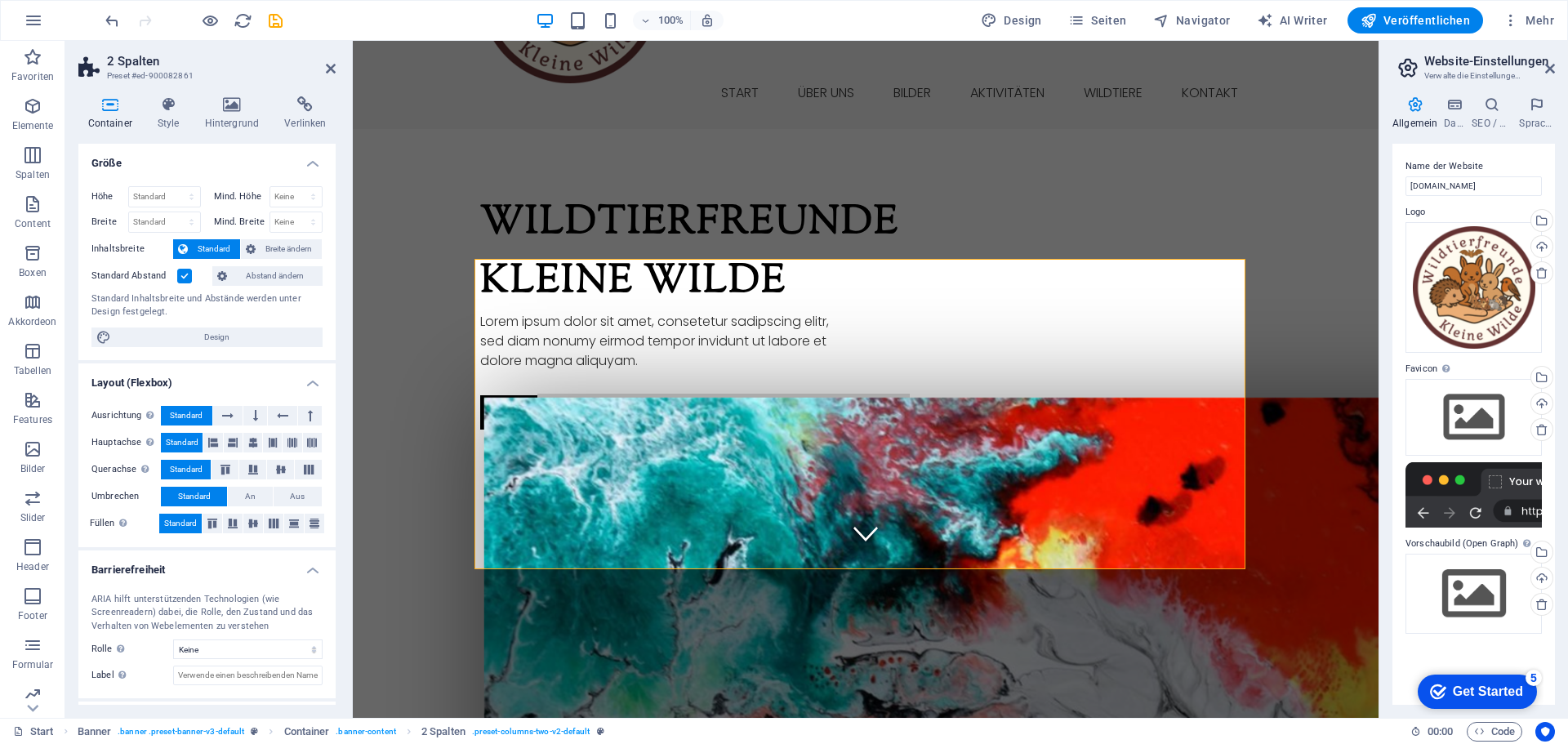
click at [310, 162] on h4 "Größe" at bounding box center [206, 158] width 258 height 29
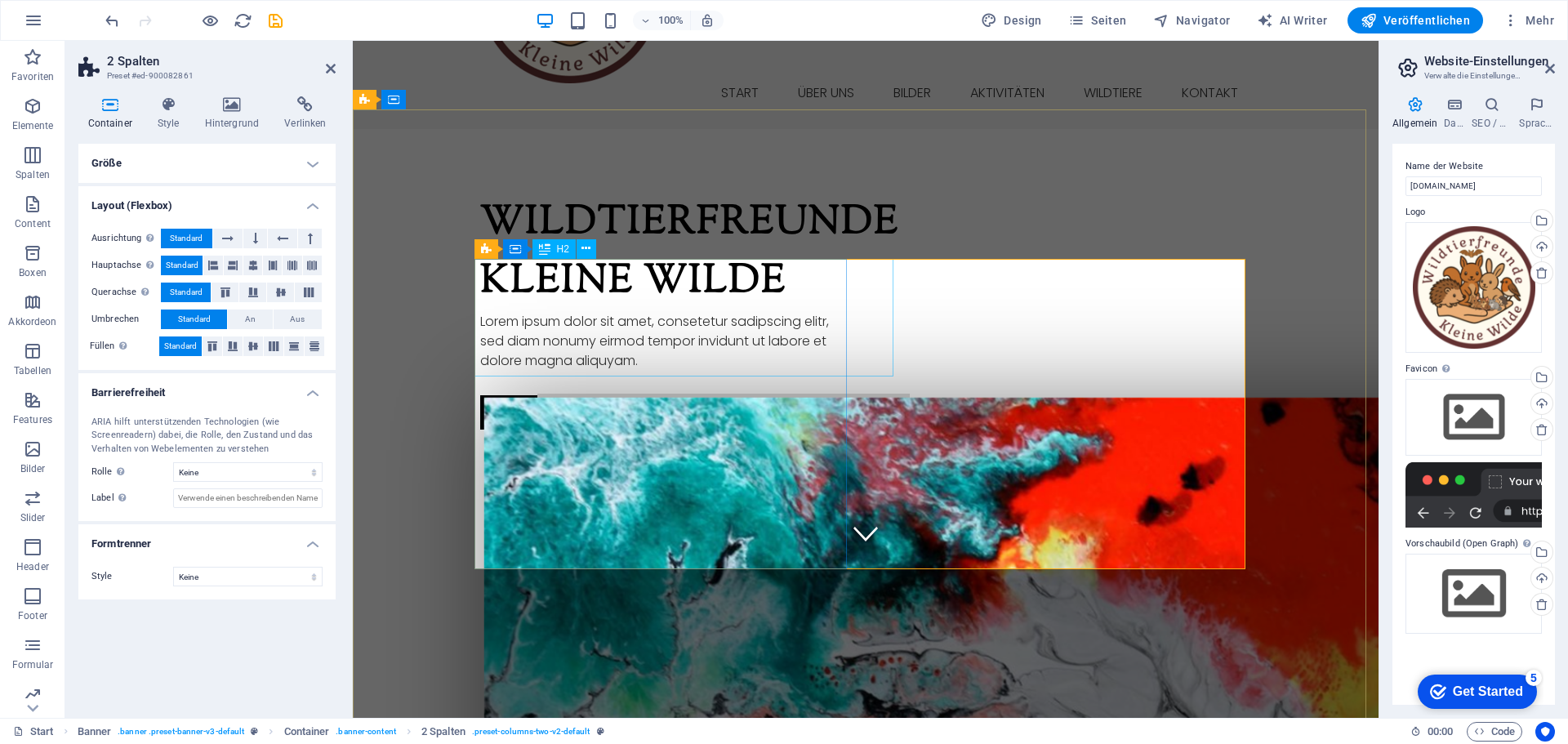
click at [543, 249] on icon at bounding box center [545, 249] width 11 height 20
click at [554, 247] on div "H2" at bounding box center [554, 249] width 44 height 20
click at [564, 247] on span "H2" at bounding box center [563, 249] width 12 height 10
click at [585, 245] on icon at bounding box center [585, 249] width 9 height 17
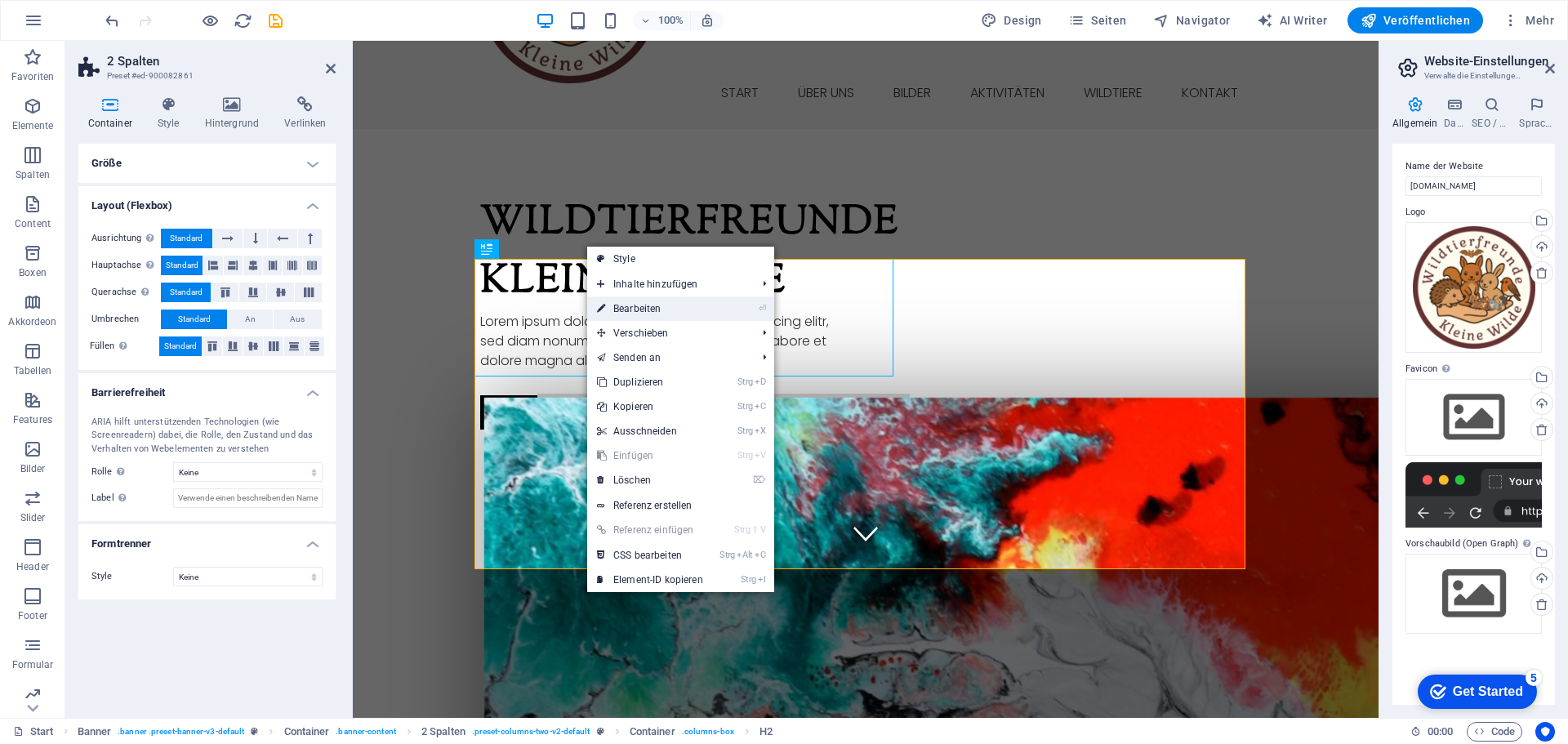
click at [638, 307] on link "⏎ Bearbeiten" at bounding box center [650, 309] width 125 height 25
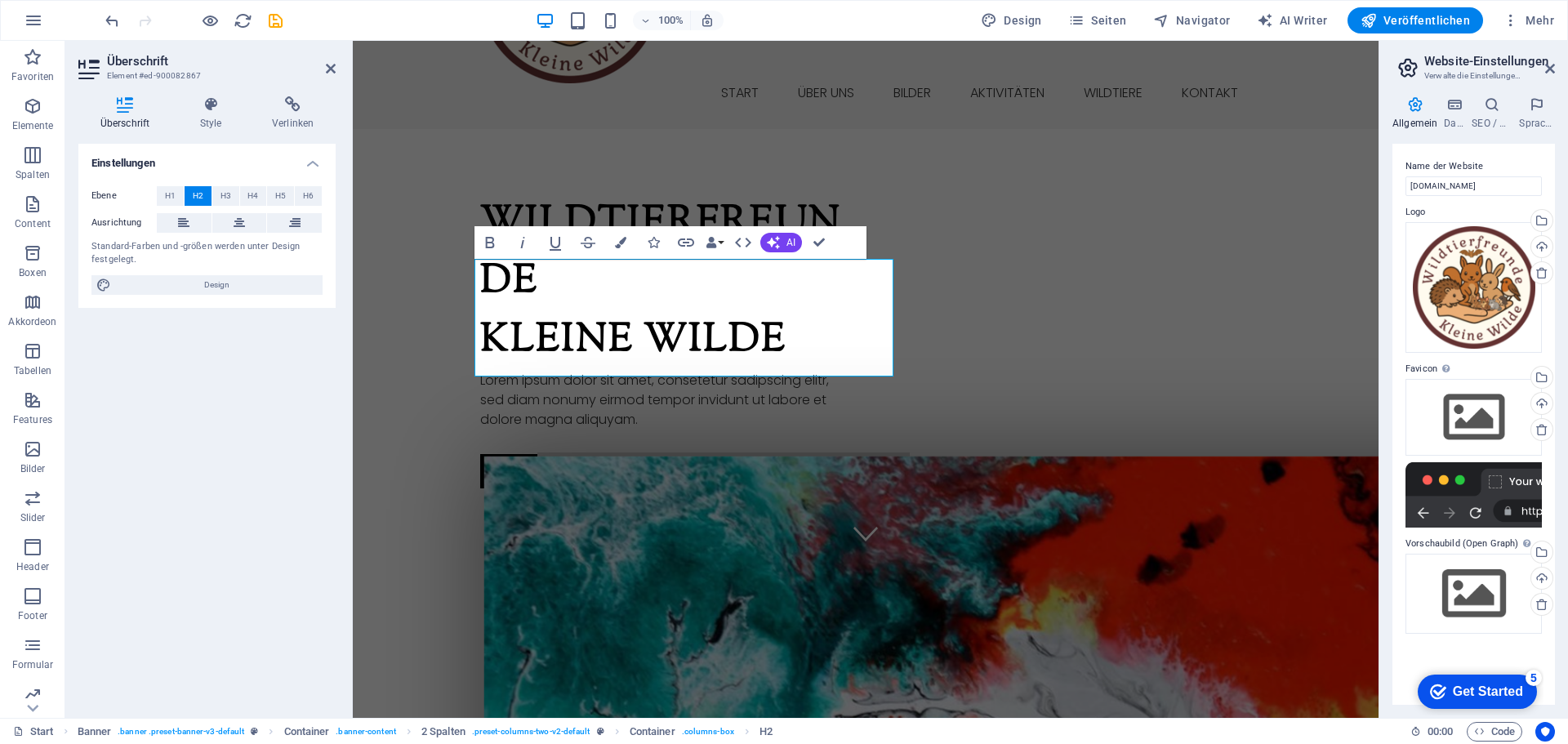
click at [125, 107] on icon at bounding box center [124, 104] width 93 height 16
click at [660, 319] on h2 "Wildtierfreunde Kleine Wilde" at bounding box center [666, 283] width 373 height 177
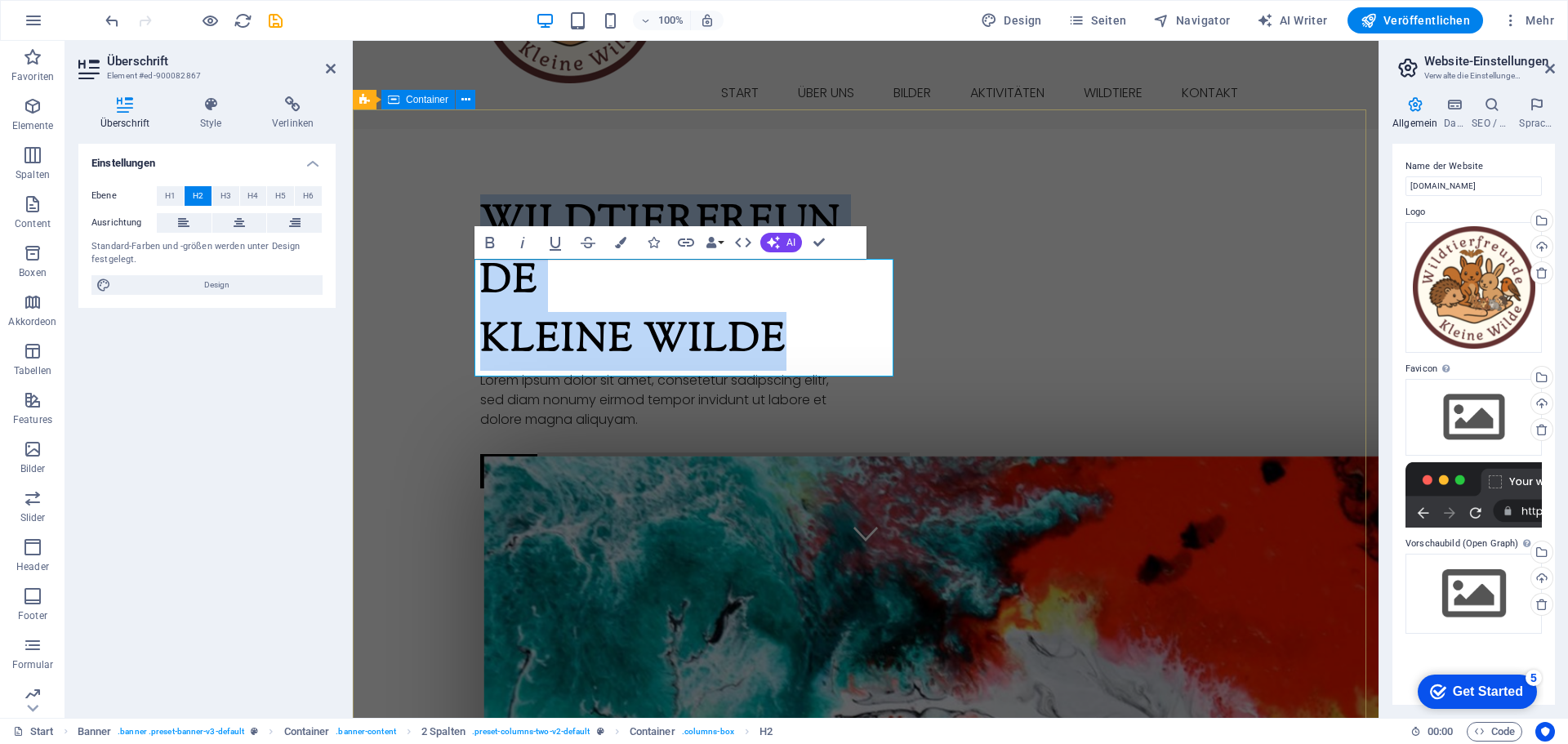
drag, startPoint x: 774, startPoint y: 339, endPoint x: 411, endPoint y: 255, distance: 372.6
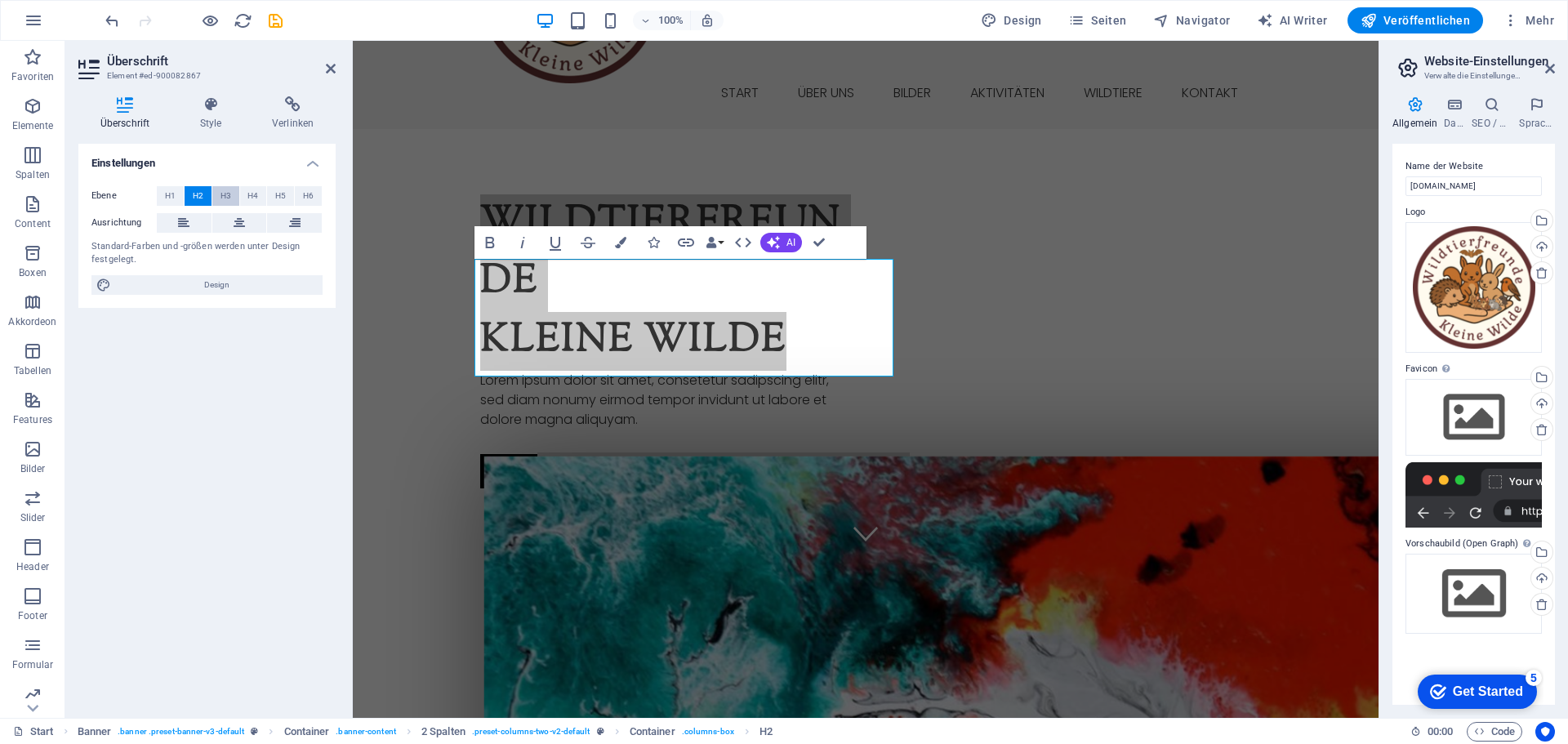
click at [222, 195] on span "H3" at bounding box center [225, 196] width 10 height 20
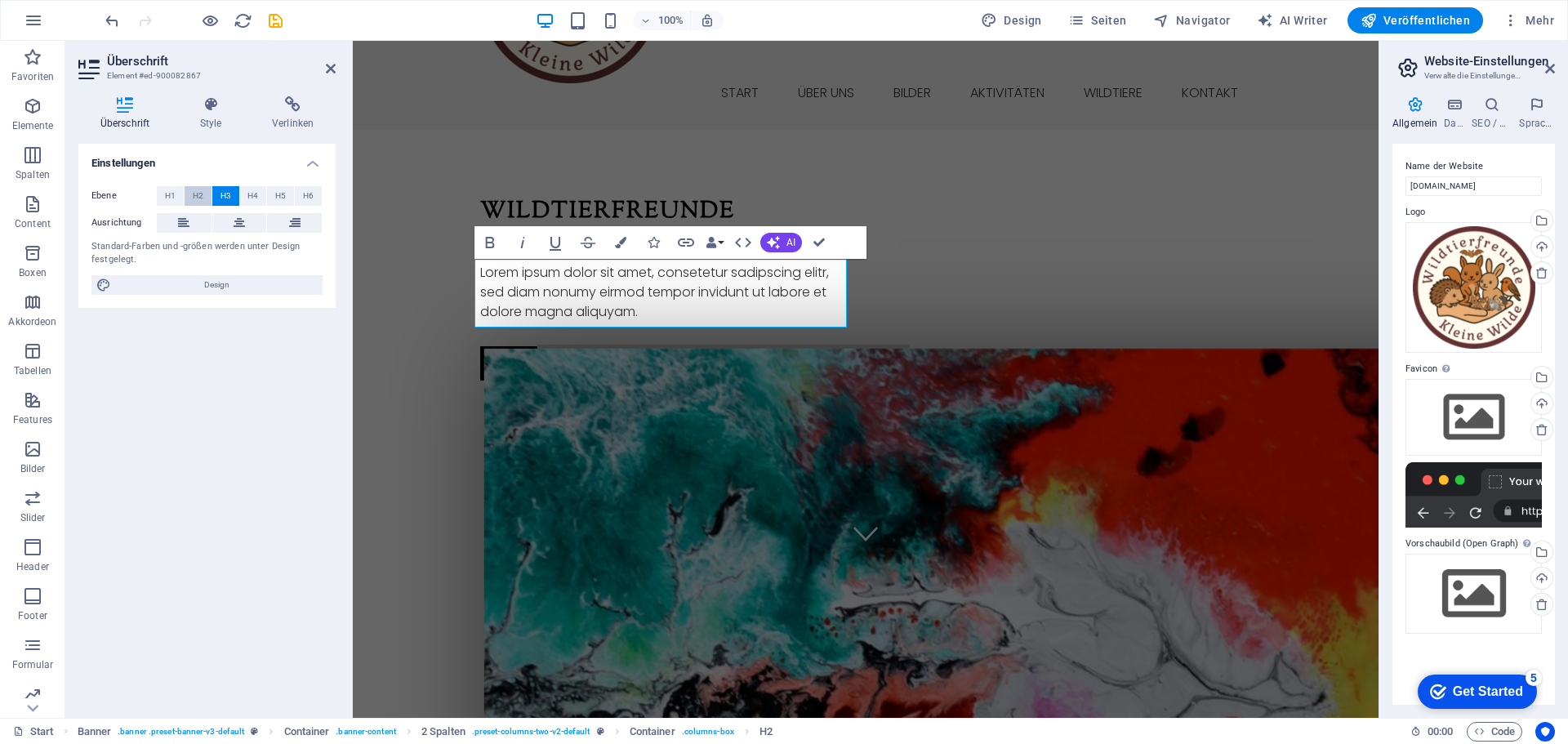
click at [198, 195] on span "H2" at bounding box center [198, 196] width 10 height 20
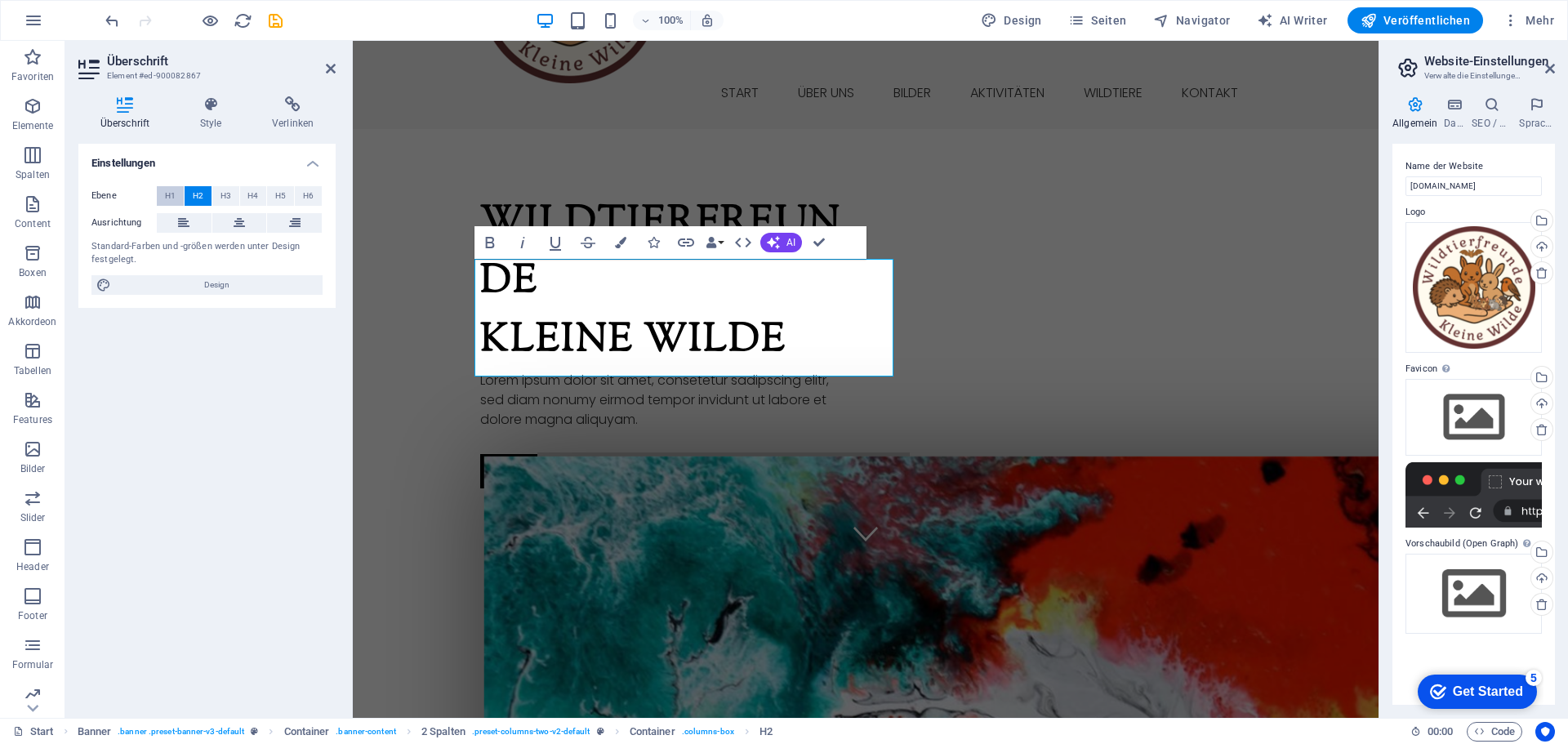
click at [168, 194] on span "H1" at bounding box center [170, 196] width 10 height 20
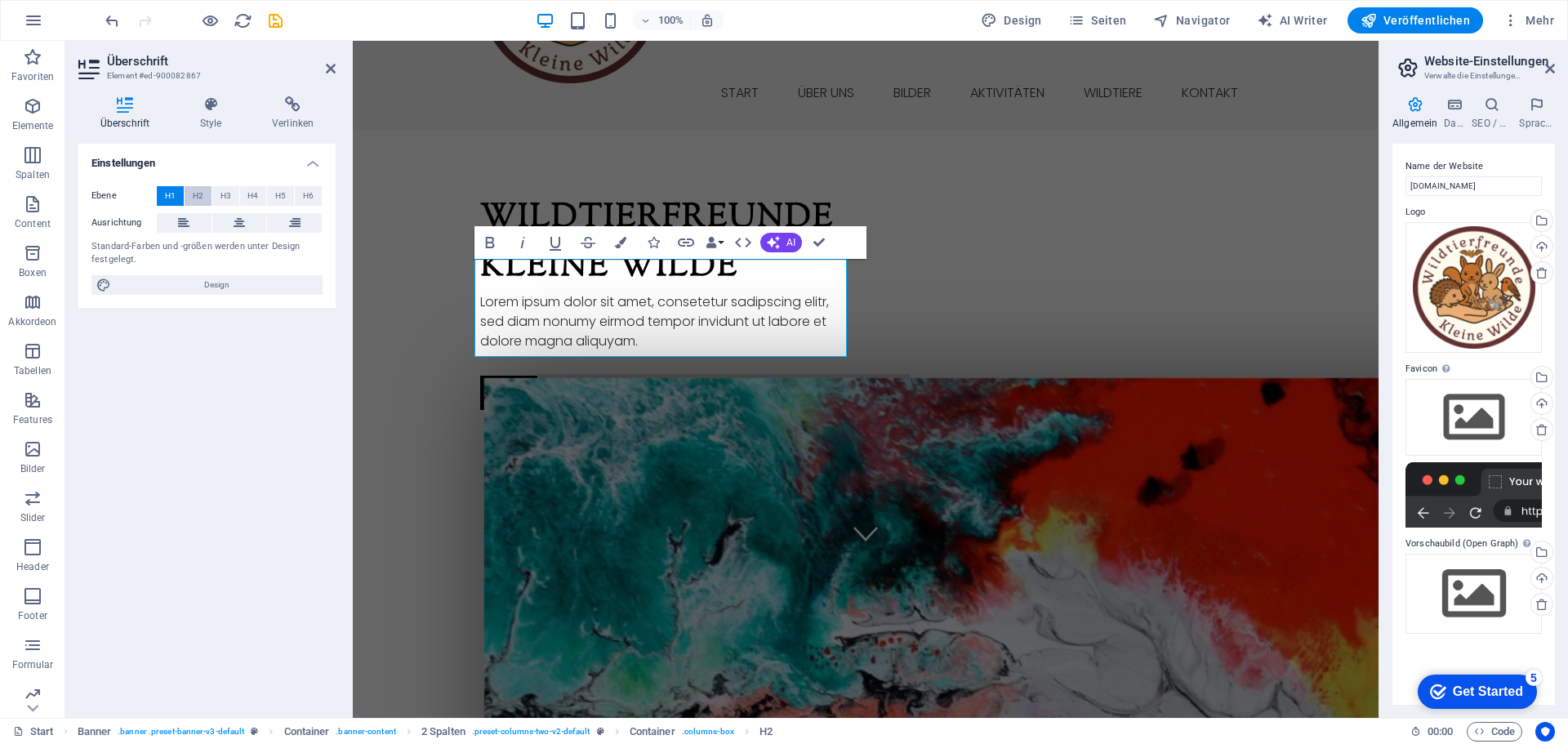
click at [197, 196] on span "H2" at bounding box center [198, 196] width 10 height 20
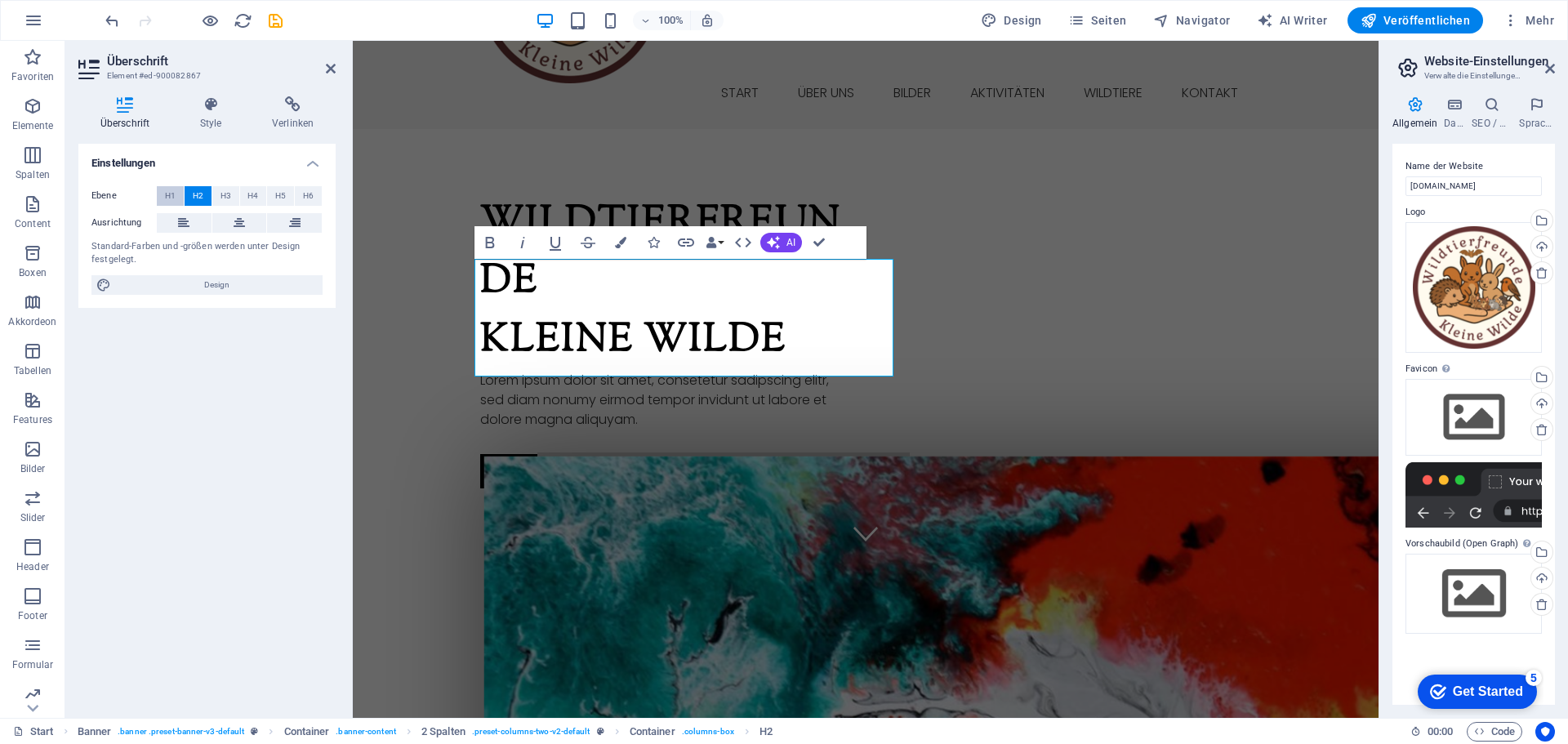
click at [171, 196] on span "H1" at bounding box center [170, 196] width 10 height 20
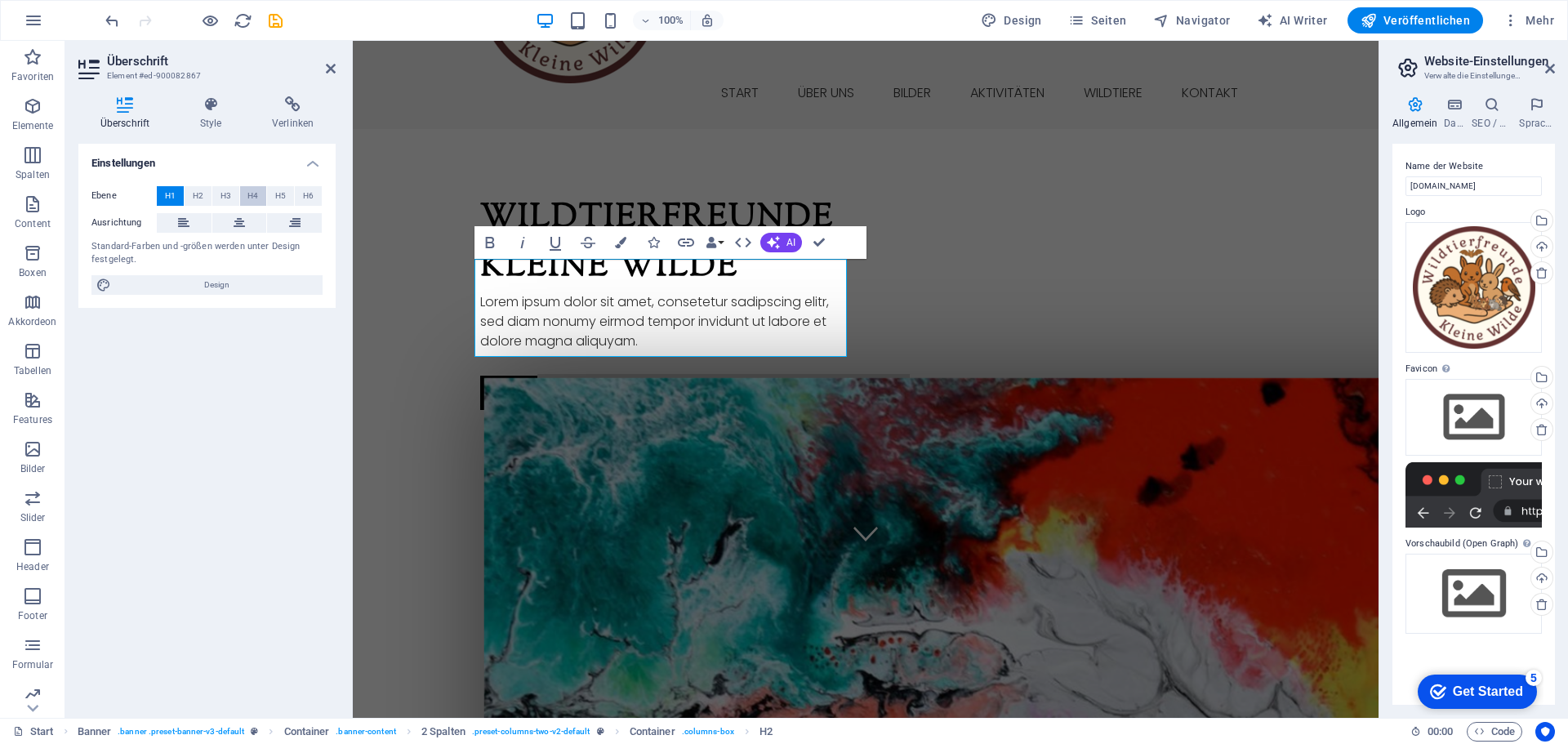
click at [248, 191] on span "H4" at bounding box center [252, 196] width 10 height 20
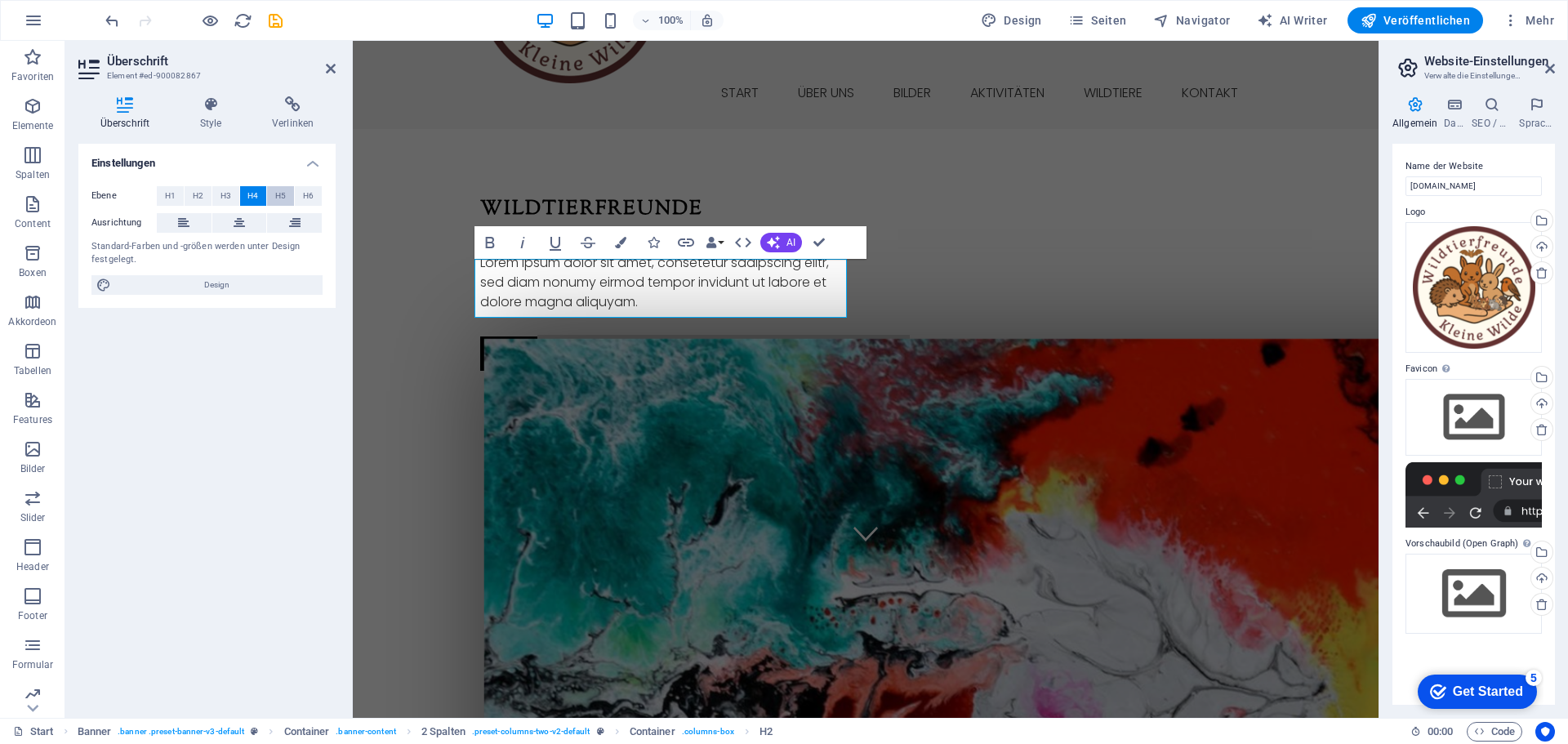
click at [276, 194] on span "H5" at bounding box center [280, 196] width 10 height 20
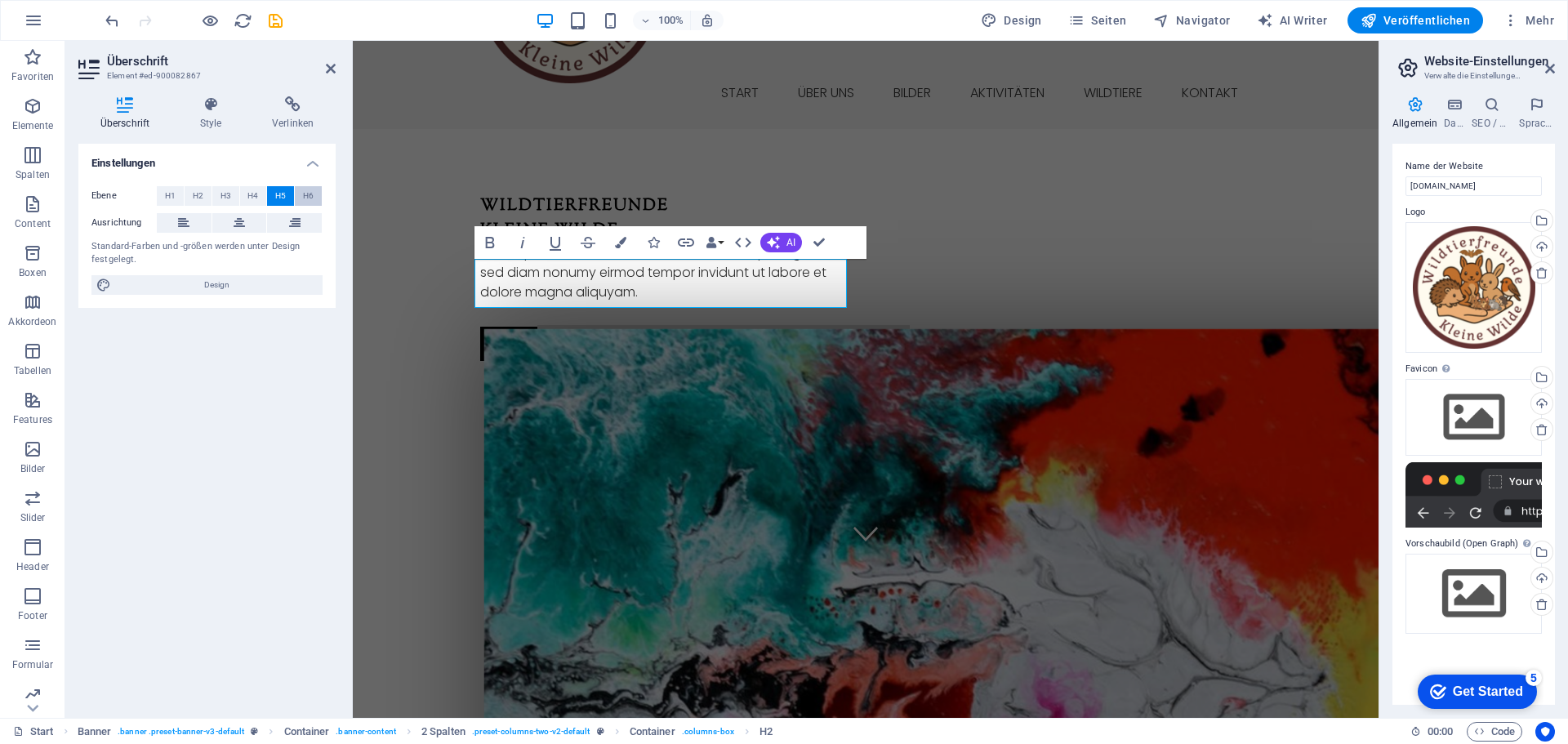
click at [305, 195] on span "H6" at bounding box center [308, 196] width 10 height 20
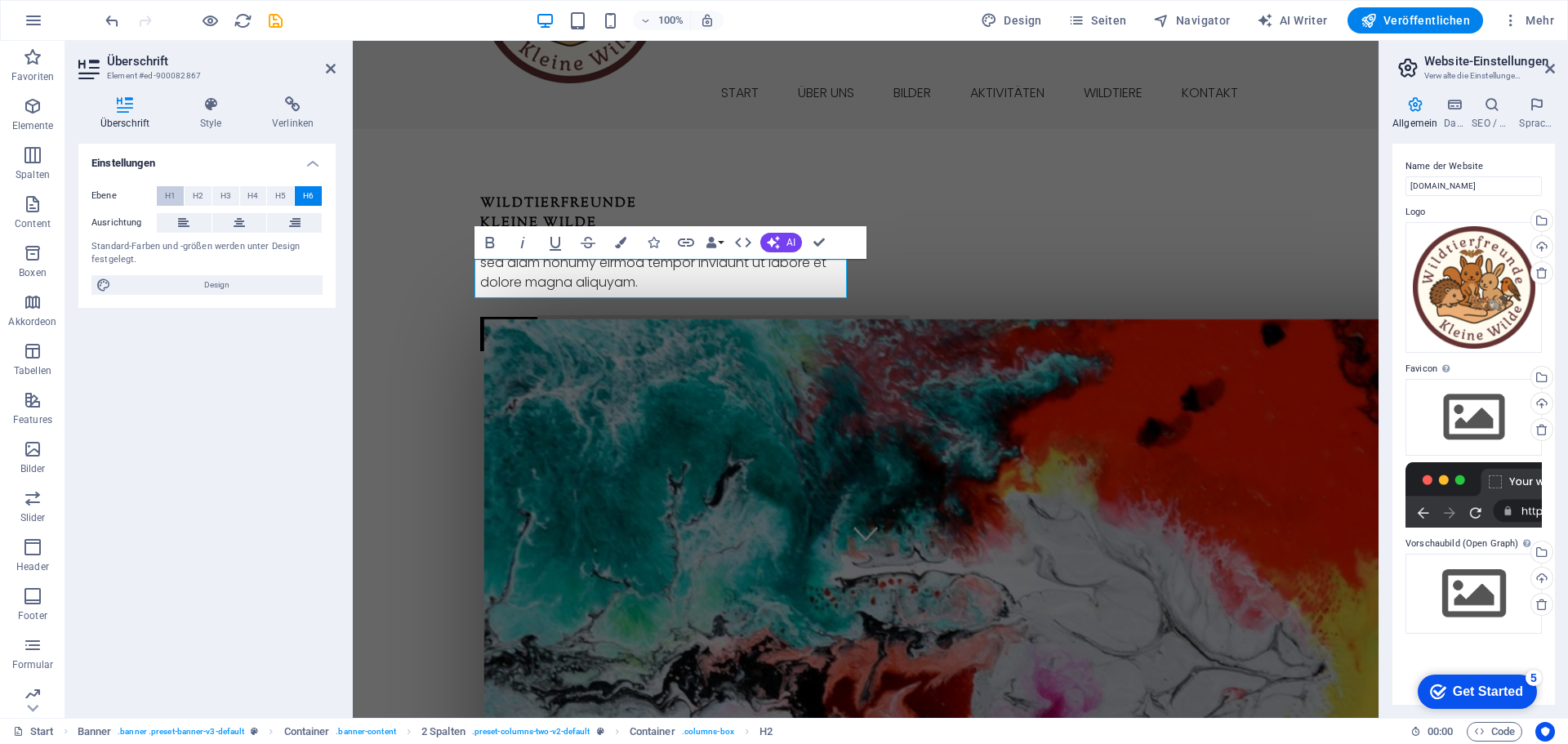
click at [167, 194] on span "H1" at bounding box center [170, 196] width 10 height 20
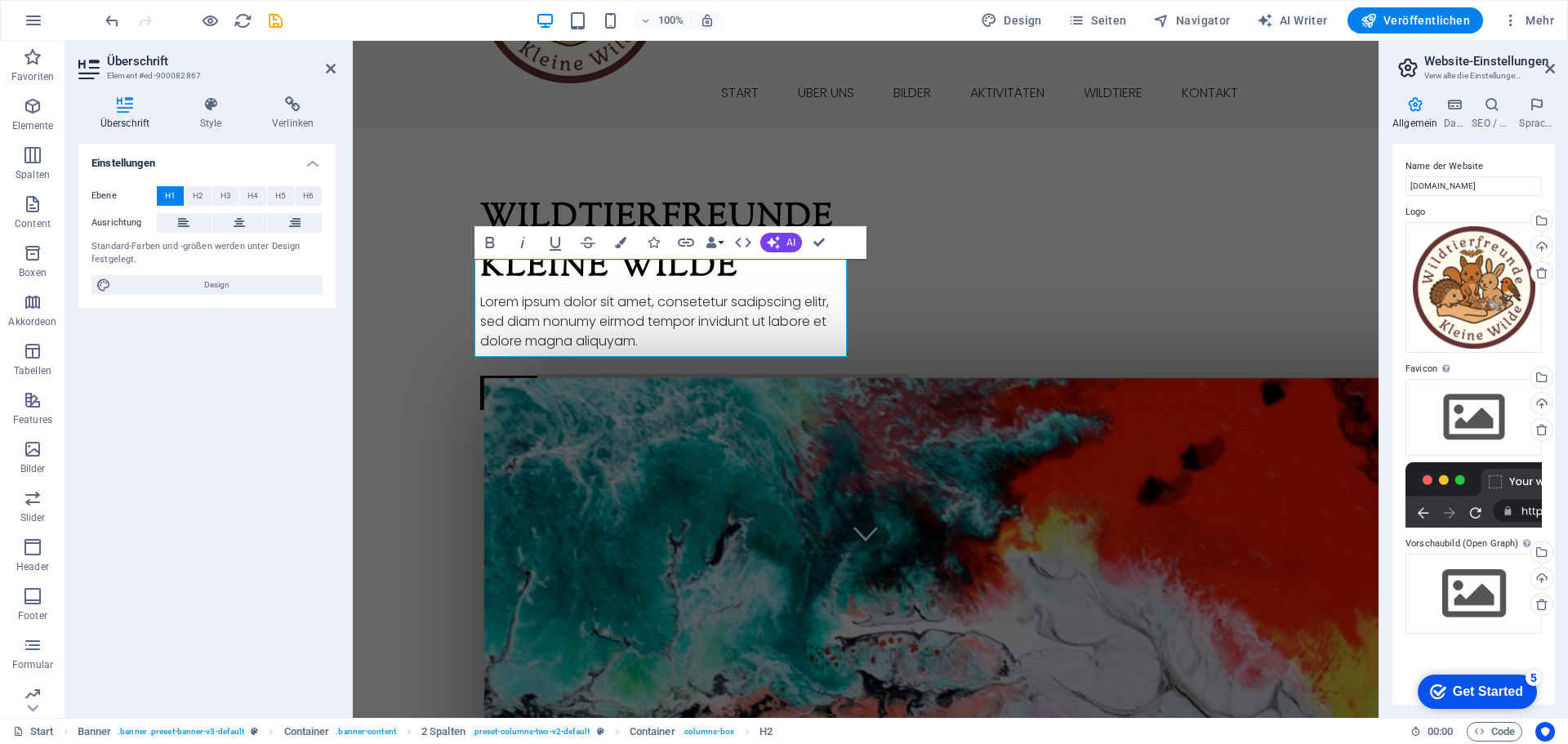
click at [275, 382] on div "Einstellungen Ebene H1 H2 H3 H4 H5 H6 Ausrichtung Standard-Farben und -größen w…" at bounding box center [206, 424] width 258 height 561
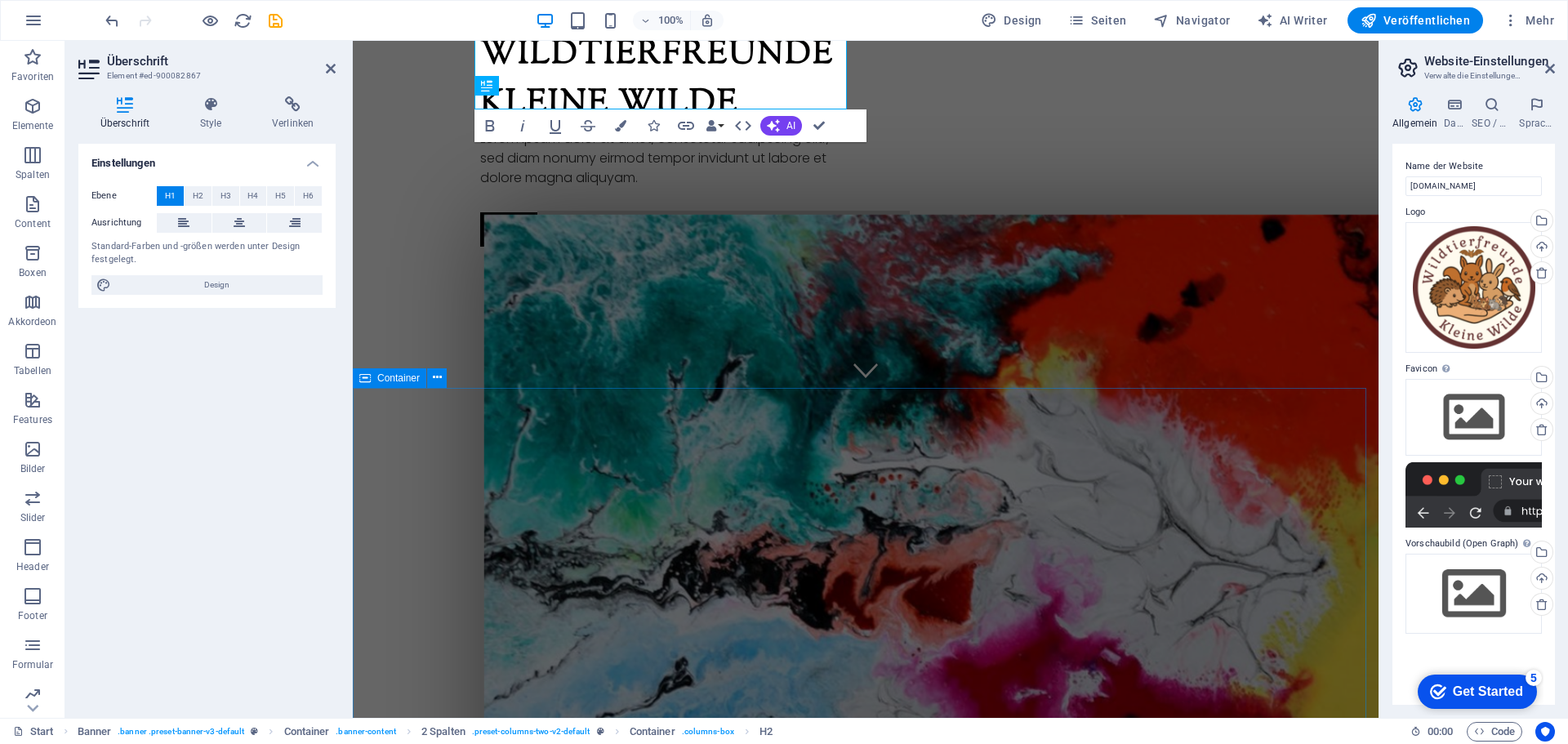
scroll to position [82, 0]
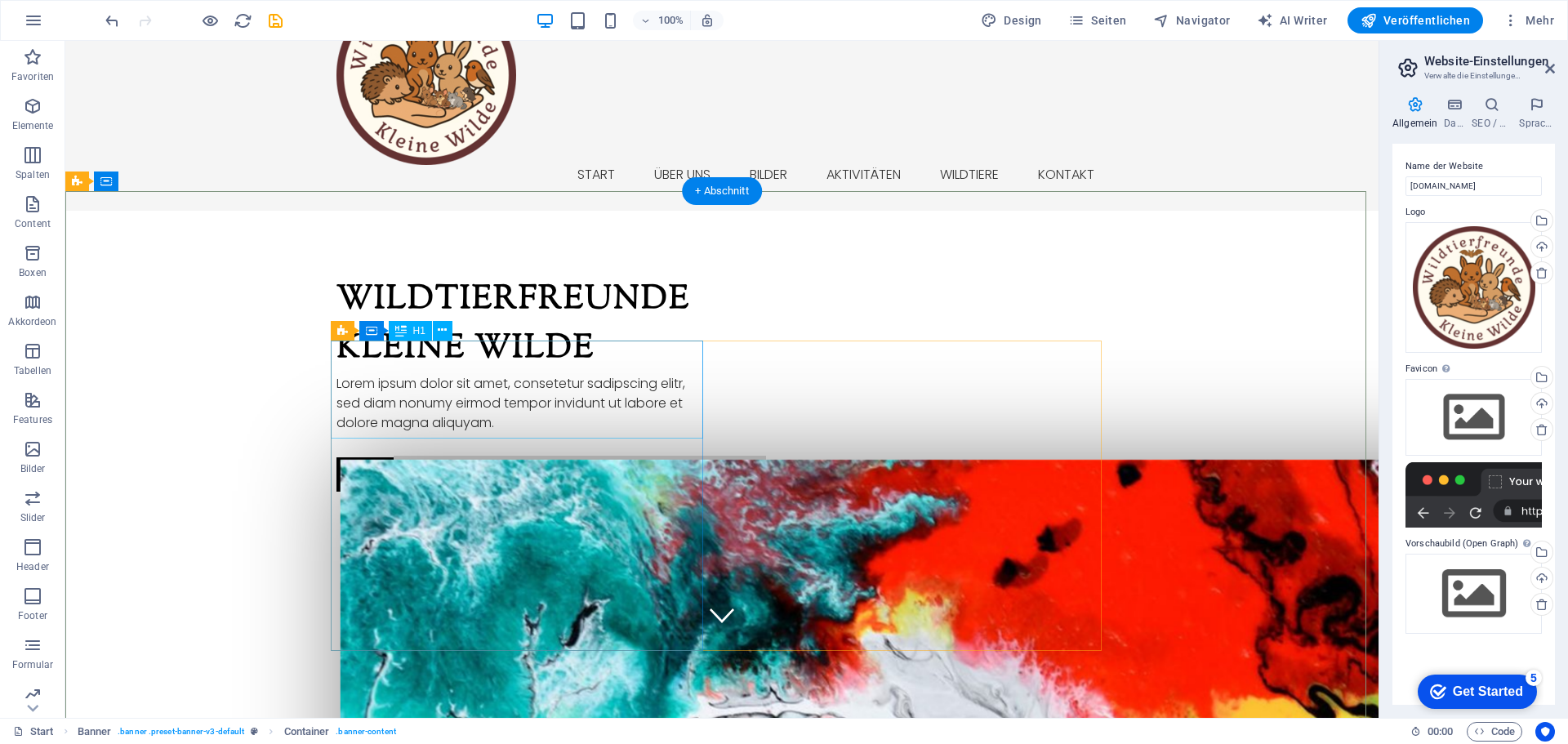
scroll to position [0, 0]
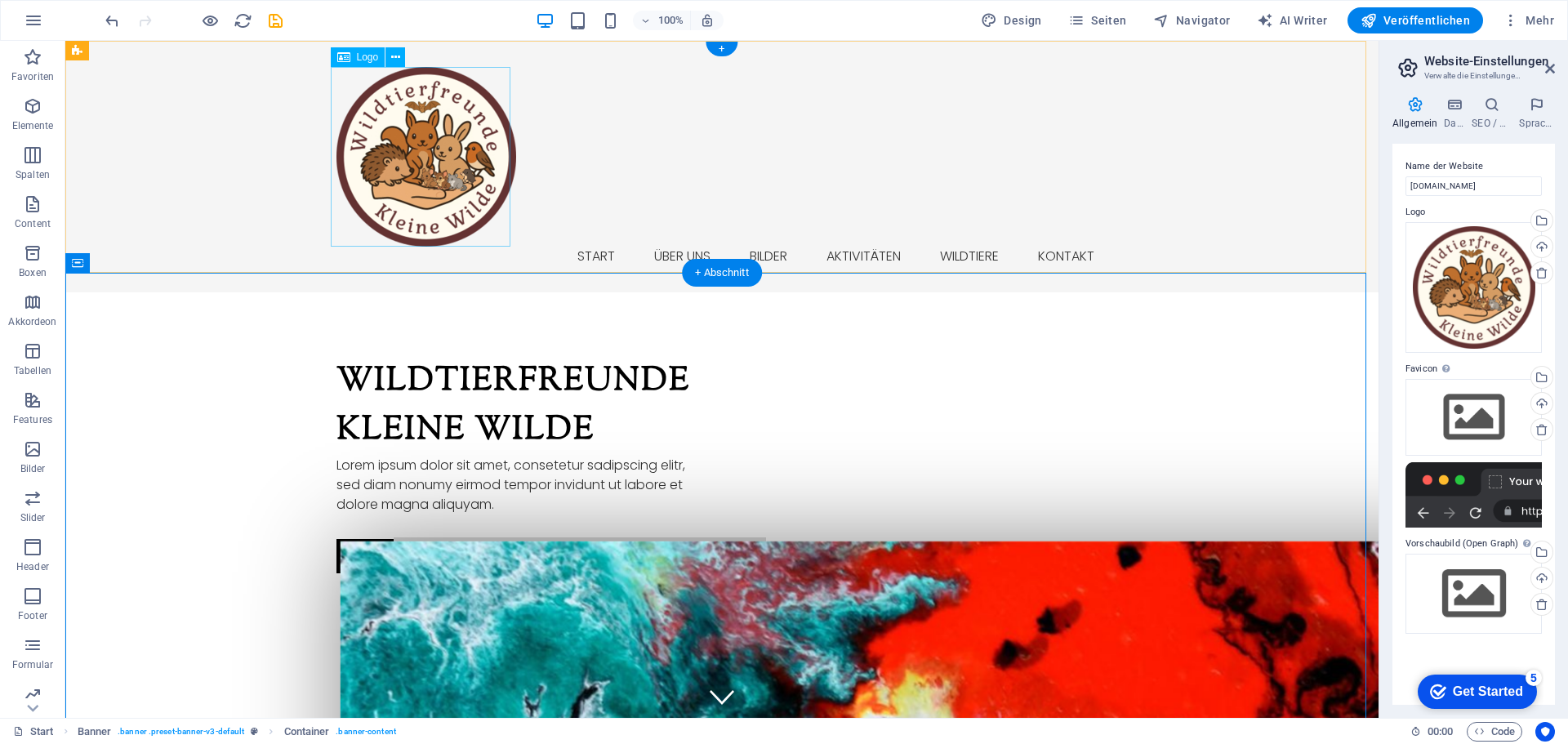
click at [439, 182] on div at bounding box center [721, 156] width 771 height 180
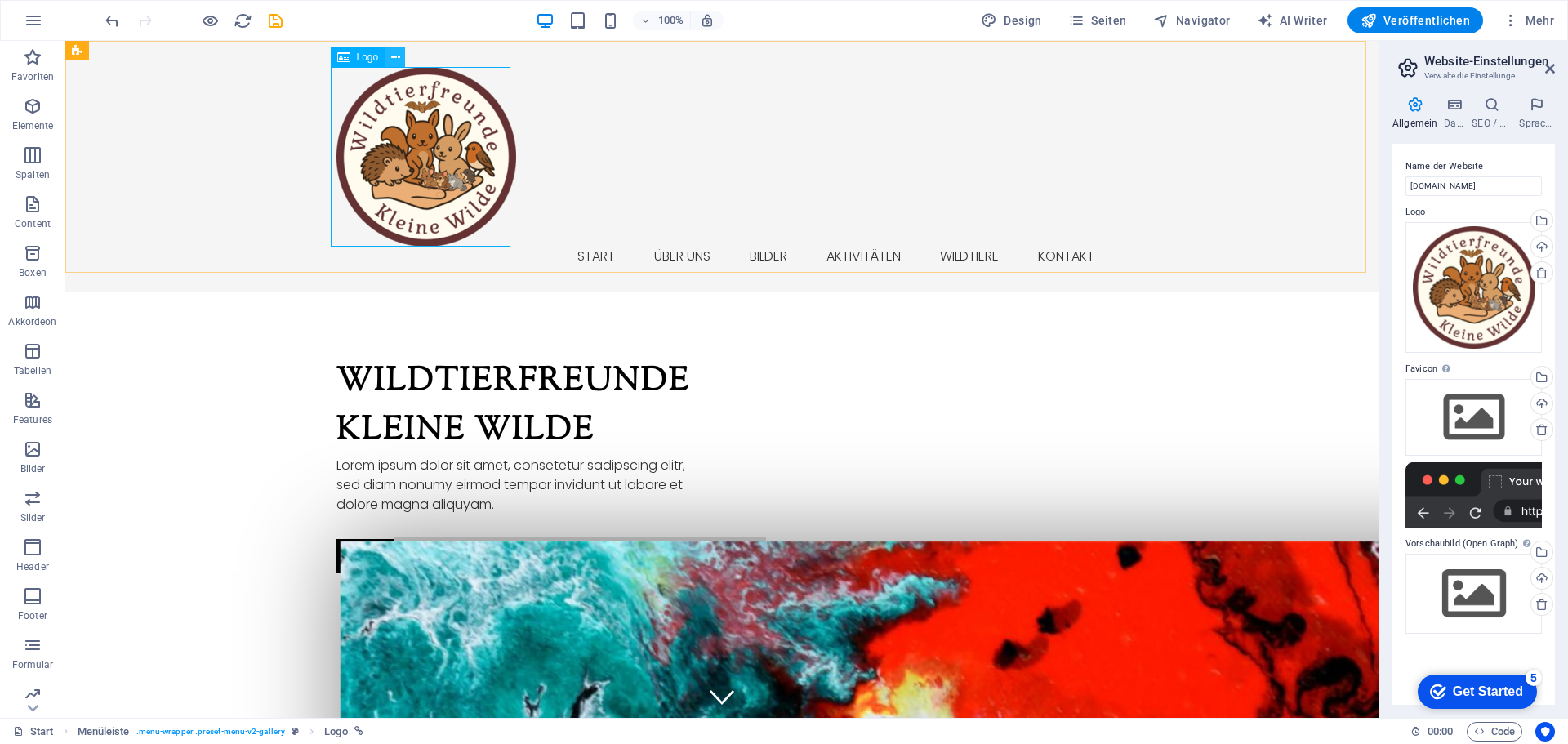
click at [396, 60] on icon at bounding box center [395, 58] width 9 height 17
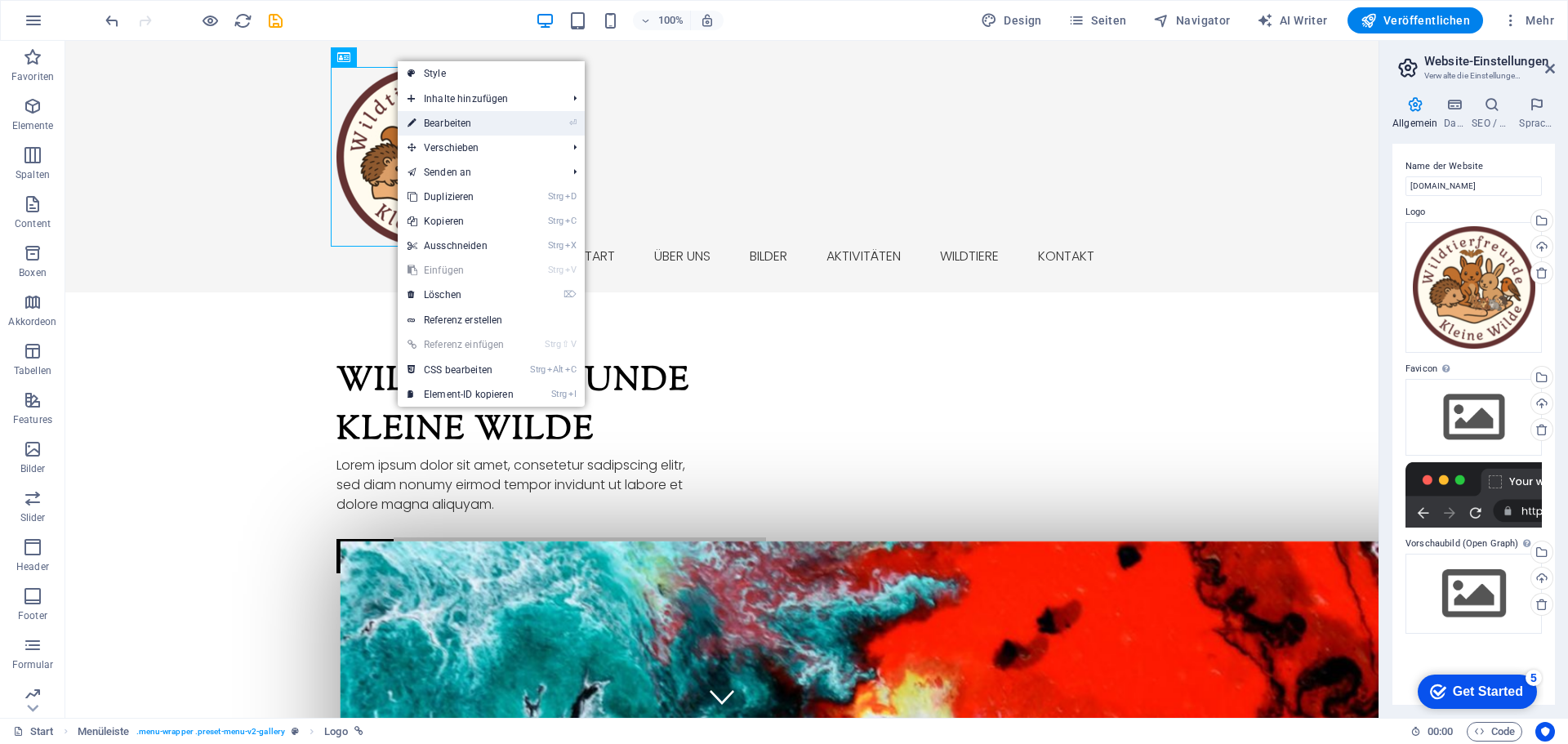
click at [445, 123] on link "⏎ Bearbeiten" at bounding box center [460, 124] width 125 height 25
select select "px"
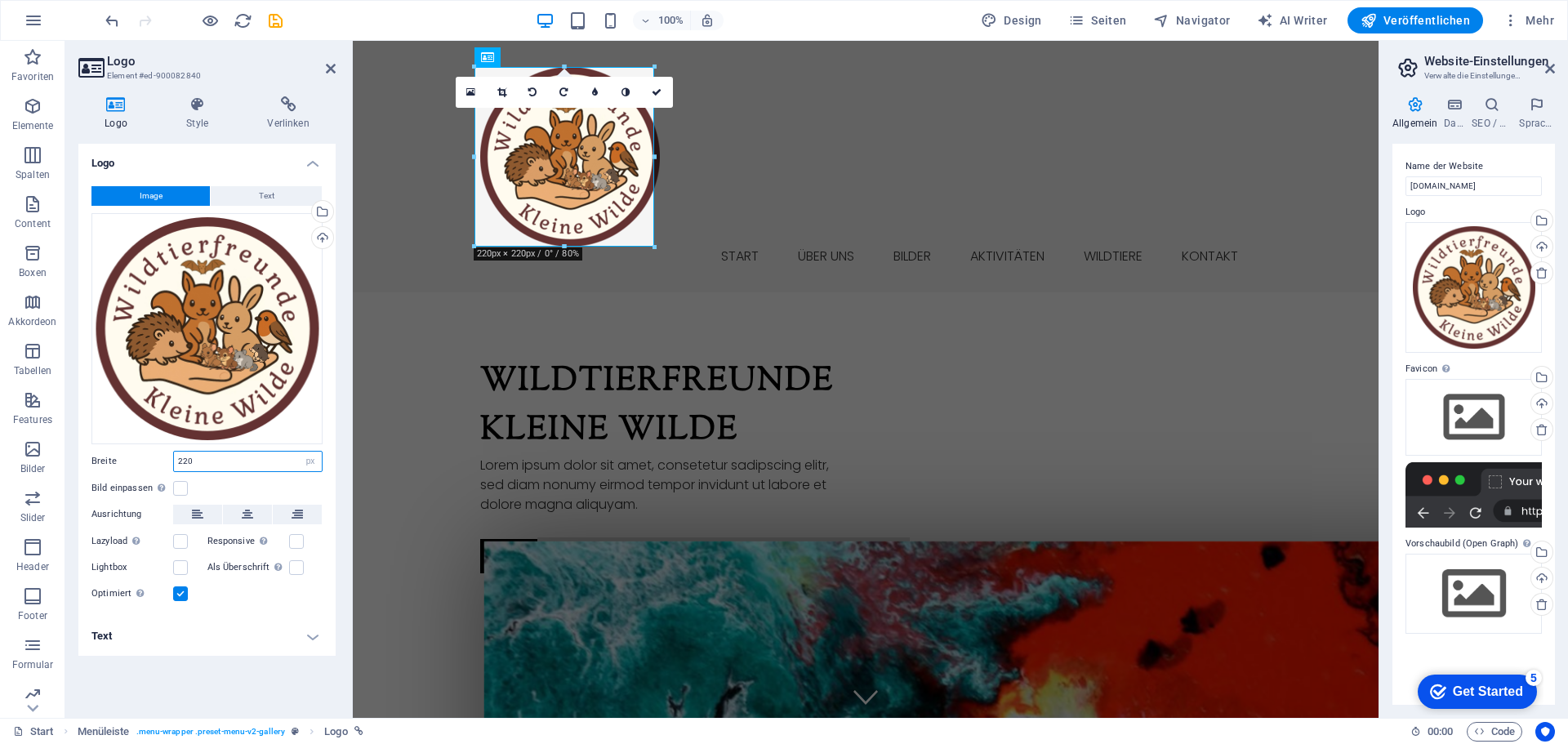
click at [198, 462] on input "220" at bounding box center [248, 461] width 148 height 20
drag, startPoint x: 194, startPoint y: 458, endPoint x: 148, endPoint y: 458, distance: 46.0
click at [148, 458] on div "Breite 220 Standard auto px rem % em vh vw" at bounding box center [206, 461] width 231 height 21
type input "150"
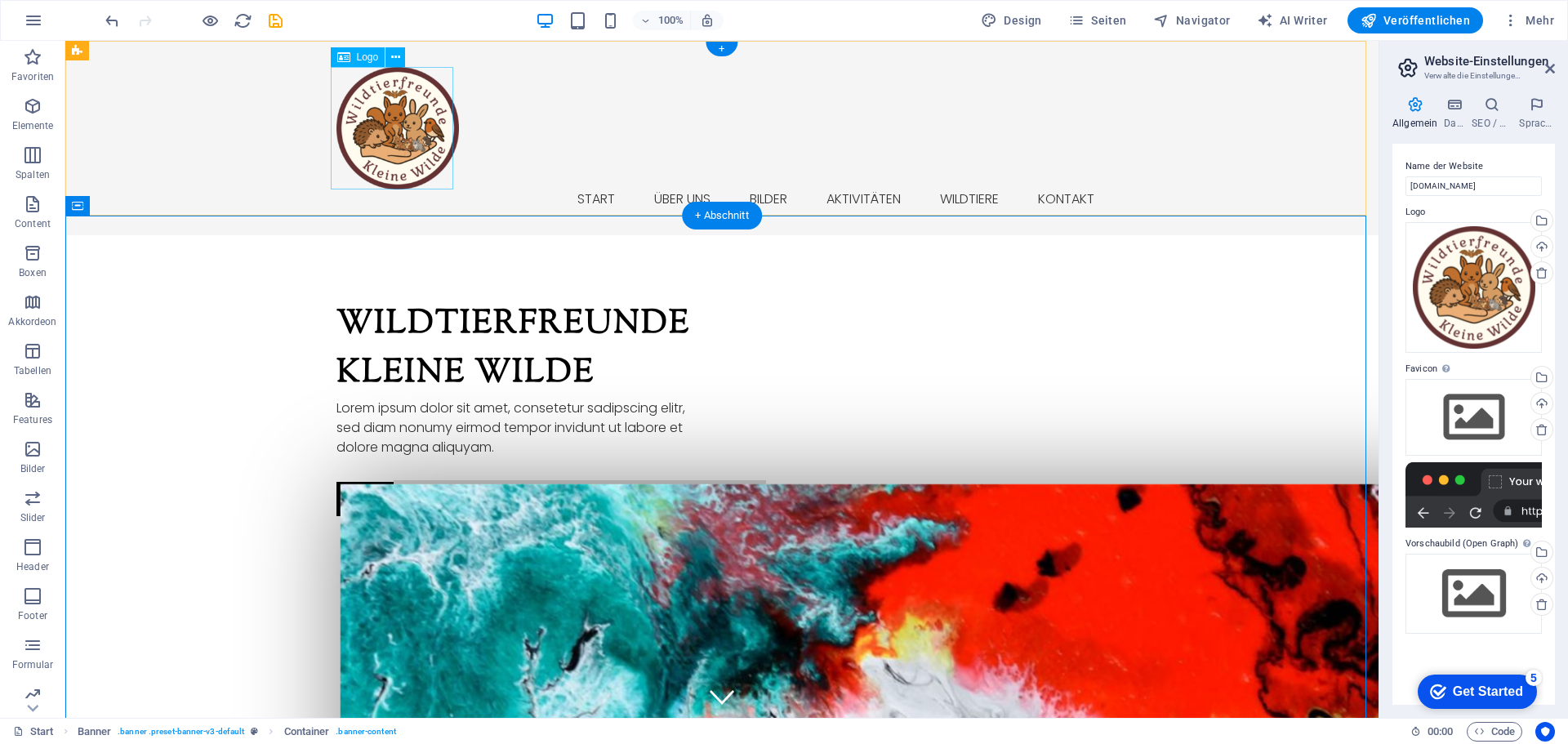
click at [406, 140] on div at bounding box center [721, 127] width 771 height 123
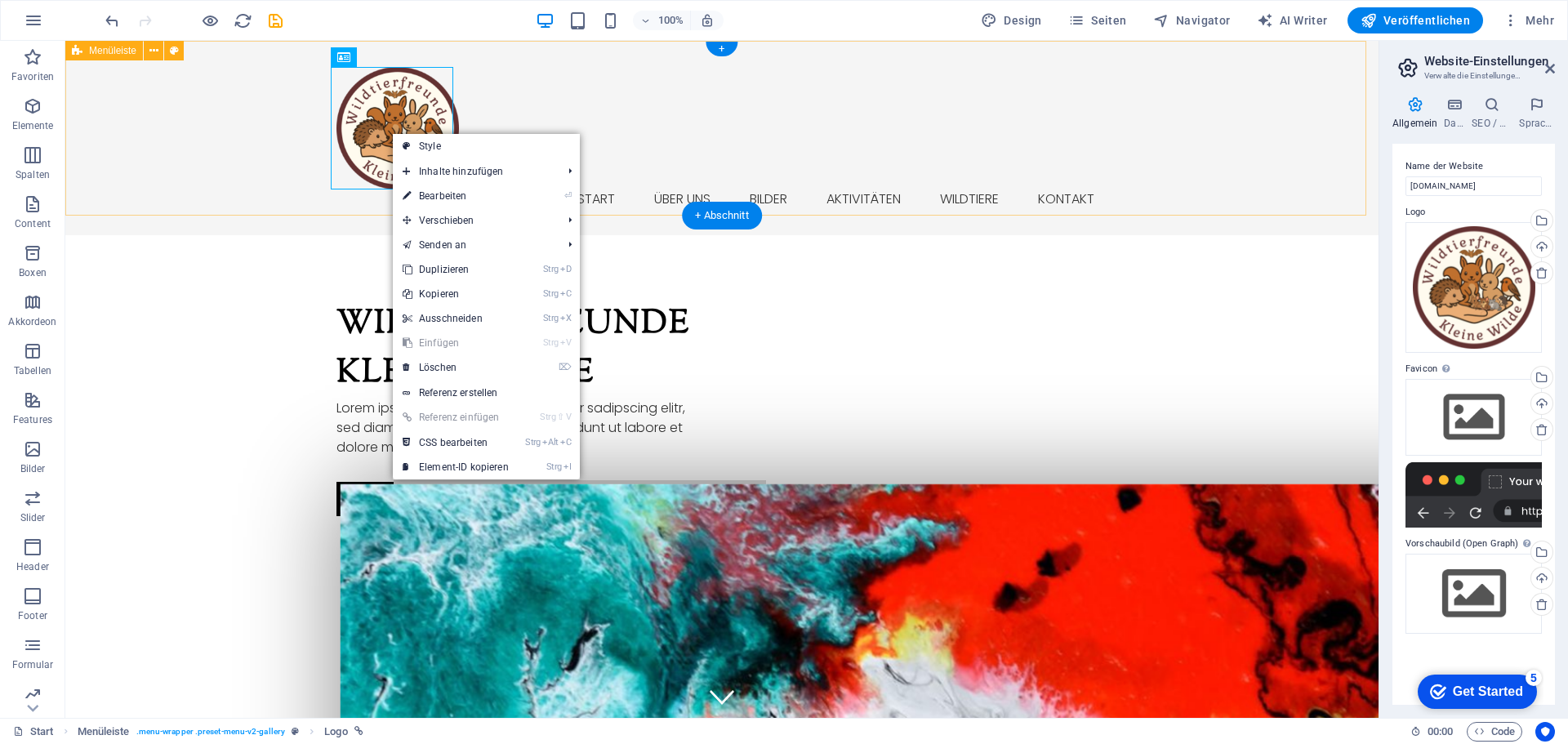
click at [503, 112] on div "Start Über uns Bilder Aktivitäten Wildtiere Kontakt" at bounding box center [722, 138] width 1313 height 195
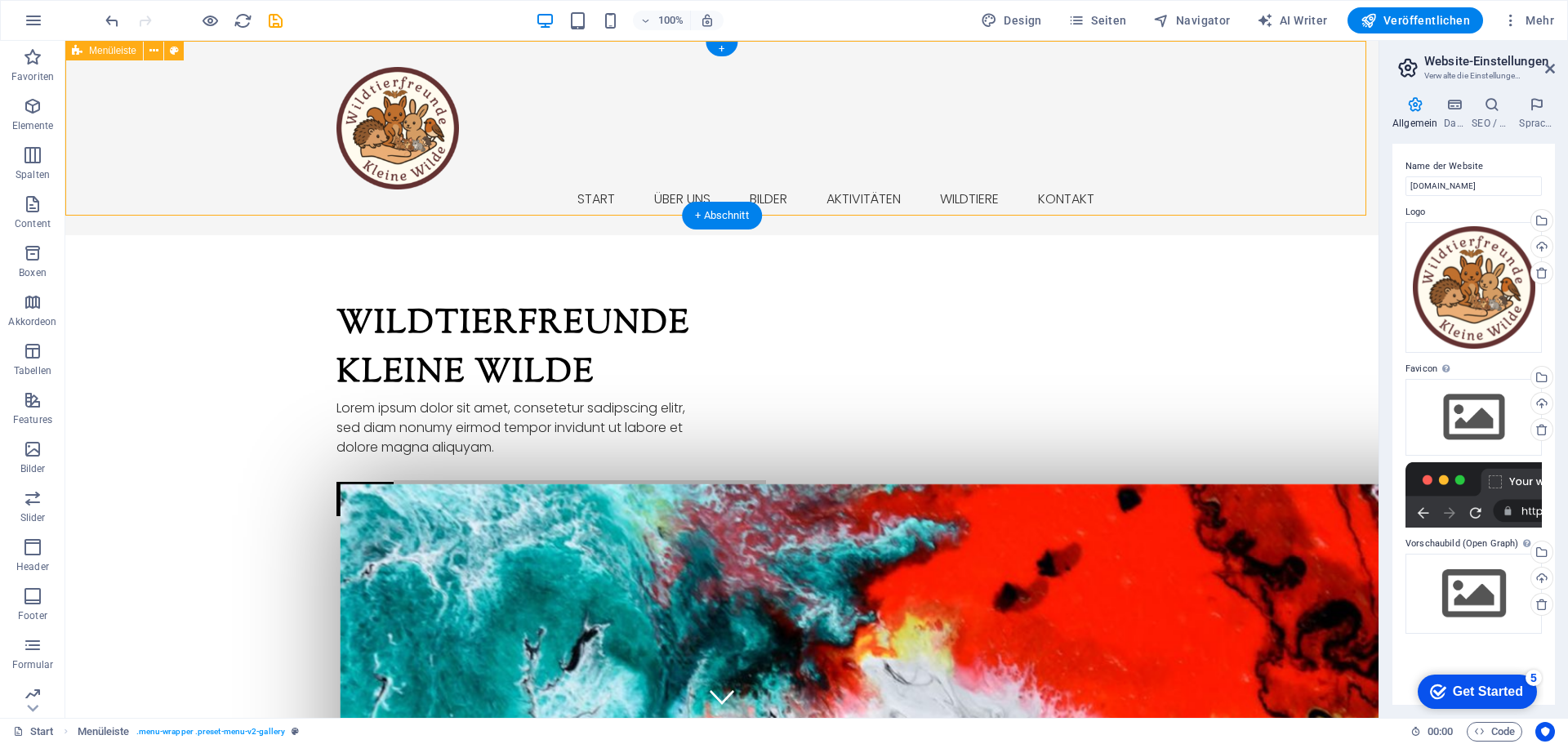
click at [569, 169] on div "Start Über uns Bilder Aktivitäten Wildtiere Kontakt" at bounding box center [722, 138] width 1313 height 195
click at [359, 58] on span "Logo" at bounding box center [368, 57] width 22 height 10
click at [499, 143] on div "Start Über uns Bilder Aktivitäten Wildtiere Kontakt" at bounding box center [722, 138] width 1313 height 195
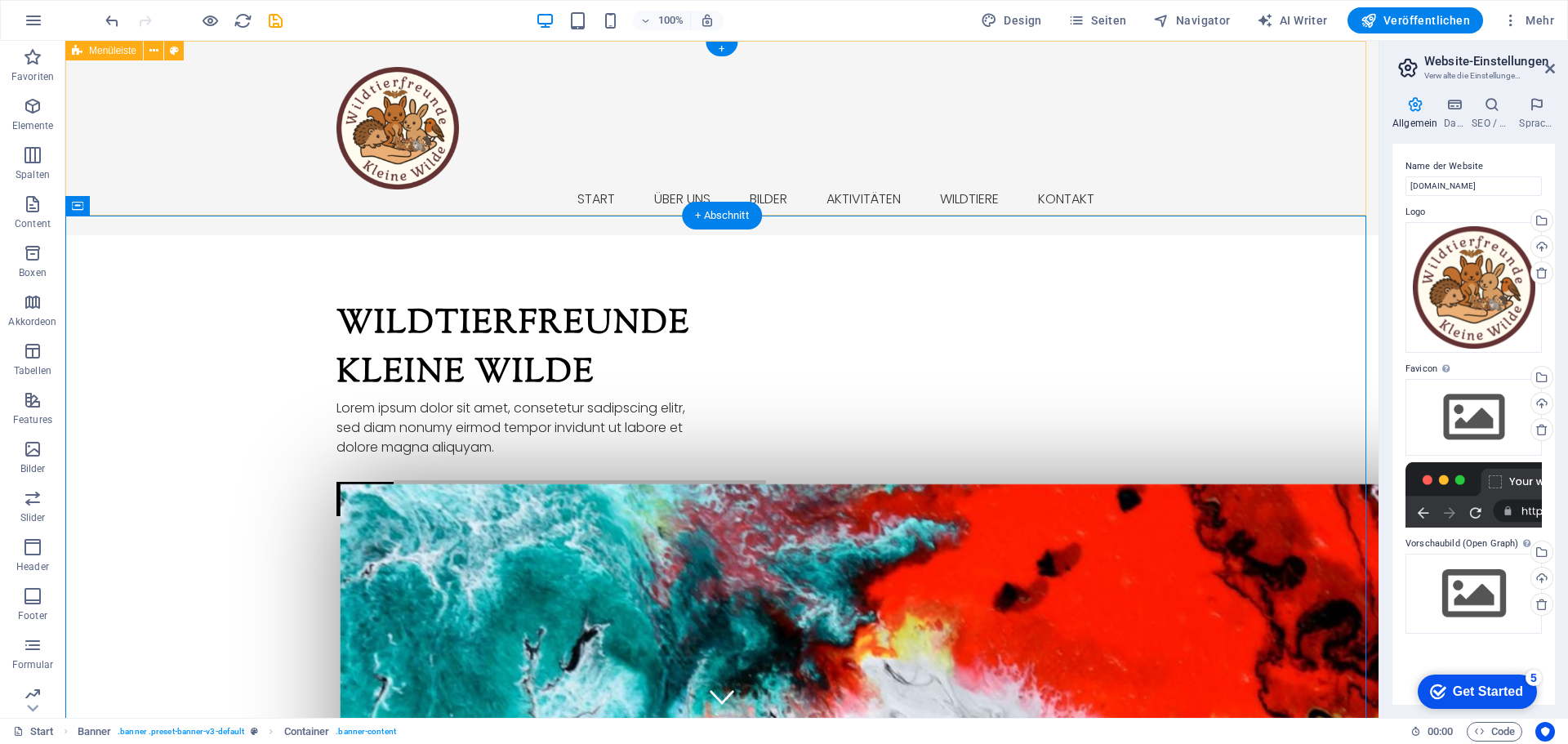
click at [526, 215] on div "Start Über uns Bilder Aktivitäten Wildtiere Kontakt" at bounding box center [722, 138] width 1313 height 195
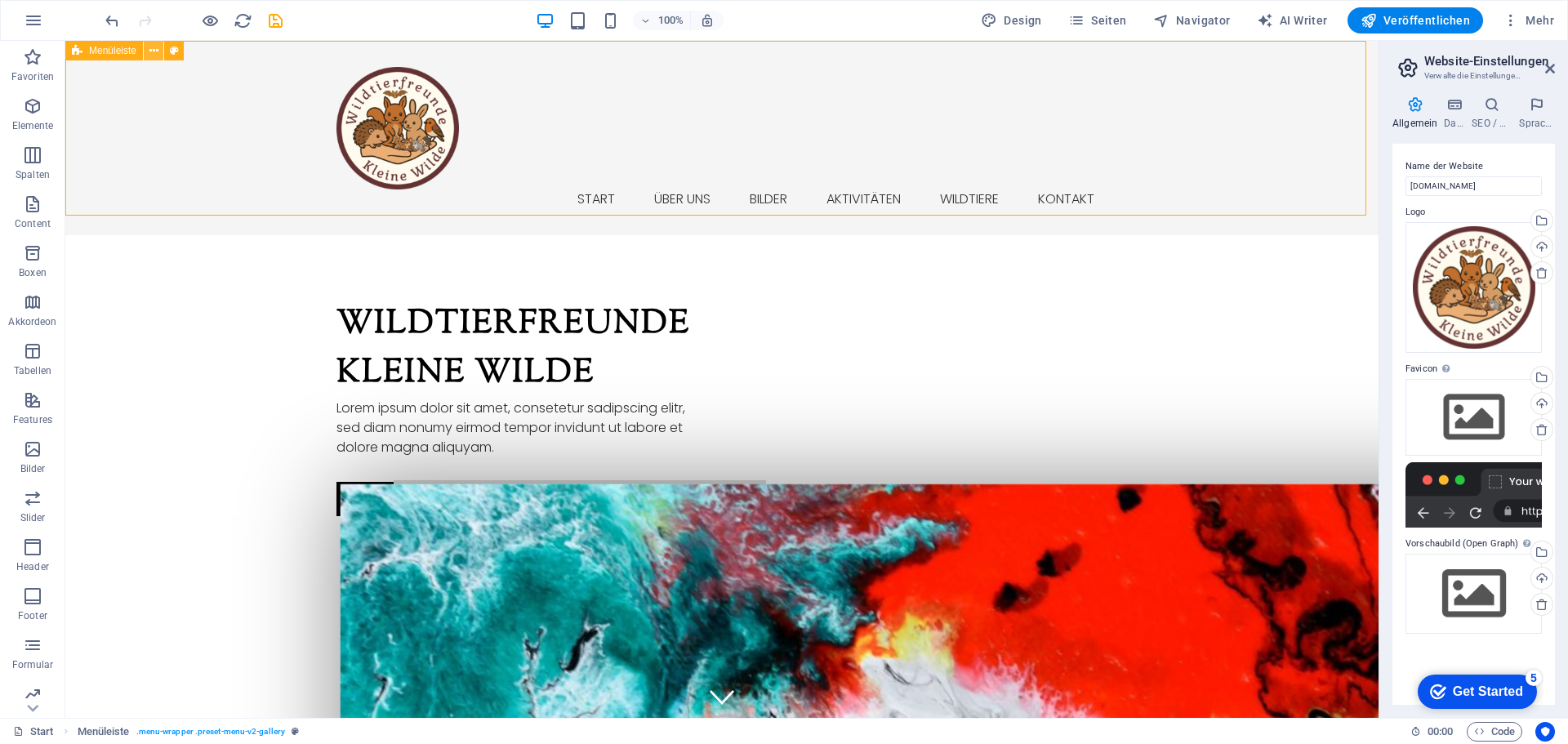
click at [154, 51] on icon at bounding box center [153, 51] width 9 height 17
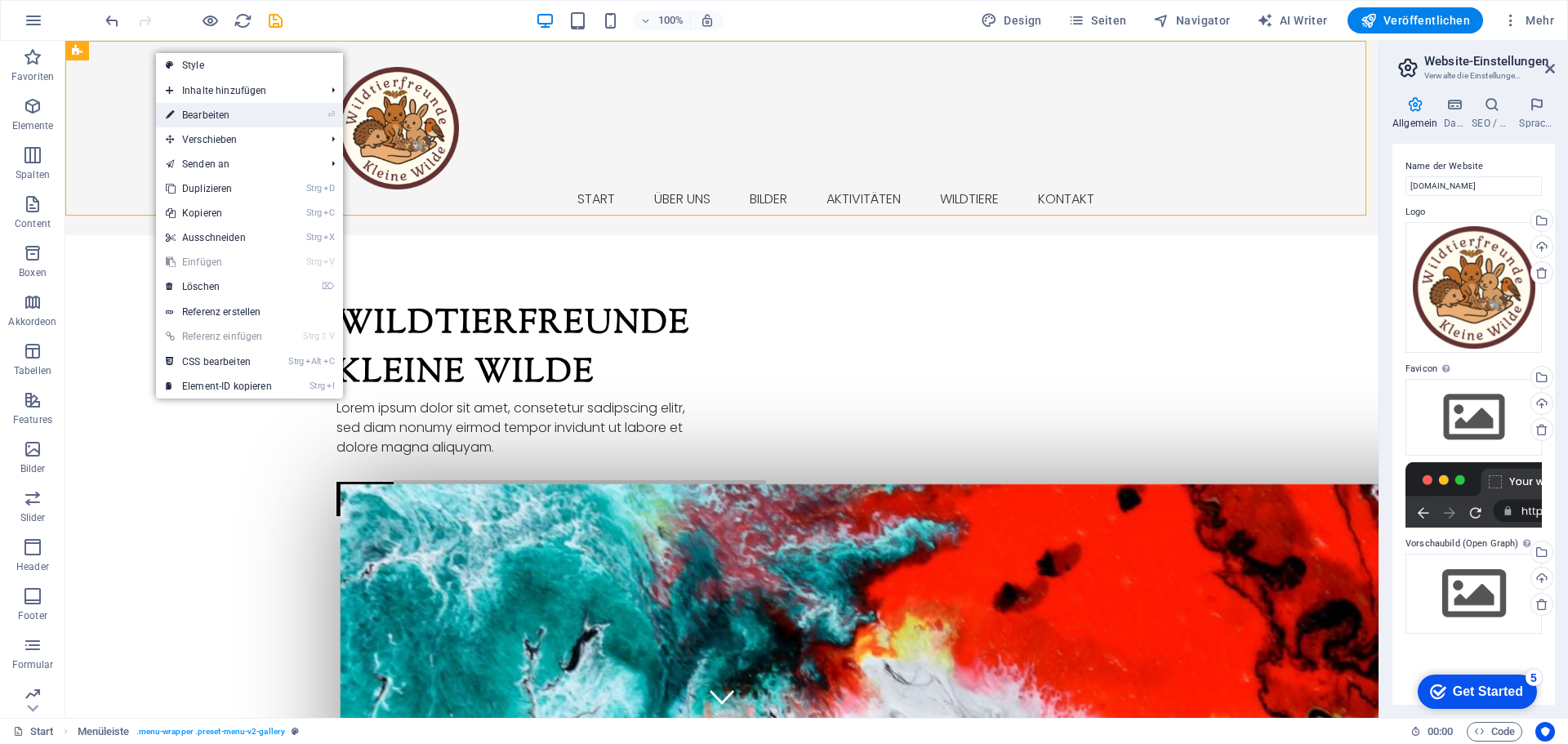
click at [209, 114] on link "⏎ Bearbeiten" at bounding box center [219, 115] width 125 height 25
select select "header"
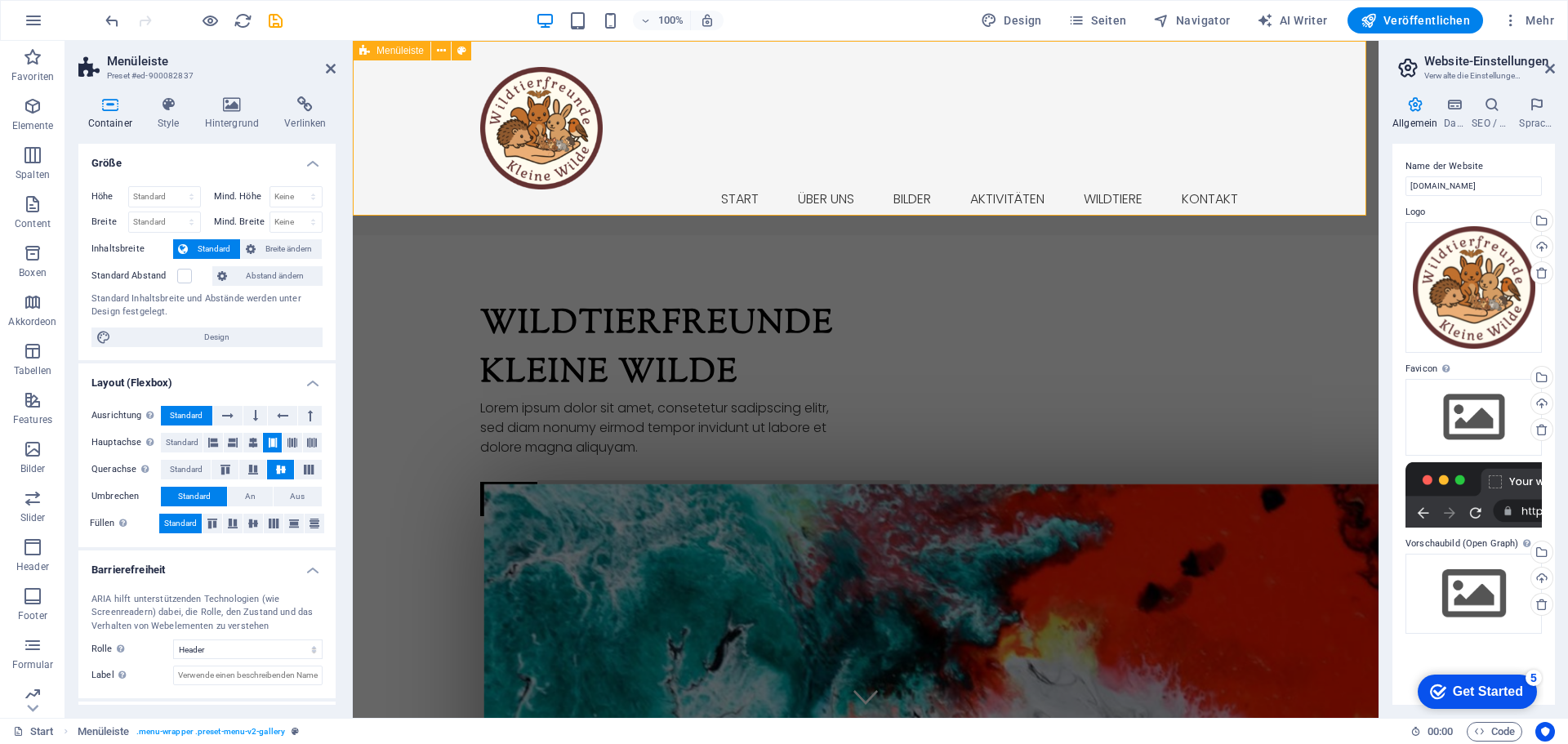
click at [678, 165] on div "Start Über uns Bilder Aktivitäten Wildtiere Kontakt" at bounding box center [865, 138] width 1025 height 195
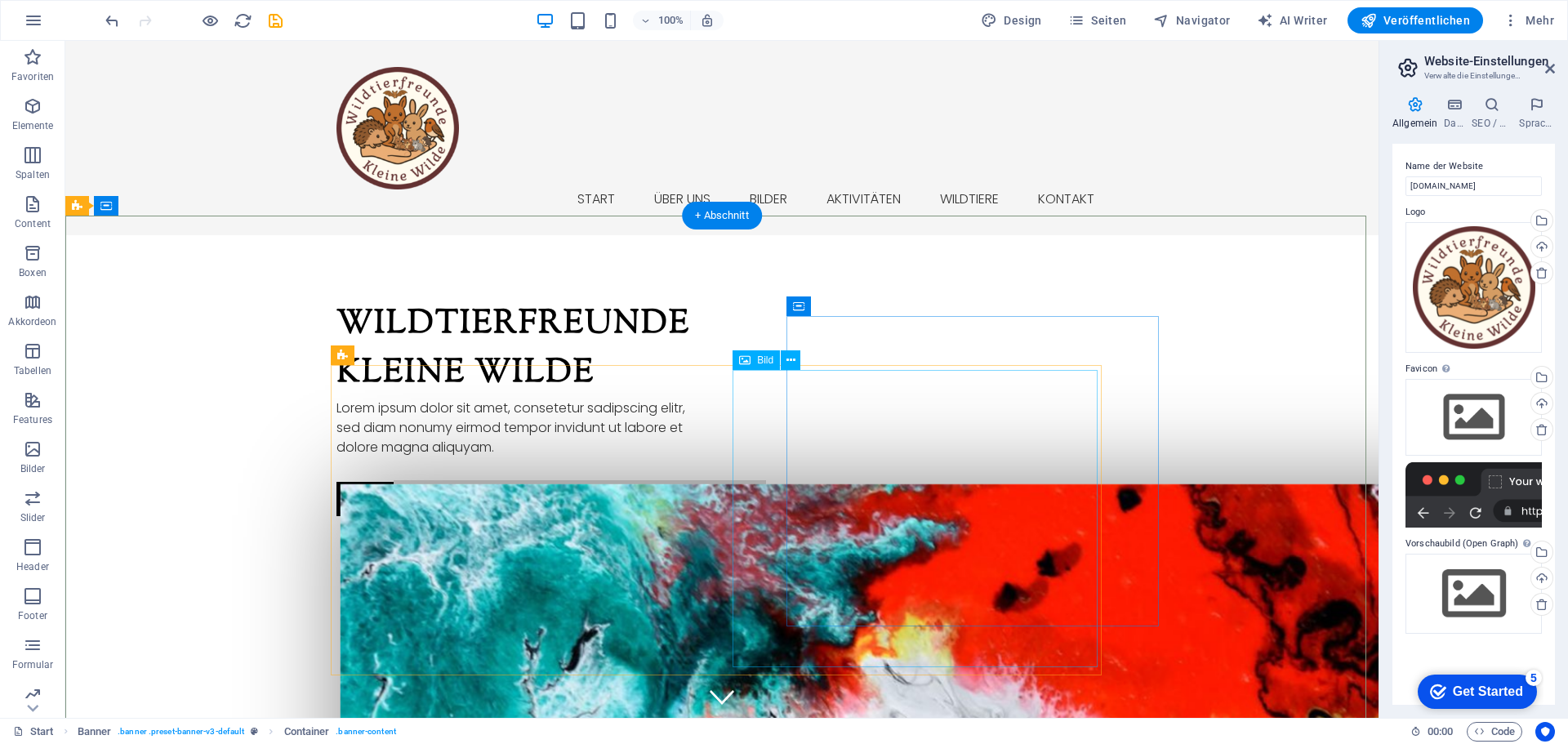
click at [767, 363] on span "Bild" at bounding box center [765, 360] width 16 height 10
click at [792, 360] on icon at bounding box center [791, 360] width 9 height 17
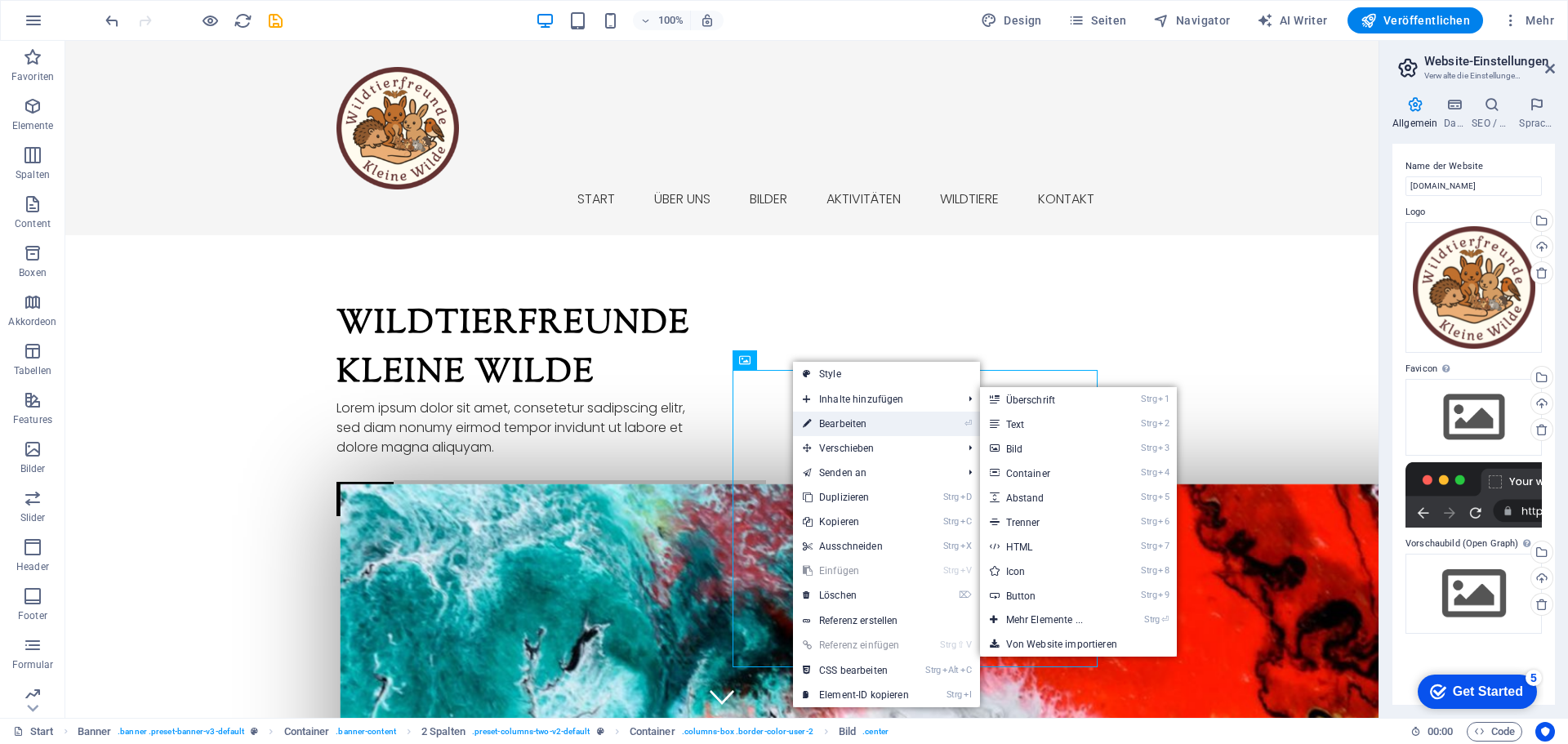
click at [845, 427] on link "⏎ Bearbeiten" at bounding box center [855, 424] width 125 height 25
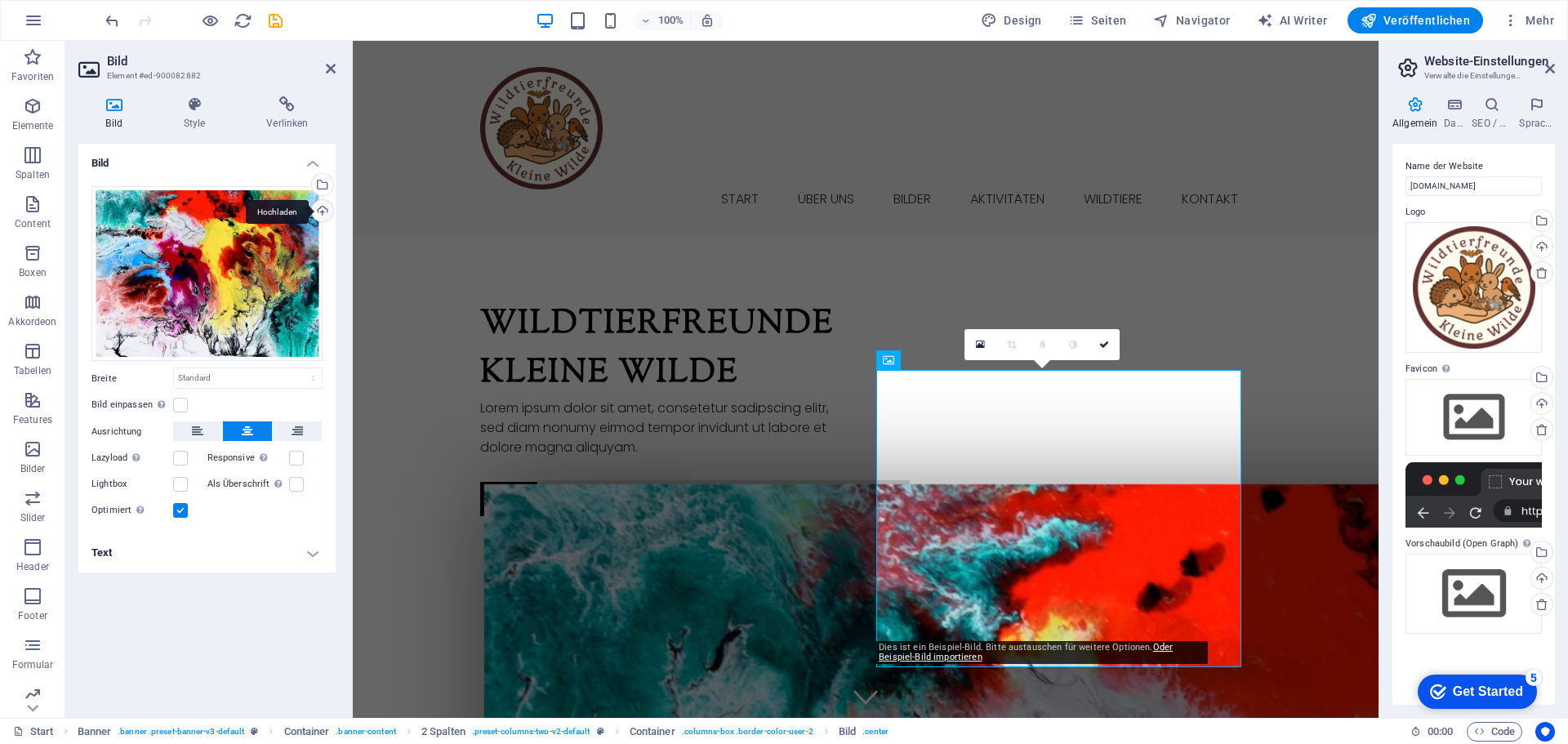
click at [322, 208] on div "Hochladen" at bounding box center [321, 213] width 25 height 25
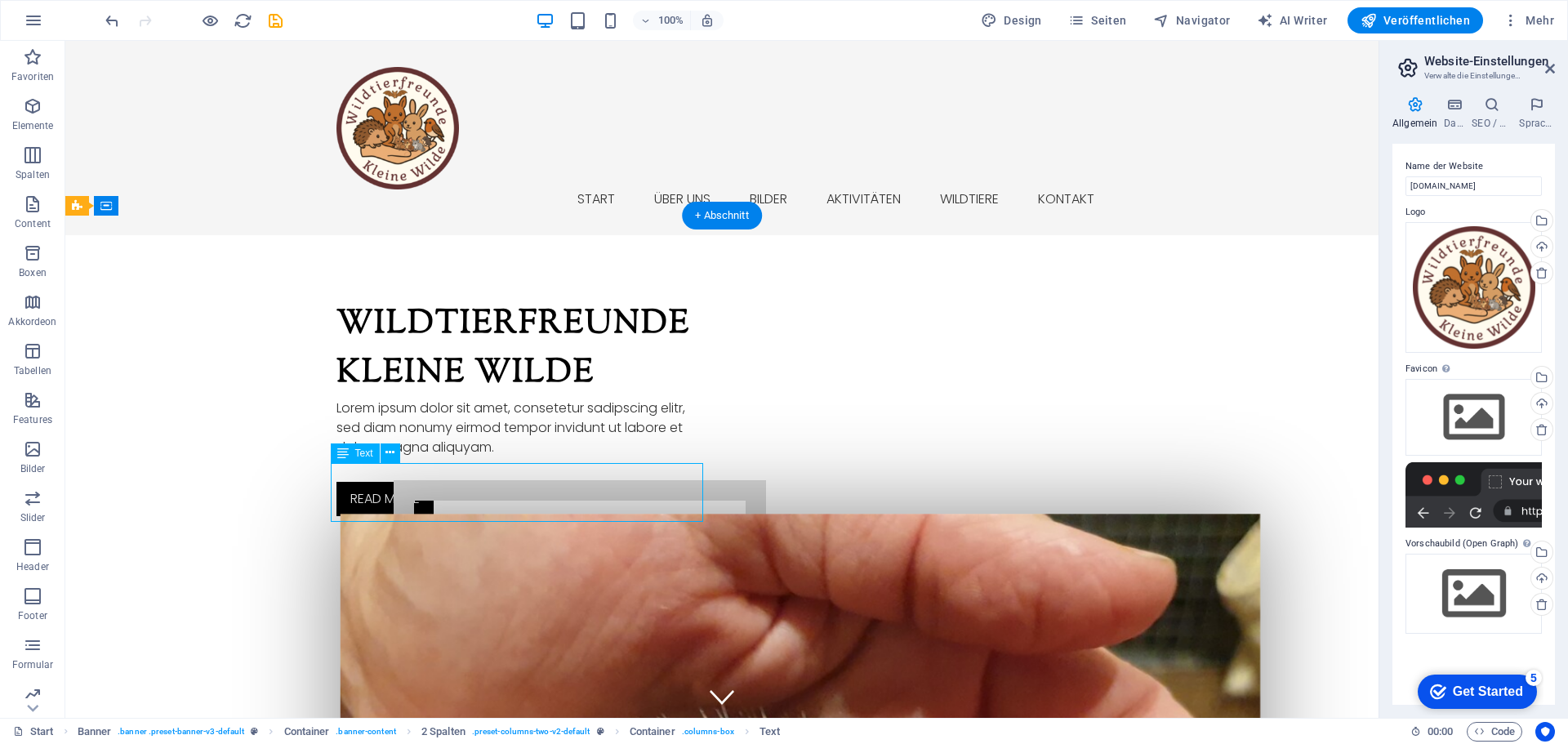
drag, startPoint x: 481, startPoint y: 509, endPoint x: 444, endPoint y: 504, distance: 37.3
click at [444, 457] on div "Lorem ipsum dolor sit amet, consetetur sadipscing elitr, sed diam nonumy eirmod…" at bounding box center [523, 428] width 373 height 59
click at [406, 457] on div "Lorem ipsum dolor sit amet, consetetur sadipscing elitr, sed diam nonumy eirmod…" at bounding box center [523, 428] width 373 height 59
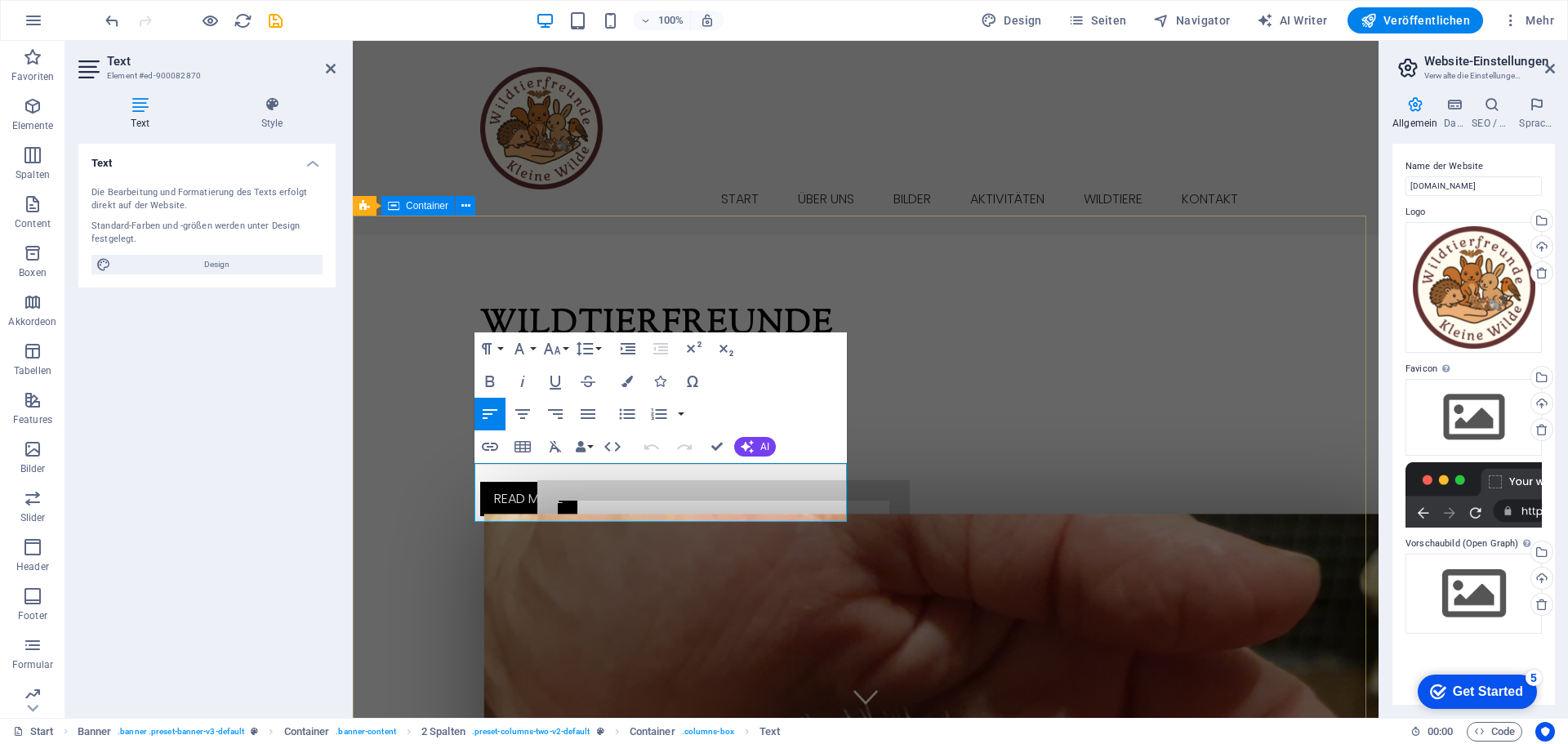
drag, startPoint x: 642, startPoint y: 513, endPoint x: 449, endPoint y: 467, distance: 198.4
copy p "Lorem ipsum dolor sit amet, consetetur sadipscing elitr, sed diam nonumy eirmod…"
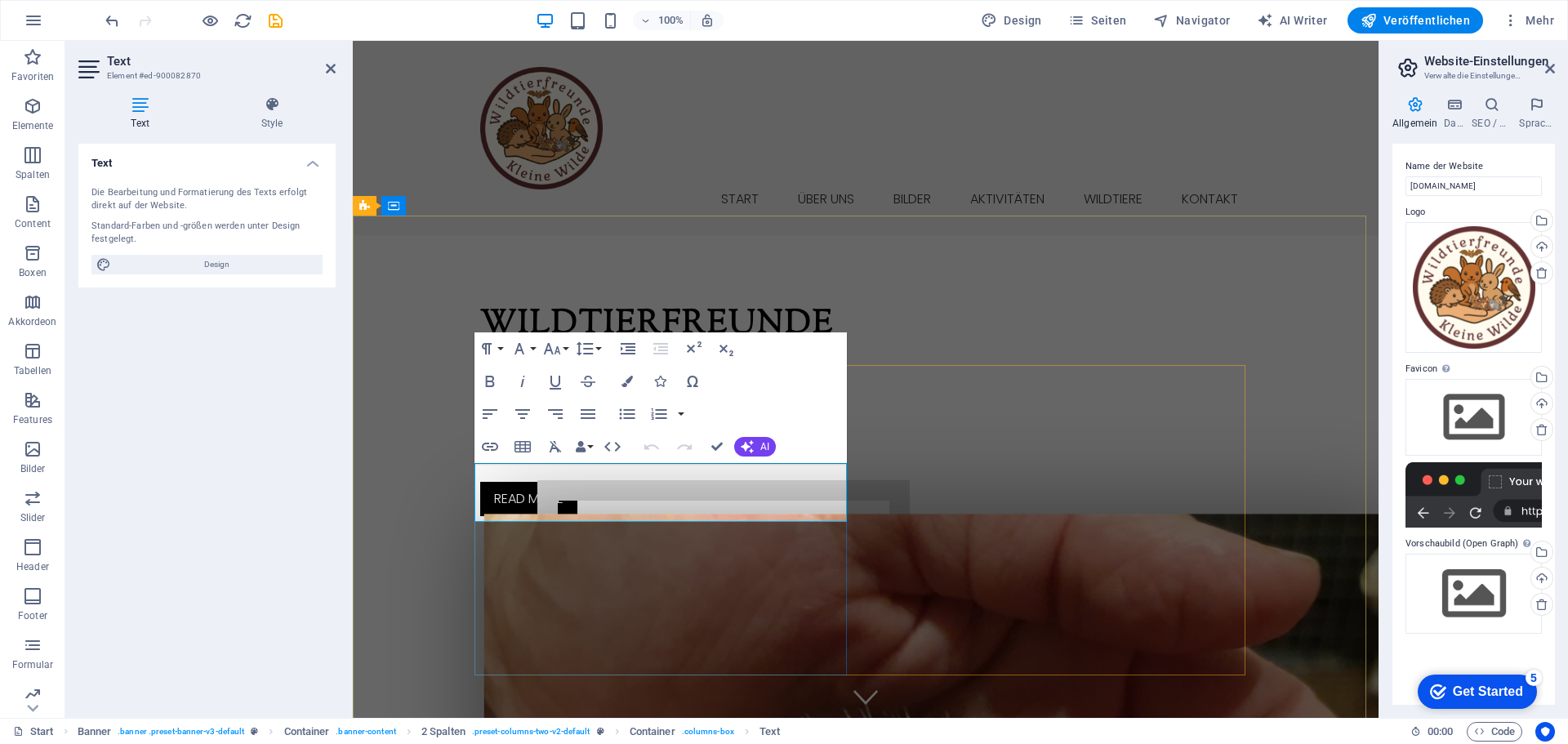
click at [639, 457] on p "Lorem ipsum dolor sit amet, consetetur sadipscing elitr, sed diam nonumy eirmod…" at bounding box center [666, 428] width 373 height 59
drag, startPoint x: 644, startPoint y: 510, endPoint x: 455, endPoint y: 476, distance: 192.0
click at [649, 457] on p "Lorem ipsum dolor sit amet, consetetur sadipscing elitr, sed diam nonumy eirmod…" at bounding box center [666, 428] width 373 height 59
drag, startPoint x: 643, startPoint y: 511, endPoint x: 444, endPoint y: 454, distance: 207.0
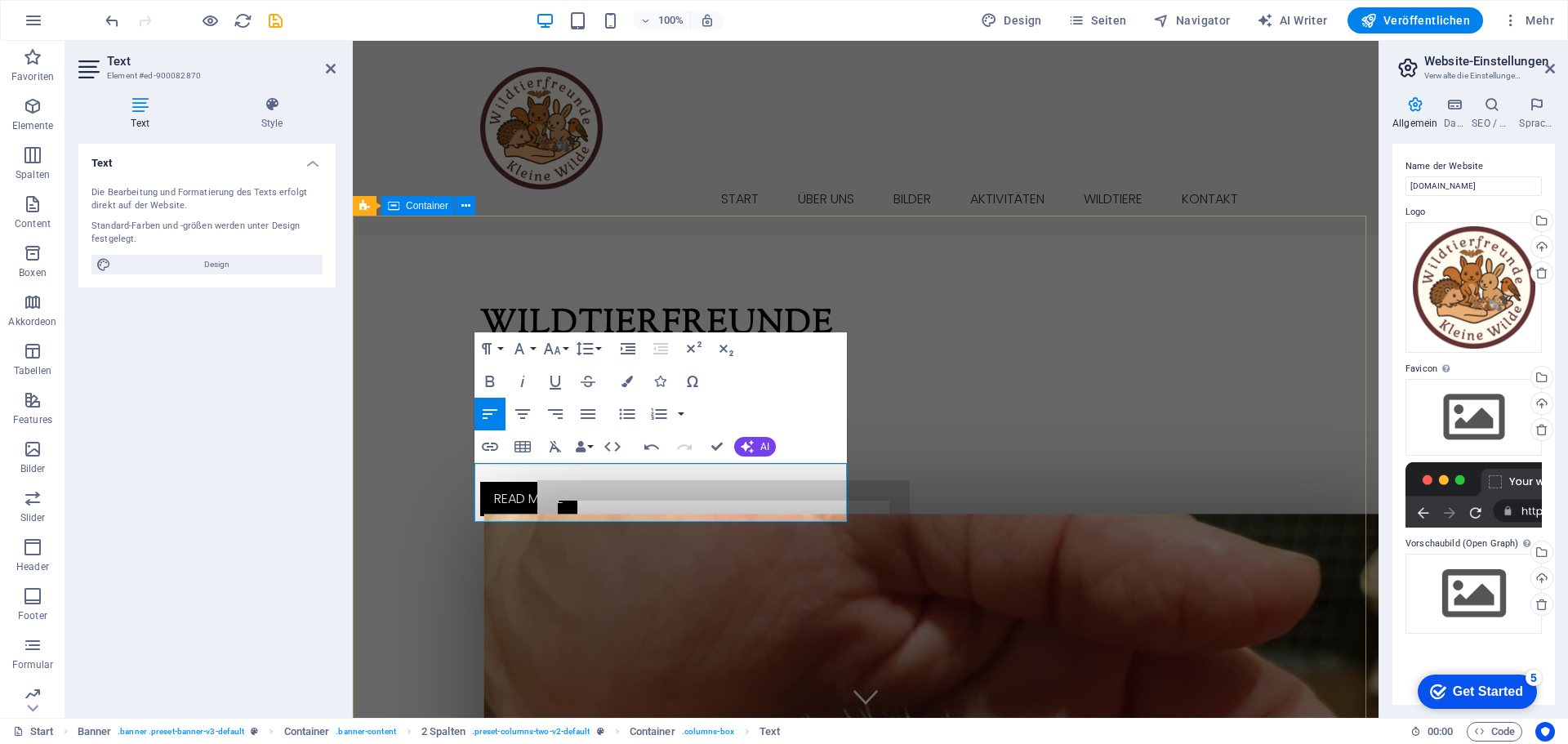
click at [480, 457] on p "Wildtierfreunde Kleine Wilde ist keine klassische Pflegestation. Unser Notrufte…" at bounding box center [666, 428] width 373 height 59
